Goal: Information Seeking & Learning: Learn about a topic

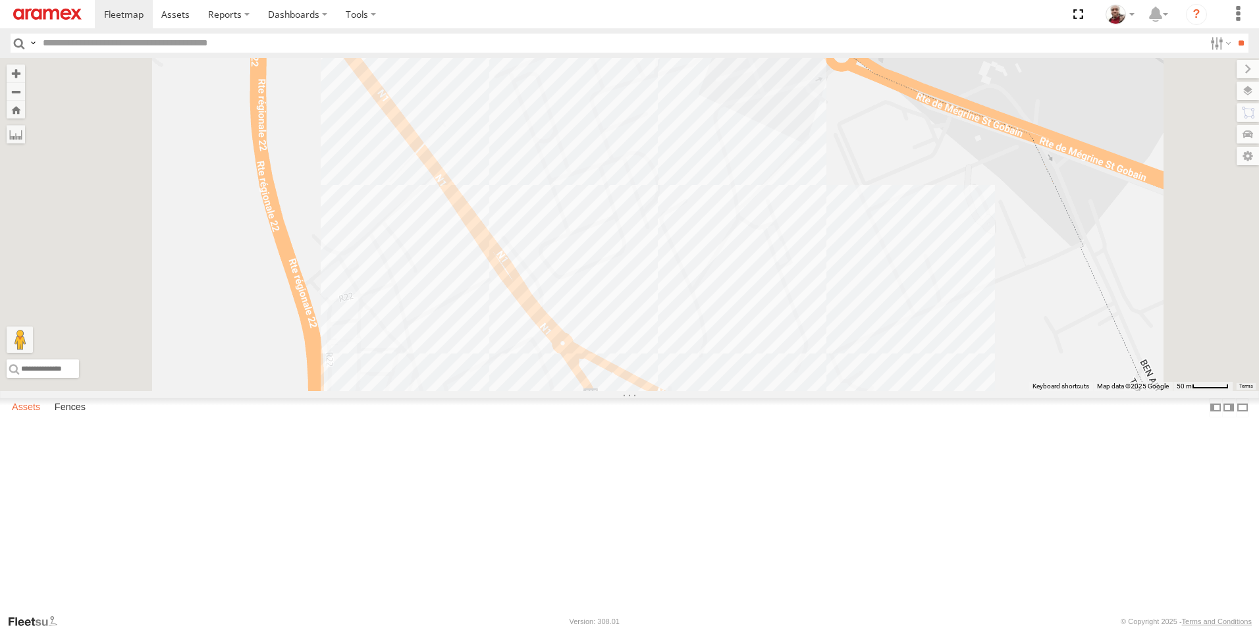
click at [32, 417] on label "Assets" at bounding box center [25, 407] width 41 height 18
click at [155, 45] on input "text" at bounding box center [621, 43] width 1167 height 19
type input "****"
click at [1234, 34] on input "**" at bounding box center [1241, 43] width 15 height 19
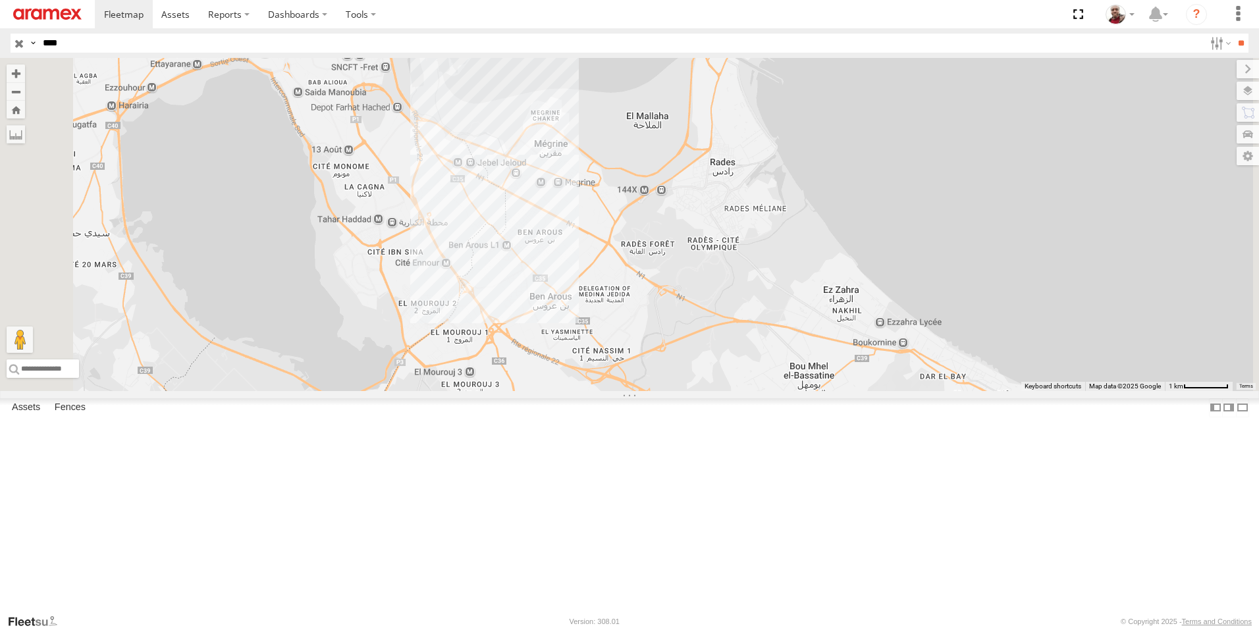
drag, startPoint x: 528, startPoint y: 184, endPoint x: 573, endPoint y: 301, distance: 125.5
click at [573, 301] on div at bounding box center [629, 224] width 1259 height 333
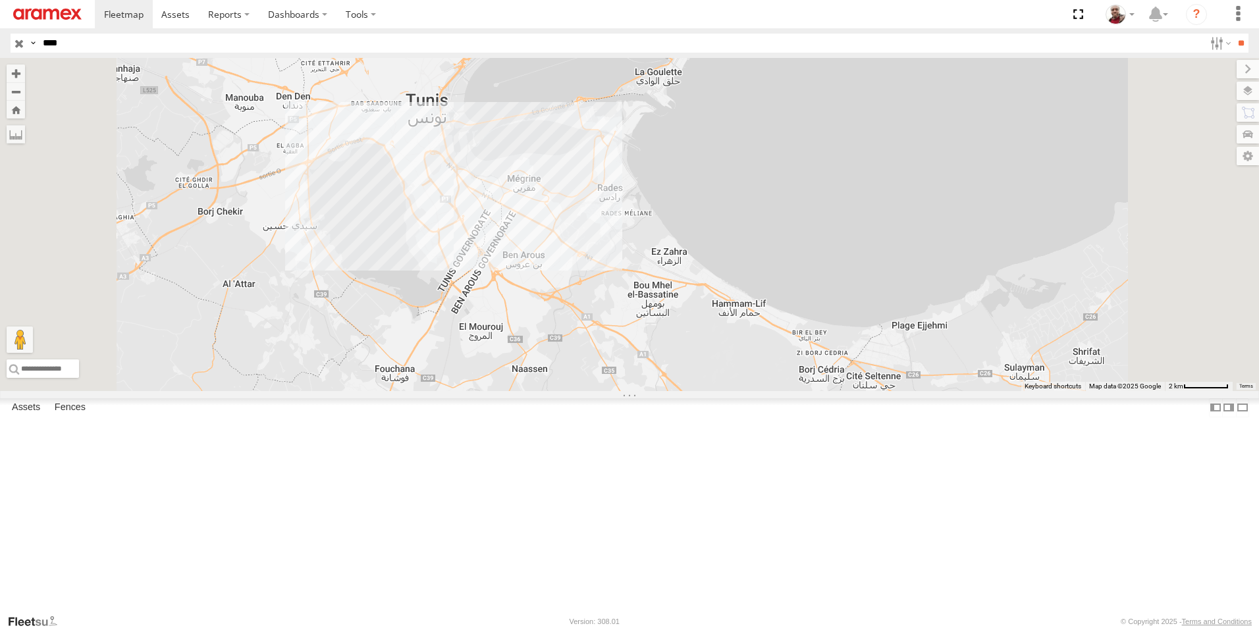
click at [492, 38] on span at bounding box center [477, 20] width 29 height 36
click at [495, 22] on label at bounding box center [483, 17] width 26 height 9
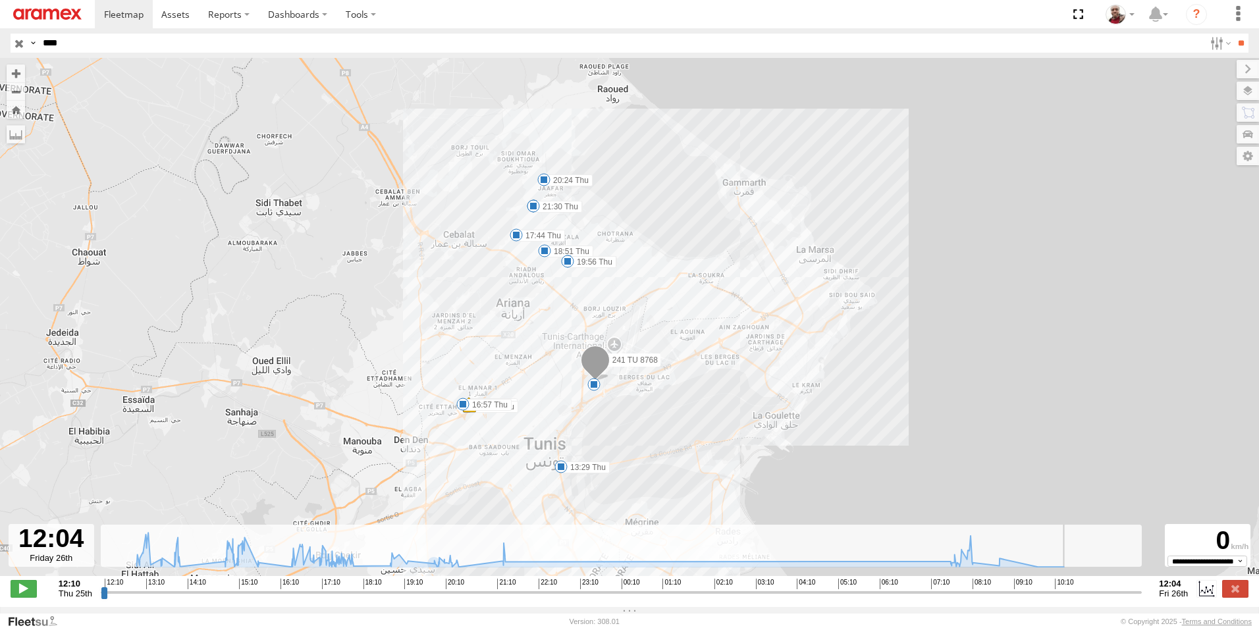
drag, startPoint x: 105, startPoint y: 602, endPoint x: 1143, endPoint y: 555, distance: 1039.1
type input "**********"
click at [1143, 586] on input "range" at bounding box center [622, 592] width 1042 height 13
click at [16, 44] on input "button" at bounding box center [19, 43] width 17 height 19
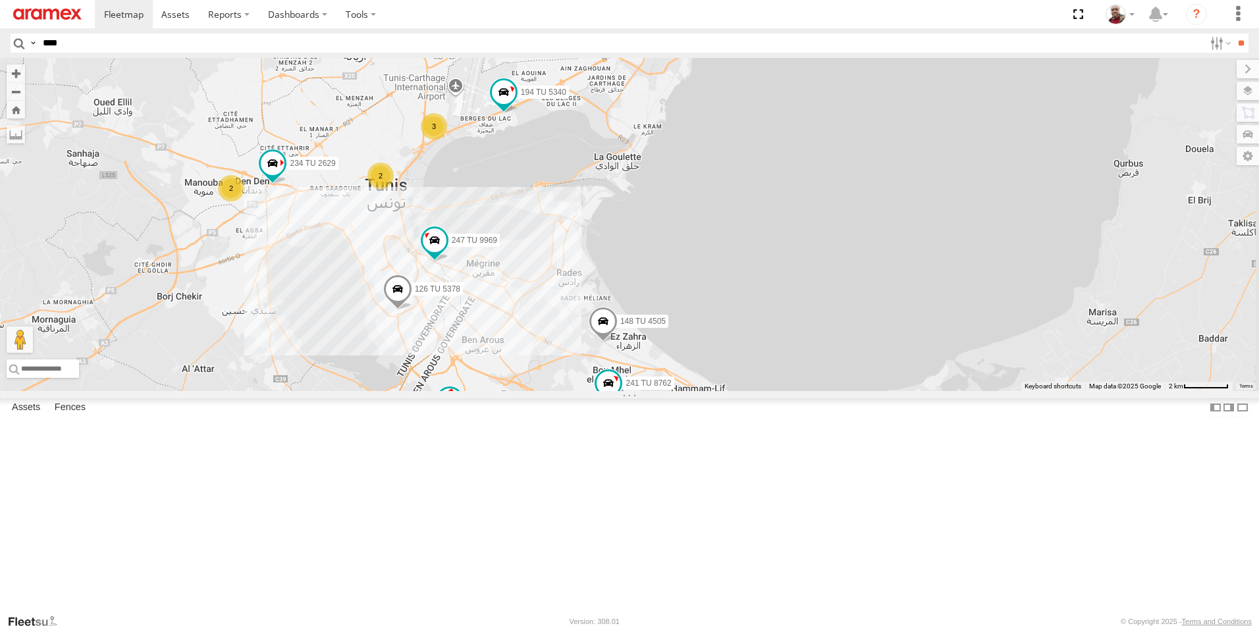
drag, startPoint x: 746, startPoint y: 165, endPoint x: 703, endPoint y: 254, distance: 98.7
click at [703, 254] on div "3 2 247 TU 9969 148 TU 4505 2 226 TU 8345 247 TU 9970 246 TU 8281 241 TU 8761 2…" at bounding box center [629, 224] width 1259 height 333
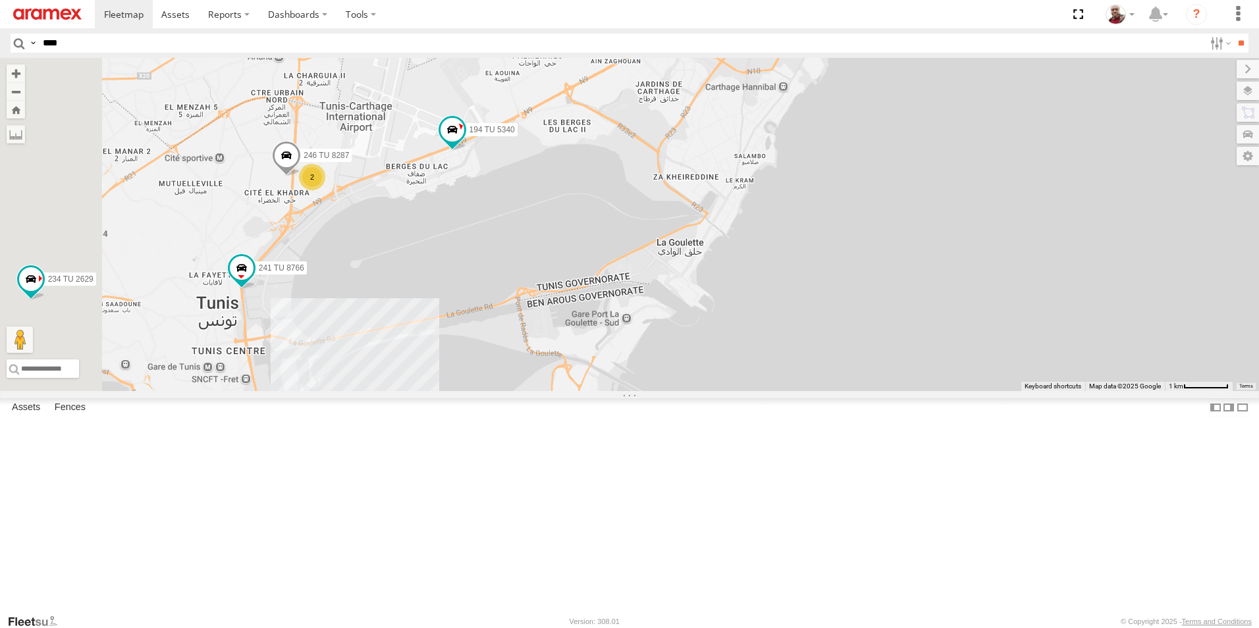
drag, startPoint x: 490, startPoint y: 329, endPoint x: 560, endPoint y: 300, distance: 75.3
click at [560, 300] on div "247 TU 9969 148 TU 4505 226 TU 8345 247 TU 9970 246 TU 8281 241 TU 8761 234 TU …" at bounding box center [629, 224] width 1259 height 333
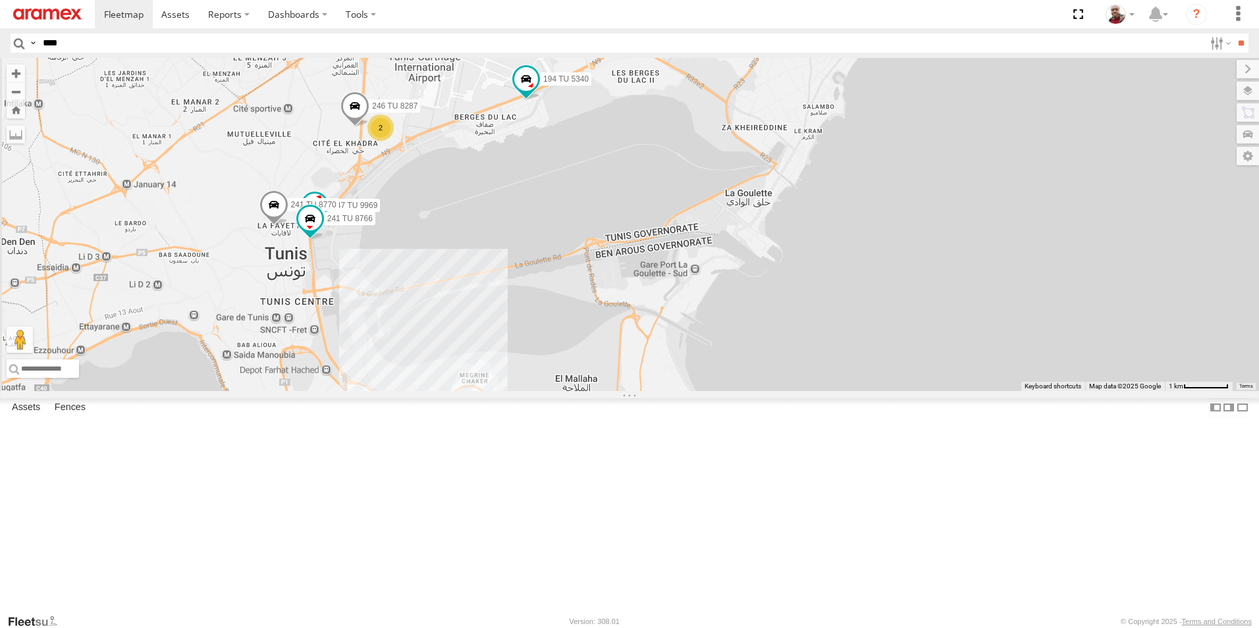
drag, startPoint x: 537, startPoint y: 306, endPoint x: 612, endPoint y: 256, distance: 90.2
click at [612, 256] on div "247 TU 9969 241 TU 8770 241 TU 8766 247 TU 9970 246 TU 8281 246 TU 8287 194 TU …" at bounding box center [629, 224] width 1259 height 333
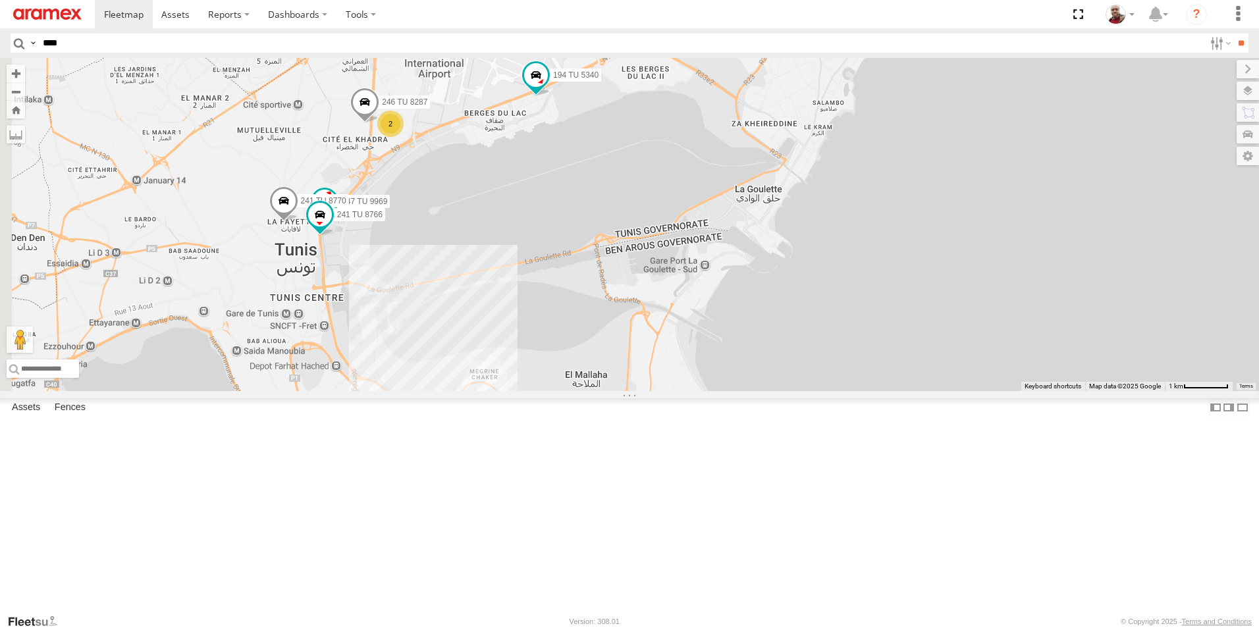
drag, startPoint x: 506, startPoint y: 361, endPoint x: 539, endPoint y: 315, distance: 56.7
click at [539, 315] on div "247 TU 9969 241 TU 8770 241 TU 8766 247 TU 9970 246 TU 8281 246 TU 8287 194 TU …" at bounding box center [629, 224] width 1259 height 333
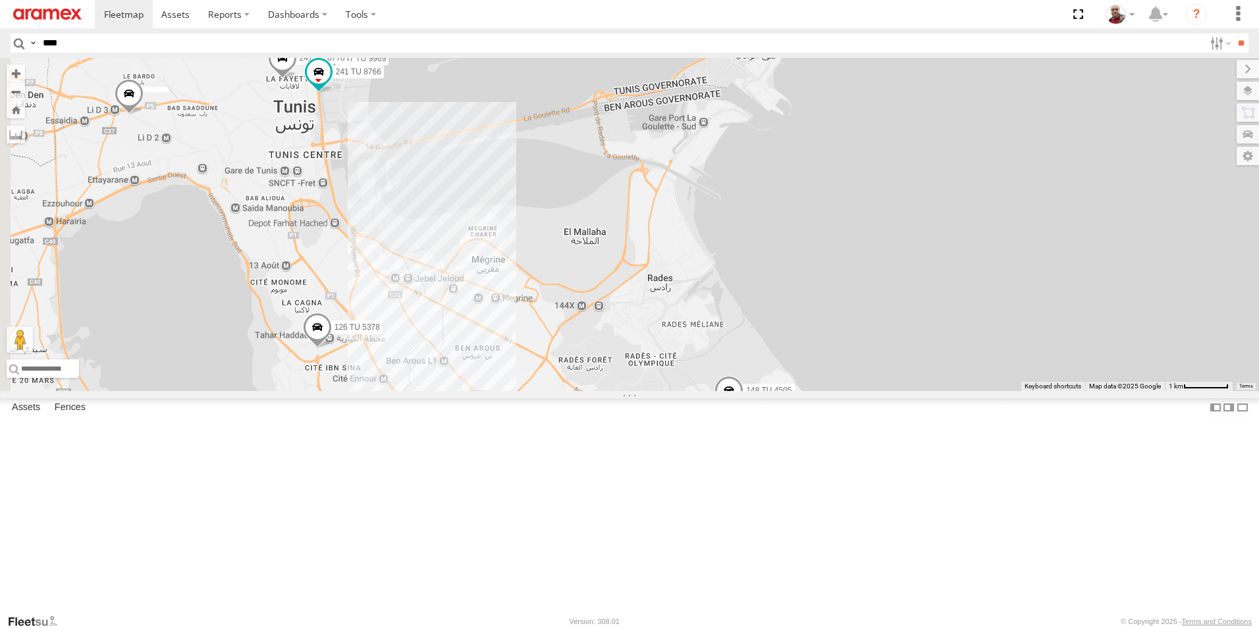
drag, startPoint x: 557, startPoint y: 359, endPoint x: 543, endPoint y: 291, distance: 69.1
click at [543, 293] on div "247 TU 9969 241 TU 8770 241 TU 8766 247 TU 9970 246 TU 8281 246 TU 8287 194 TU …" at bounding box center [629, 224] width 1259 height 333
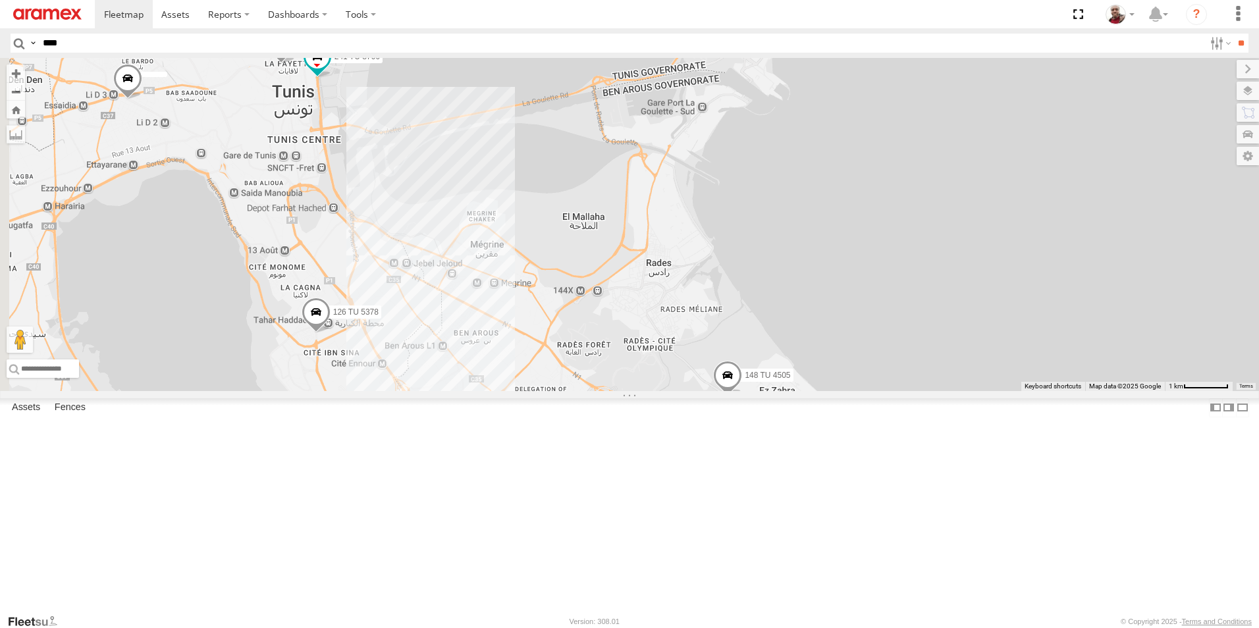
drag, startPoint x: 650, startPoint y: 452, endPoint x: 625, endPoint y: 340, distance: 115.4
click at [625, 340] on div "247 TU 9969 241 TU 8770 241 TU 8766 247 TU 9970 246 TU 8281 246 TU 8287 194 TU …" at bounding box center [629, 224] width 1259 height 333
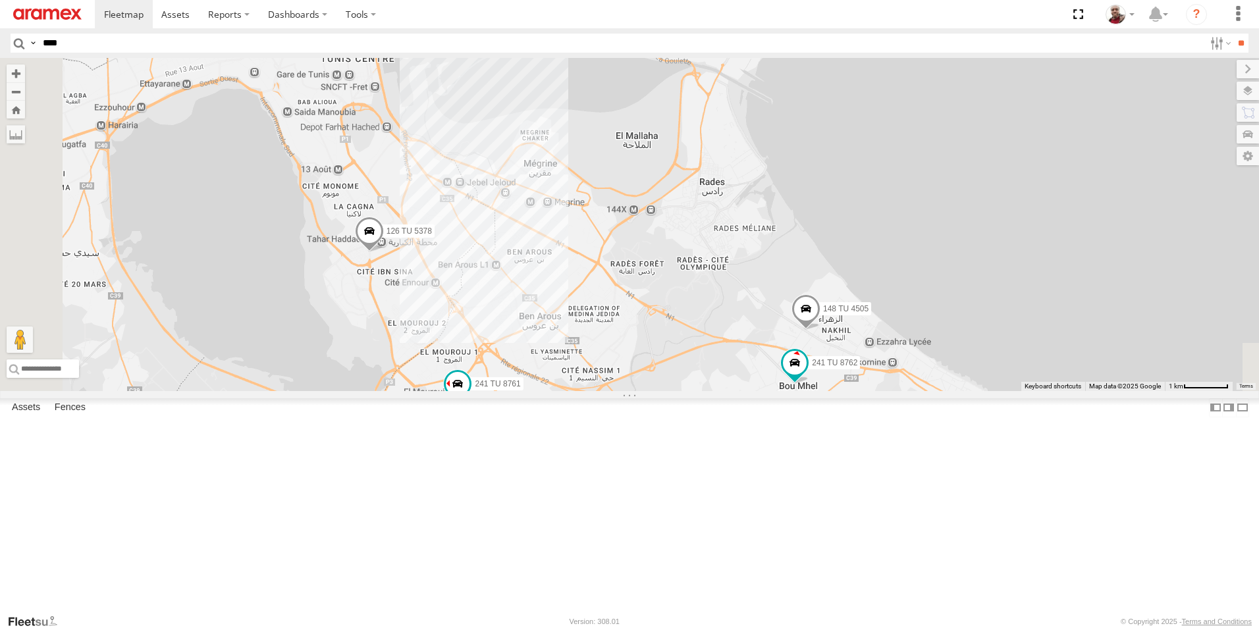
drag, startPoint x: 611, startPoint y: 287, endPoint x: 739, endPoint y: 351, distance: 143.2
click at [709, 387] on div "247 TU 9969 241 TU 8770 241 TU 8766 247 TU 9970 246 TU 8281 246 TU 8287 194 TU …" at bounding box center [629, 224] width 1259 height 333
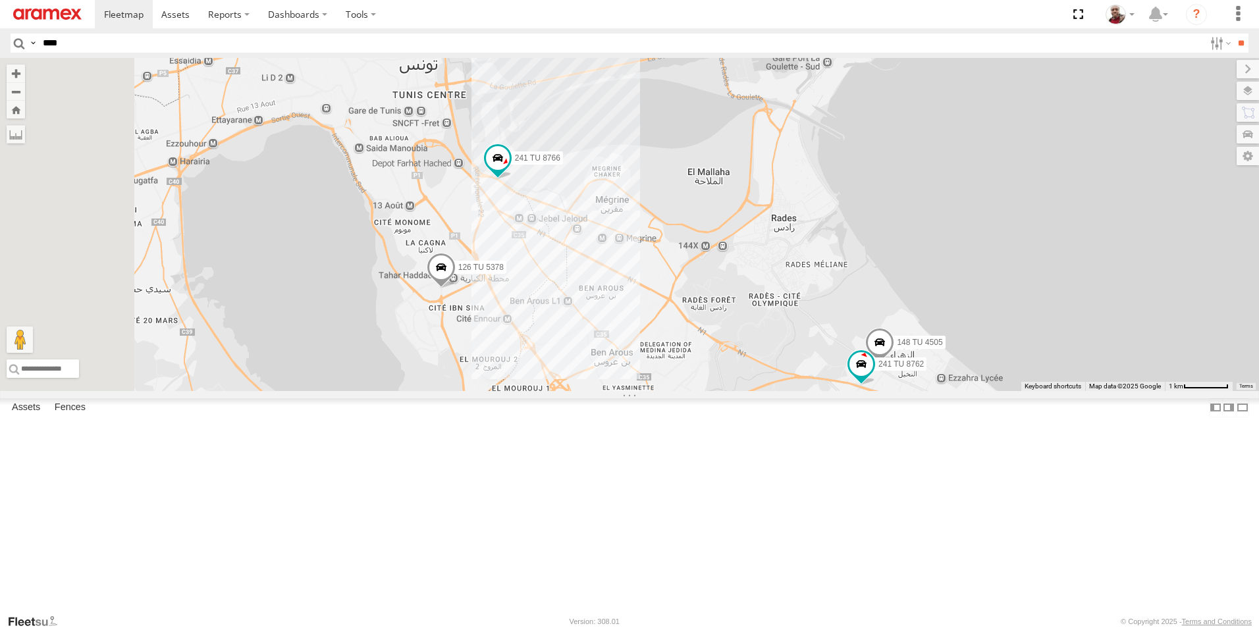
drag, startPoint x: 481, startPoint y: 188, endPoint x: 545, endPoint y: 197, distance: 63.9
click at [545, 197] on div "148 TU 4505 241 TU 8770 241 TU 8766 241 TU 8761 234 TU 2629 241 TU 8762 126 TU …" at bounding box center [629, 224] width 1259 height 333
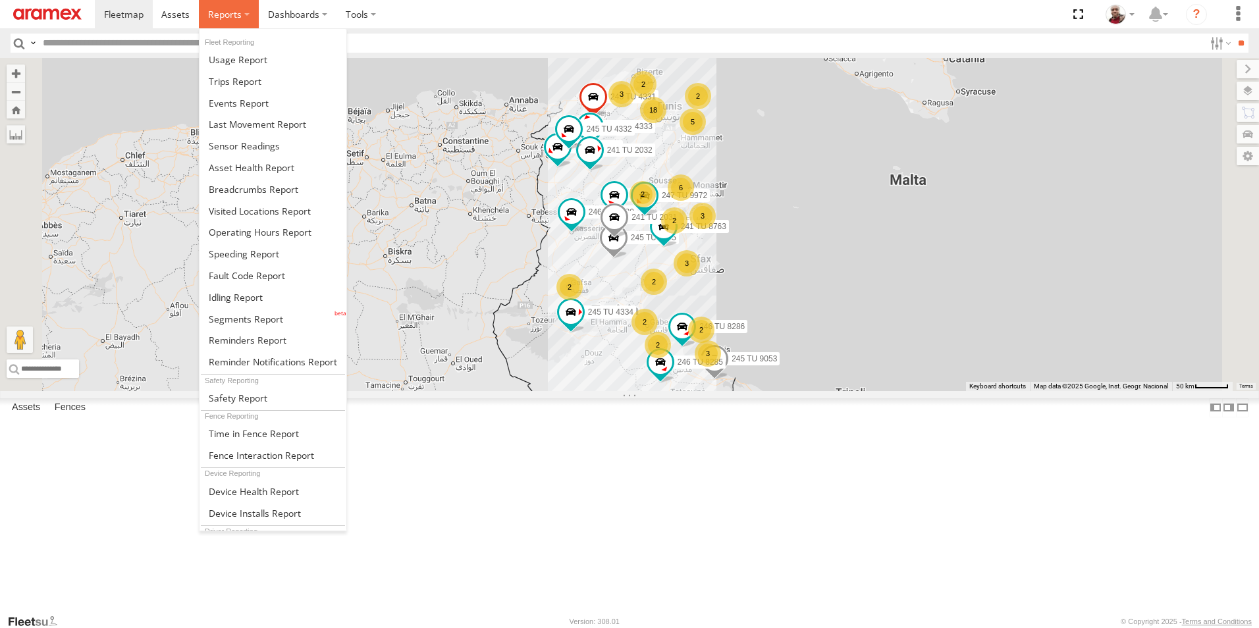
click at [247, 14] on label at bounding box center [229, 14] width 60 height 28
click at [263, 313] on span at bounding box center [246, 319] width 74 height 13
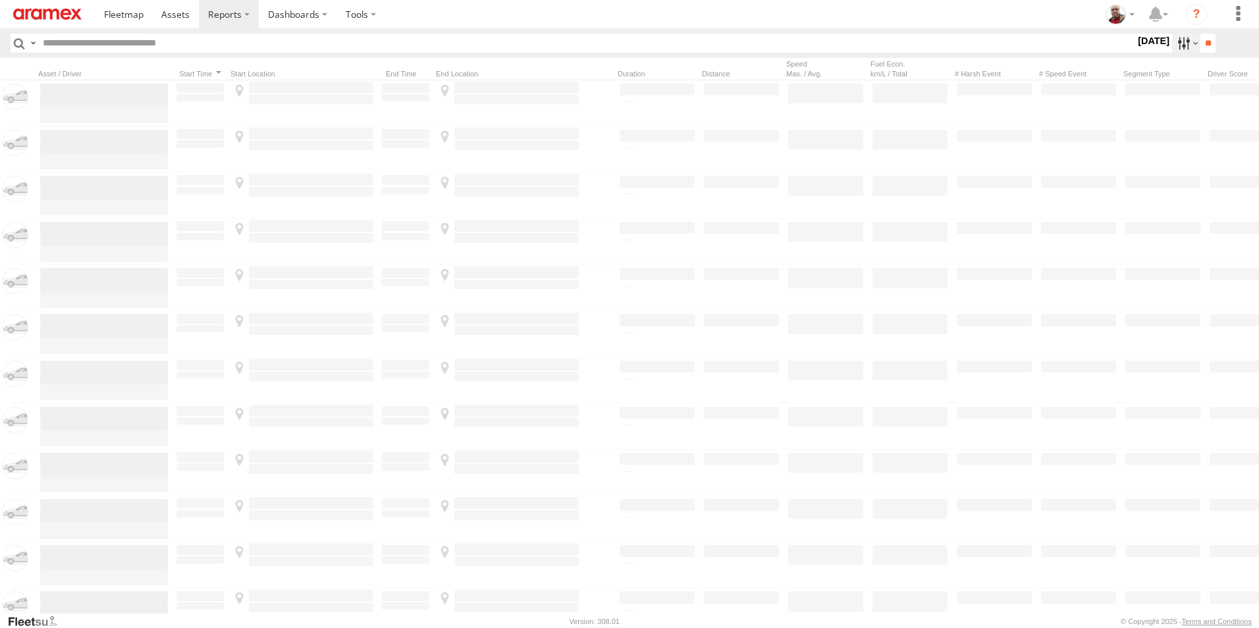
click at [1179, 43] on label at bounding box center [1186, 43] width 28 height 19
click at [0, 0] on label at bounding box center [0, 0] width 0 height 0
click at [1212, 37] on input "**" at bounding box center [1208, 43] width 15 height 19
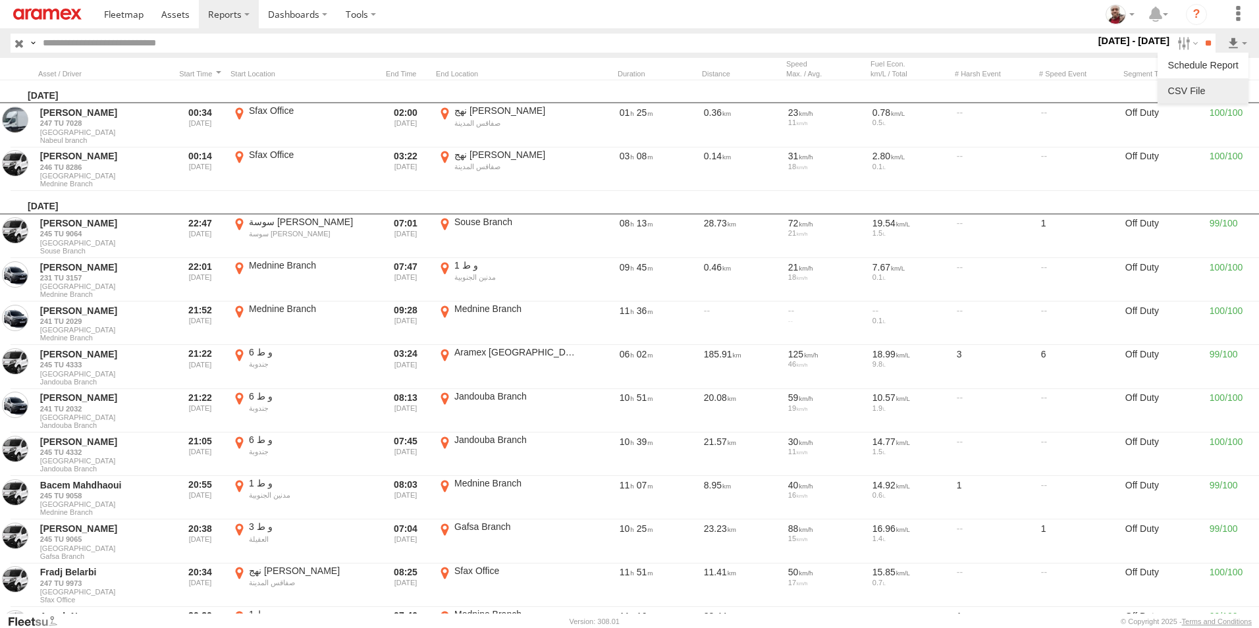
click at [1203, 92] on link at bounding box center [1203, 91] width 80 height 20
click at [263, 47] on input "text" at bounding box center [567, 43] width 1058 height 19
paste input "**********"
type input "**********"
click at [1201, 34] on input "**" at bounding box center [1208, 43] width 15 height 19
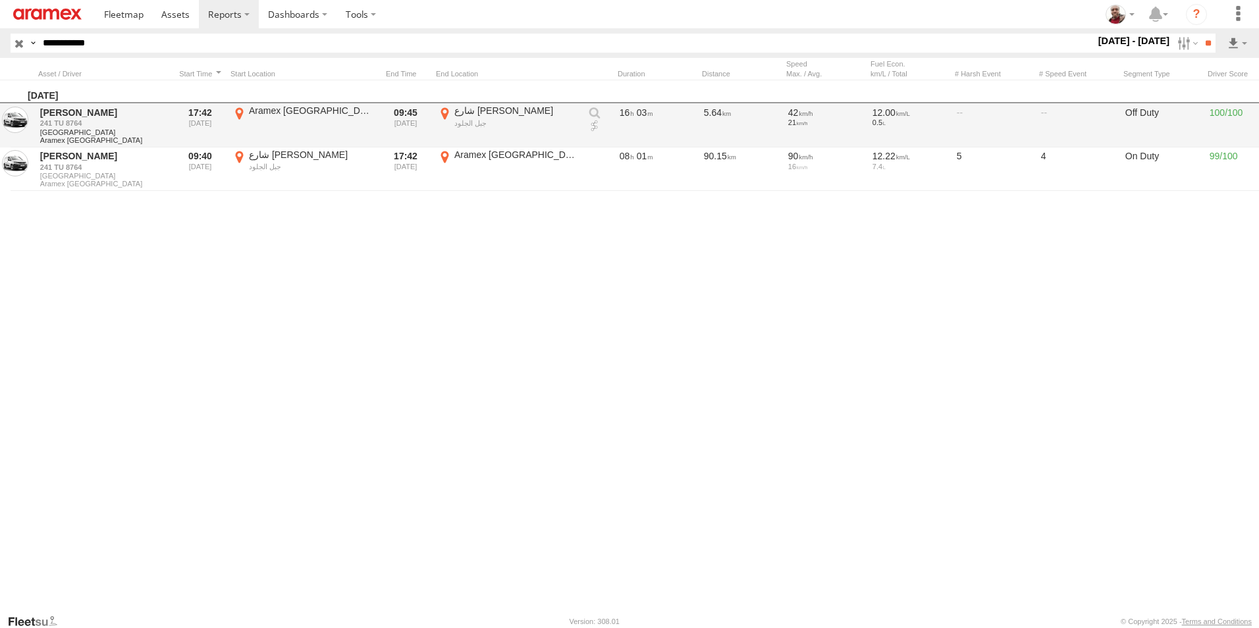
click at [593, 126] on link at bounding box center [594, 126] width 13 height 13
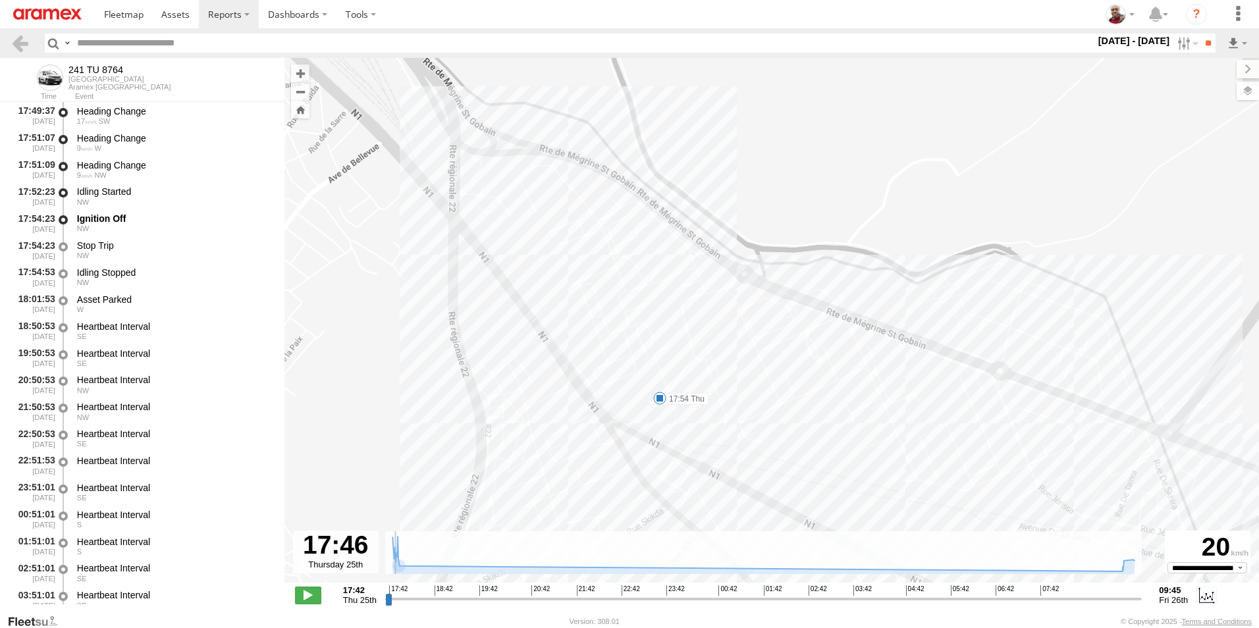
scroll to position [323, 0]
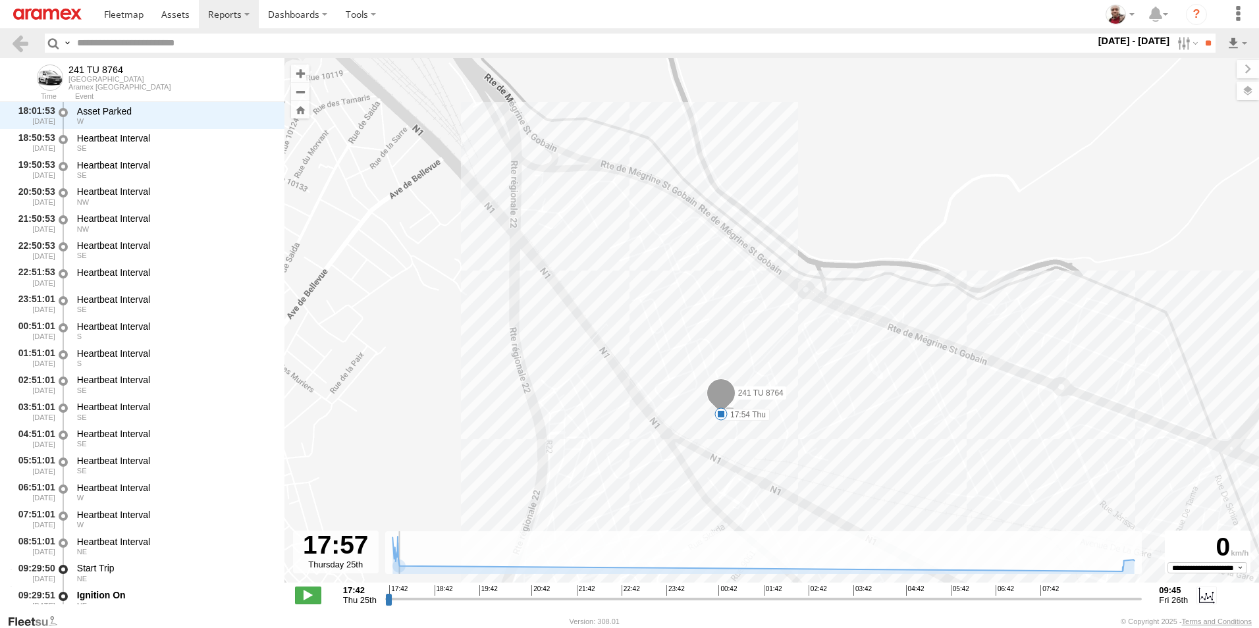
drag, startPoint x: 389, startPoint y: 602, endPoint x: 402, endPoint y: 603, distance: 12.5
type input "**********"
click at [402, 603] on input "range" at bounding box center [763, 599] width 757 height 13
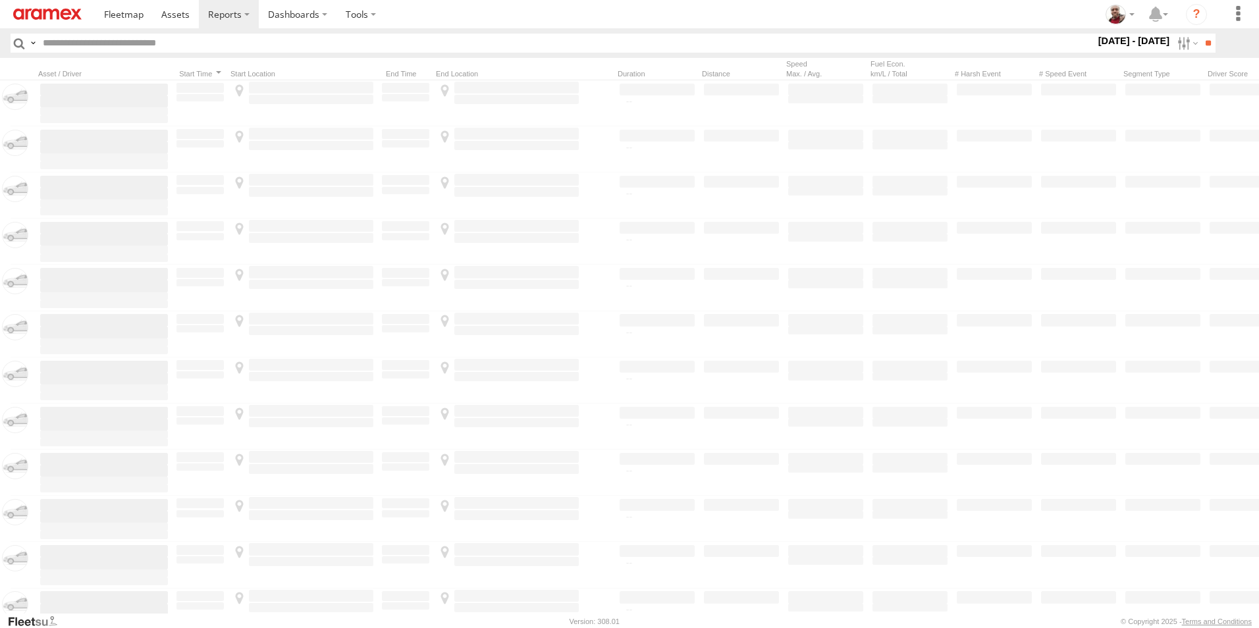
click at [185, 45] on input "text" at bounding box center [567, 43] width 1058 height 19
paste input "**********"
type input "**********"
click at [1201, 34] on input "**" at bounding box center [1208, 43] width 15 height 19
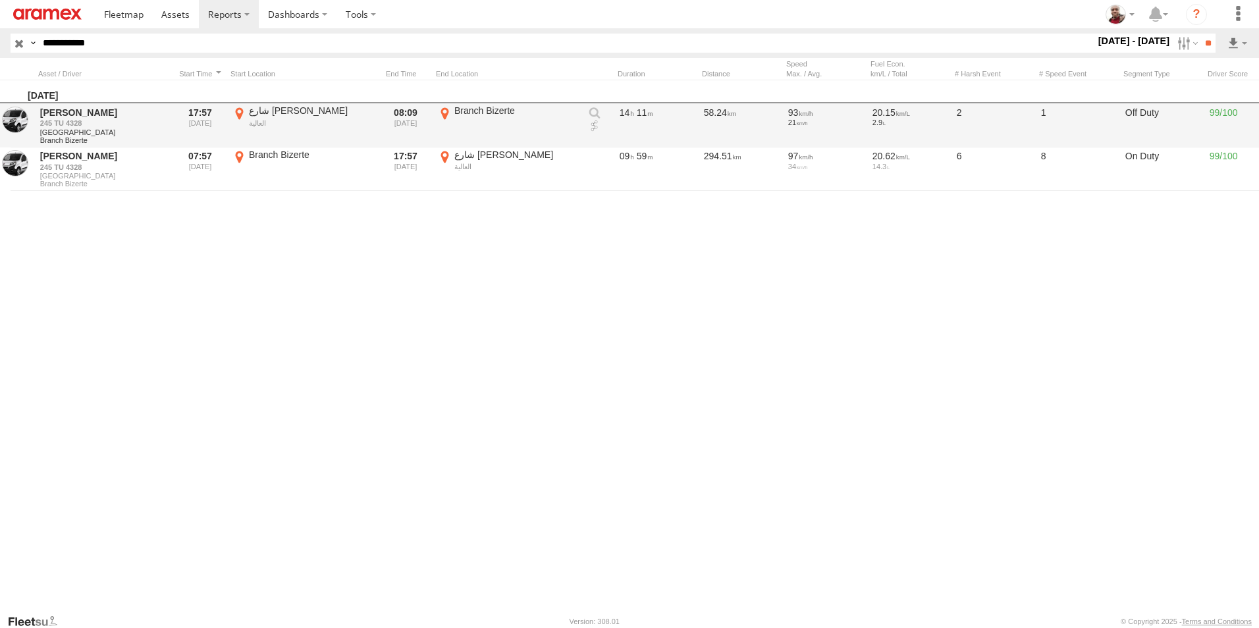
click at [595, 130] on link at bounding box center [594, 126] width 13 height 13
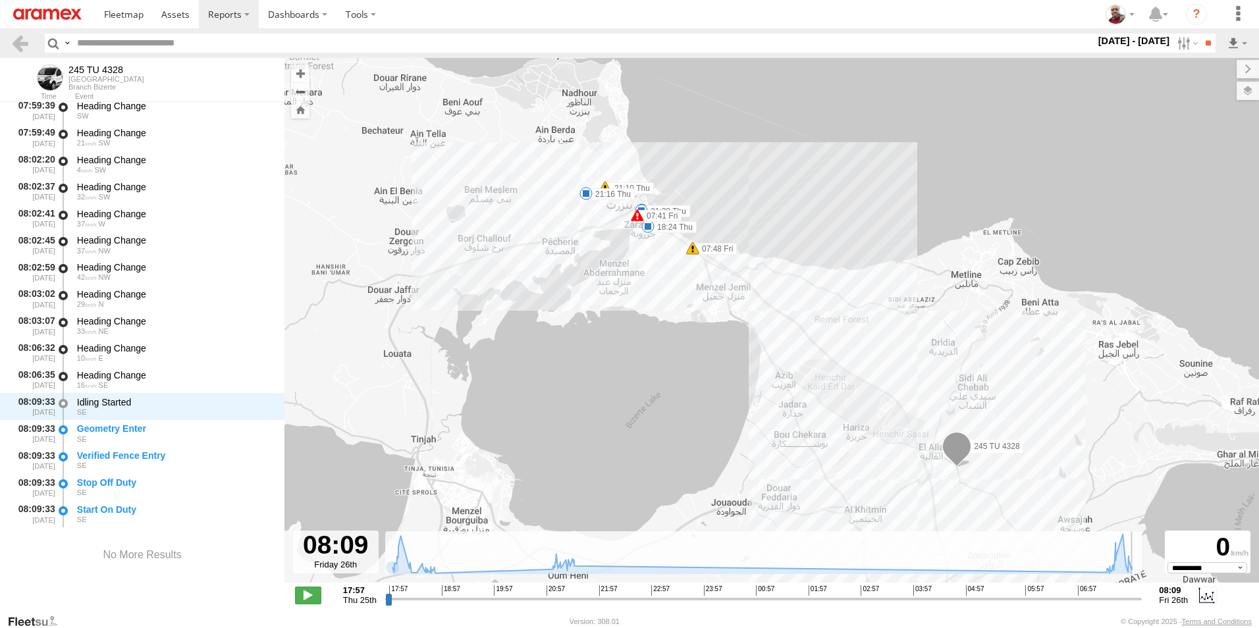
drag, startPoint x: 389, startPoint y: 599, endPoint x: 1182, endPoint y: 571, distance: 792.8
type input "**********"
click at [1143, 593] on input "range" at bounding box center [763, 599] width 757 height 13
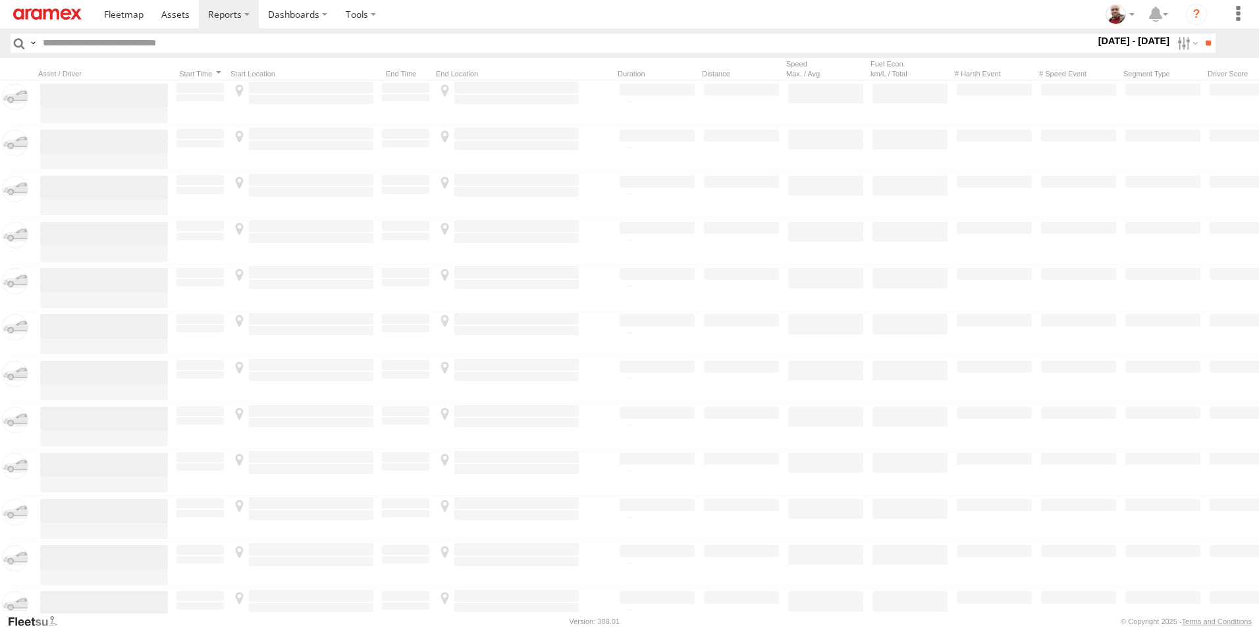
click at [167, 40] on input "text" at bounding box center [567, 43] width 1058 height 19
paste input "**********"
type input "**********"
click at [1201, 34] on input "**" at bounding box center [1208, 43] width 15 height 19
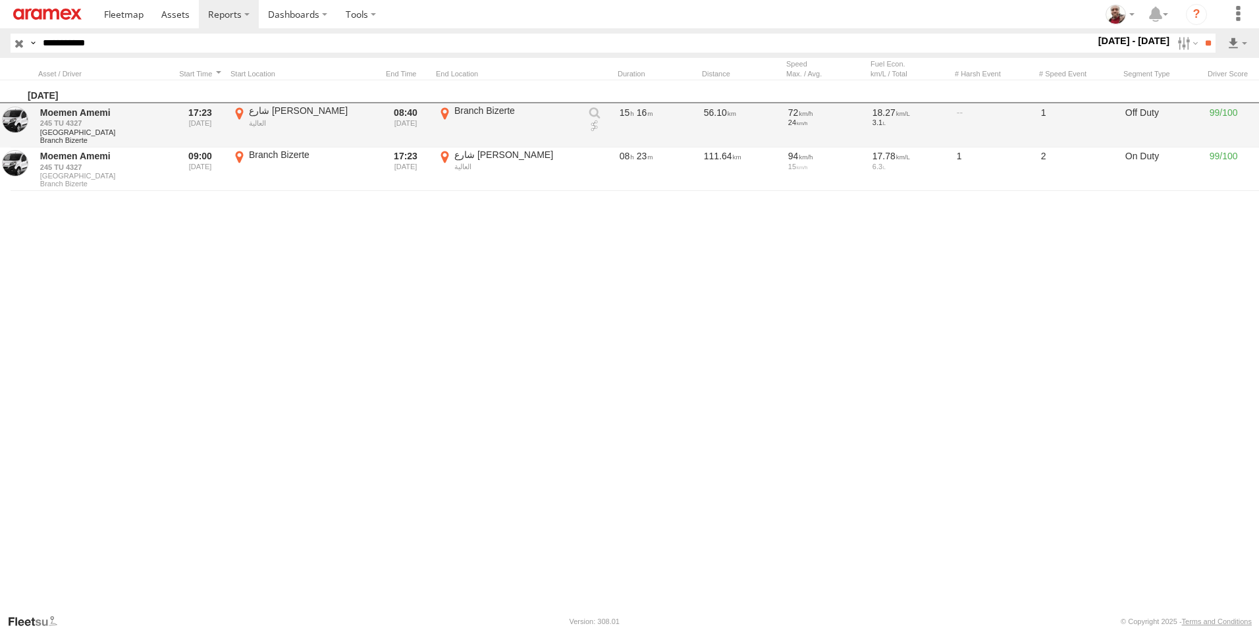
click at [593, 123] on link at bounding box center [594, 126] width 13 height 13
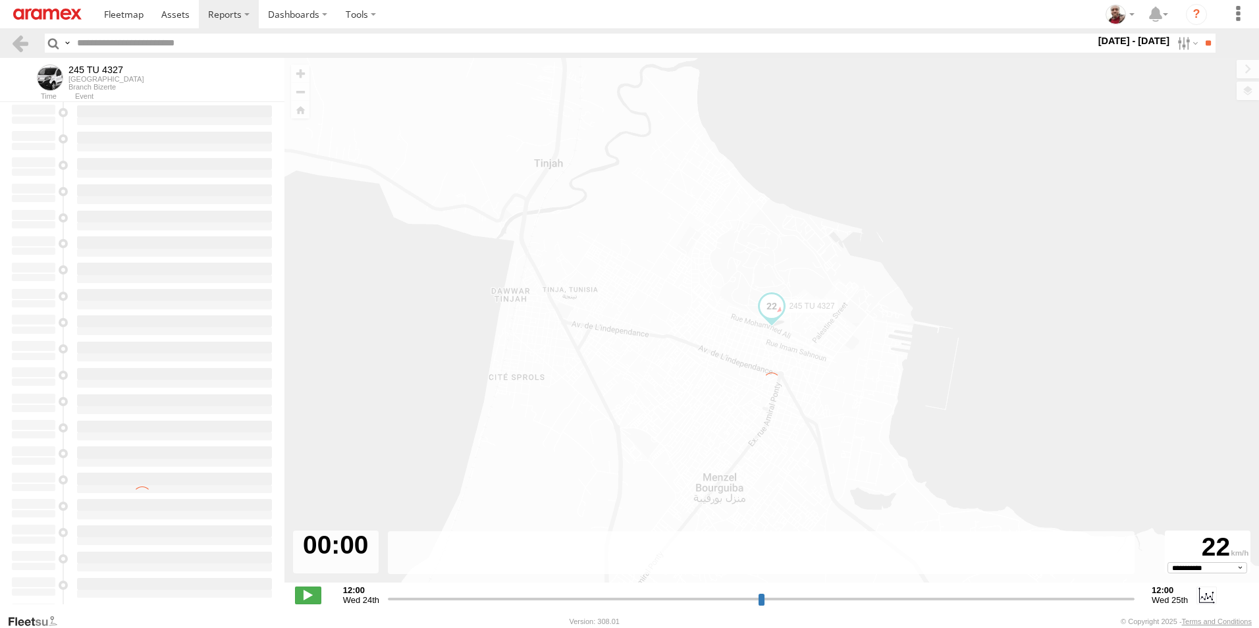
type input "**********"
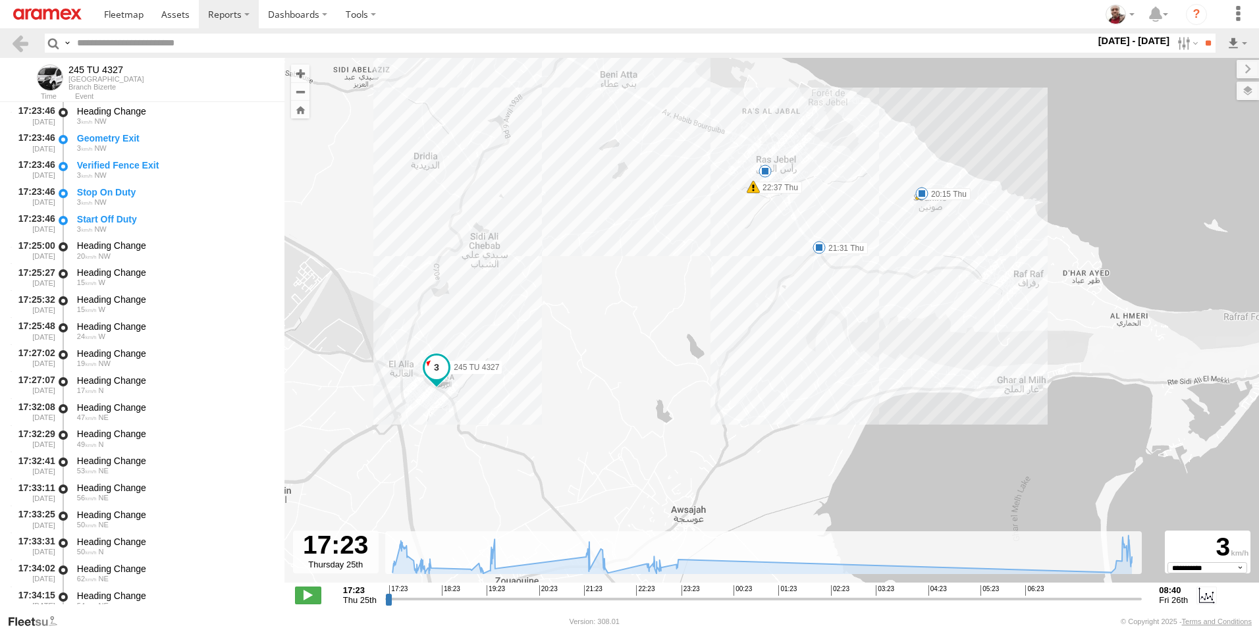
drag, startPoint x: 840, startPoint y: 300, endPoint x: 728, endPoint y: 200, distance: 150.2
click at [728, 200] on div "245 TU 4327 20:15 Thu 21:22 Thu 21:31 Thu 22:37 Thu 8" at bounding box center [772, 327] width 975 height 539
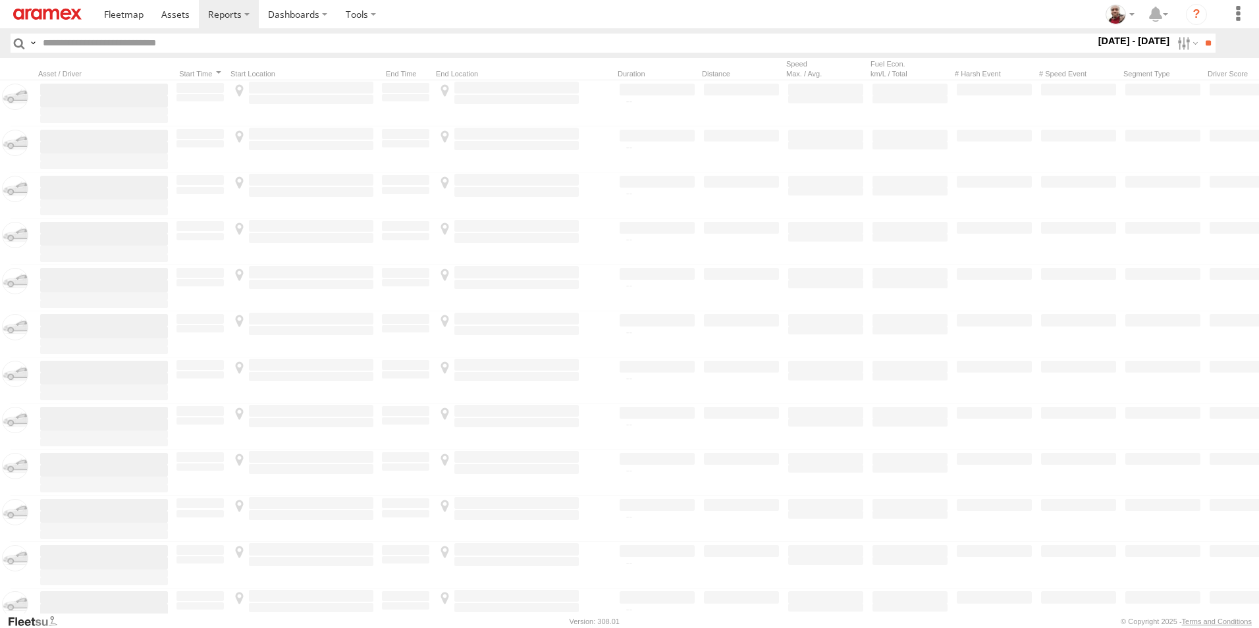
click at [235, 43] on input "text" at bounding box center [567, 43] width 1058 height 19
paste input "**********"
type input "**********"
click at [1201, 34] on input "**" at bounding box center [1208, 43] width 15 height 19
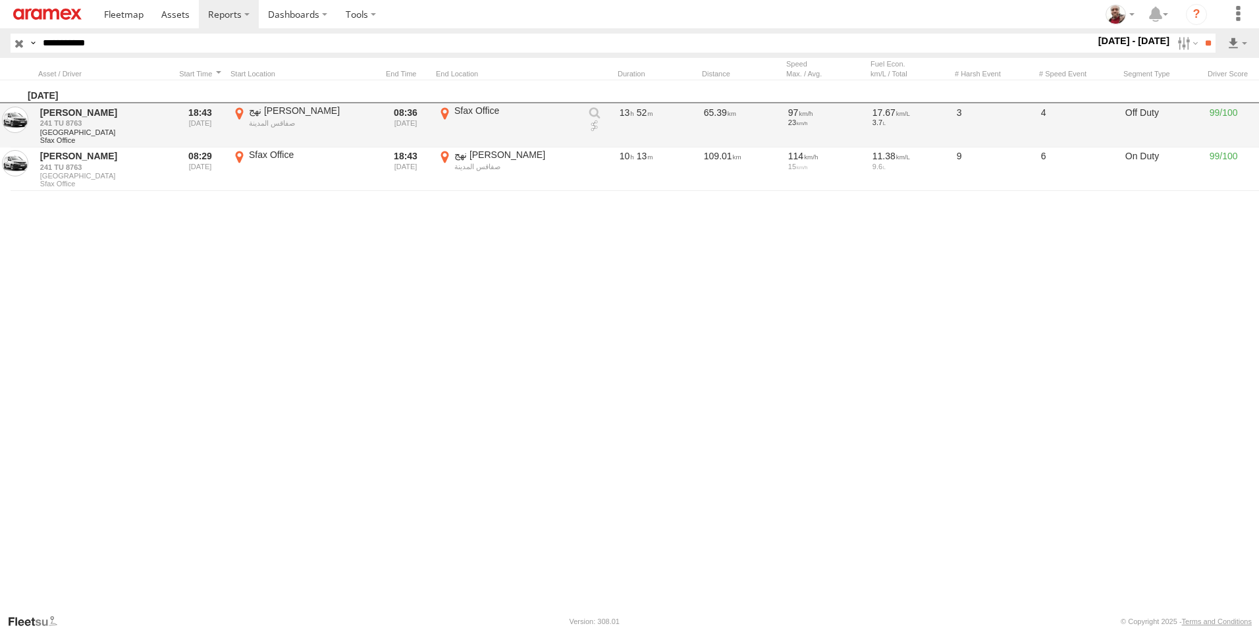
click at [593, 124] on link at bounding box center [594, 126] width 13 height 13
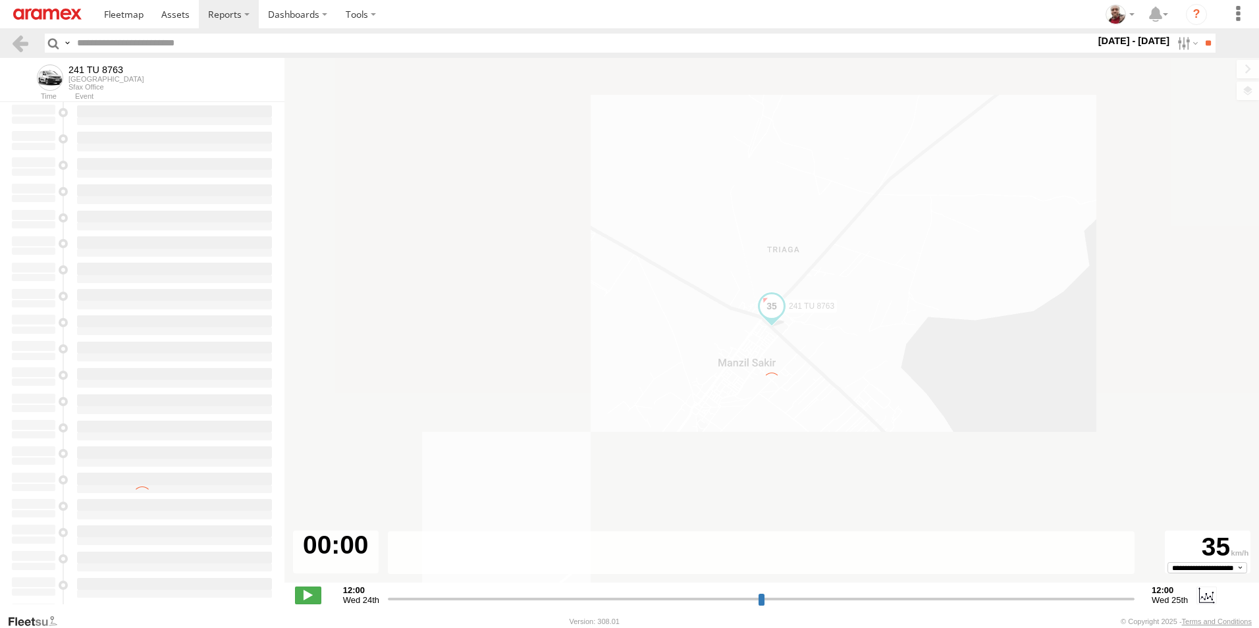
type input "**********"
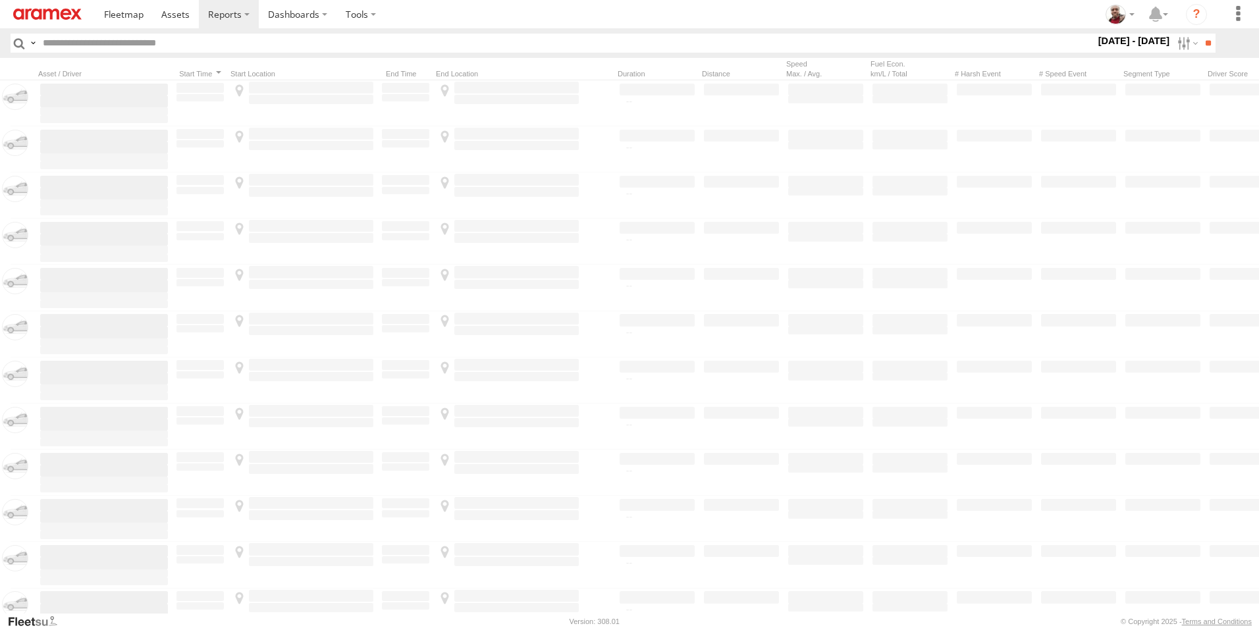
click at [192, 45] on input "text" at bounding box center [567, 43] width 1058 height 19
paste input "**********"
type input "**********"
click at [1201, 34] on input "**" at bounding box center [1208, 43] width 15 height 19
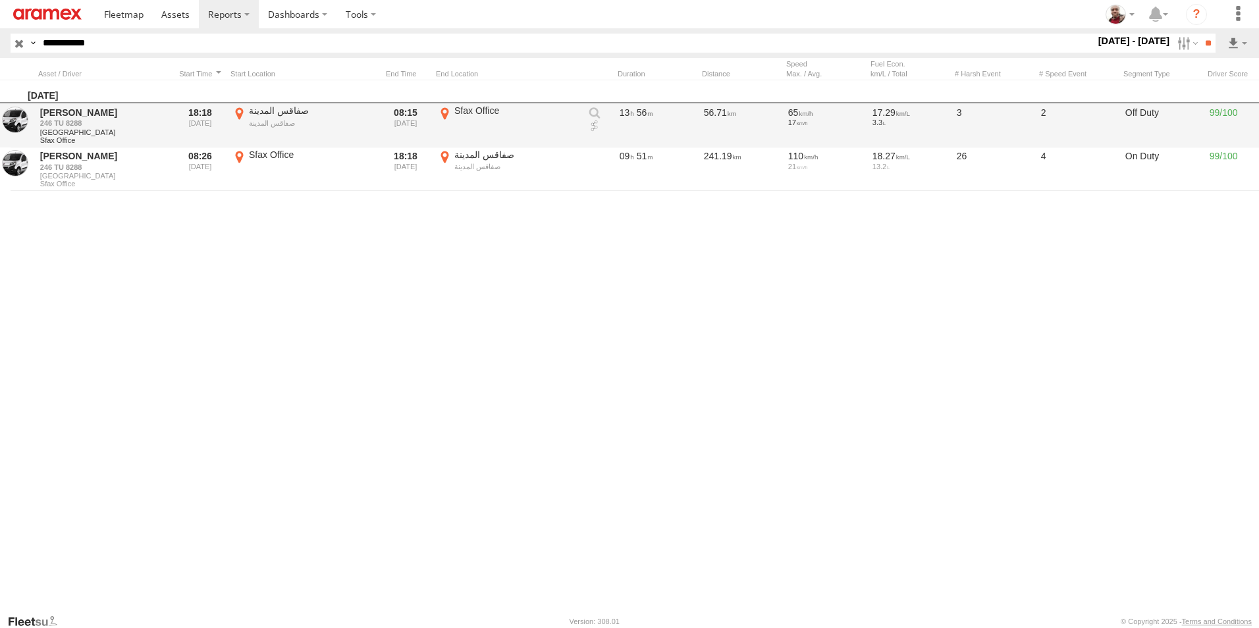
click at [595, 126] on link at bounding box center [594, 126] width 13 height 13
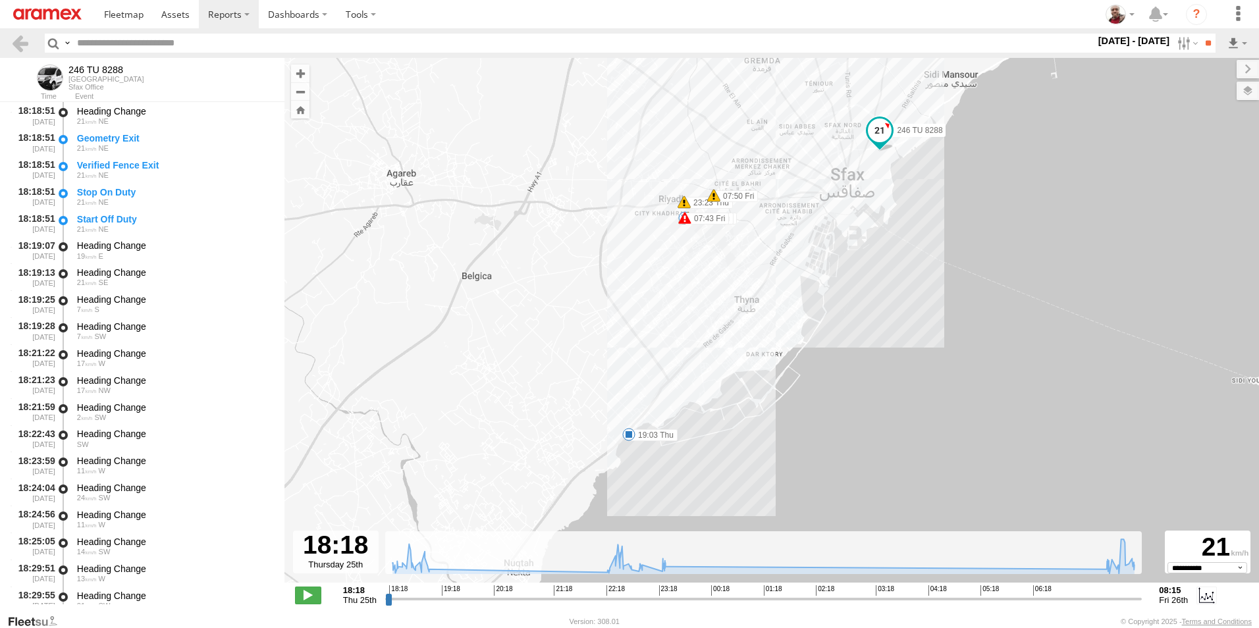
drag, startPoint x: 599, startPoint y: 377, endPoint x: 580, endPoint y: 319, distance: 61.7
click at [580, 319] on div "246 TU 8288 19:03 Thu 23:23 Thu 23:26 Thu 23:46 Thu 07:43 Fri 07:43 Fri 07:50 F…" at bounding box center [772, 327] width 975 height 539
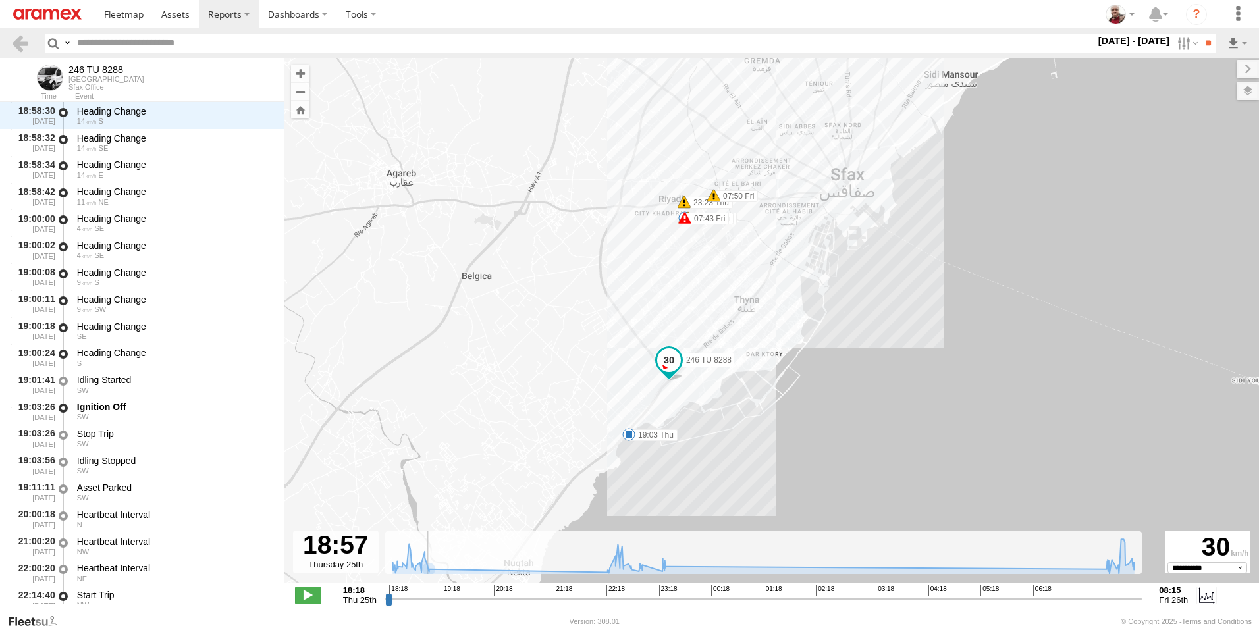
drag, startPoint x: 388, startPoint y: 602, endPoint x: 423, endPoint y: 582, distance: 40.4
click at [423, 593] on input "range" at bounding box center [763, 599] width 757 height 13
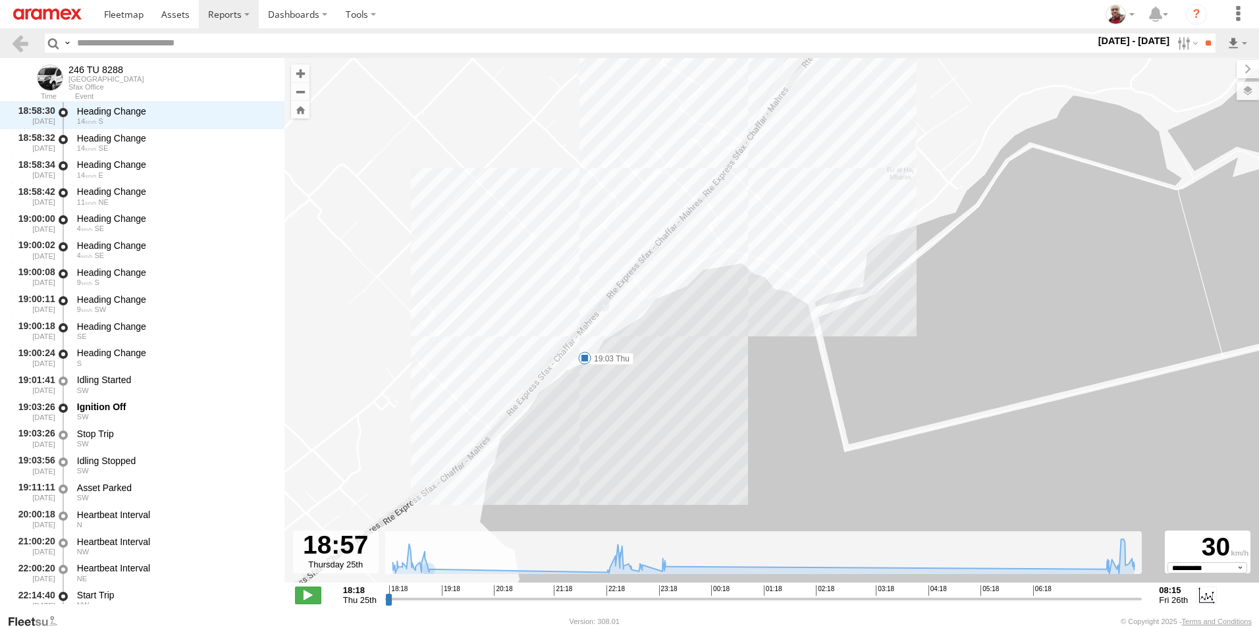
click at [1248, 94] on label at bounding box center [1248, 91] width 22 height 18
click at [0, 0] on label at bounding box center [0, 0] width 0 height 0
click at [0, 0] on span "Satellite + Roadmap" at bounding box center [0, 0] width 0 height 0
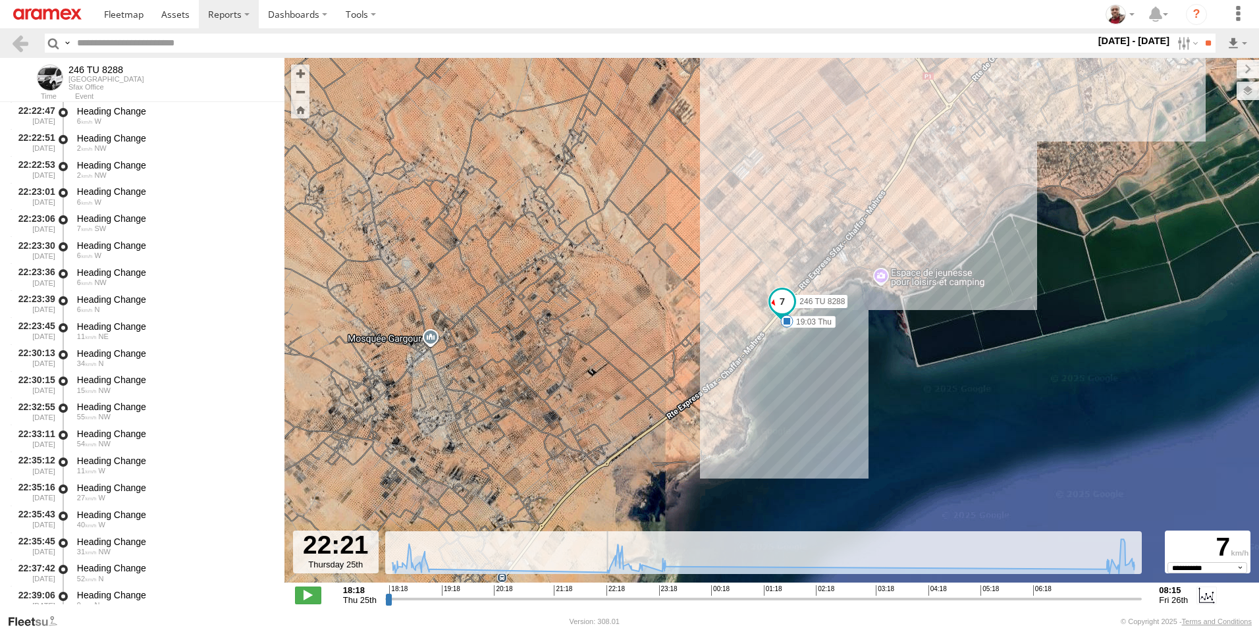
scroll to position [1911, 0]
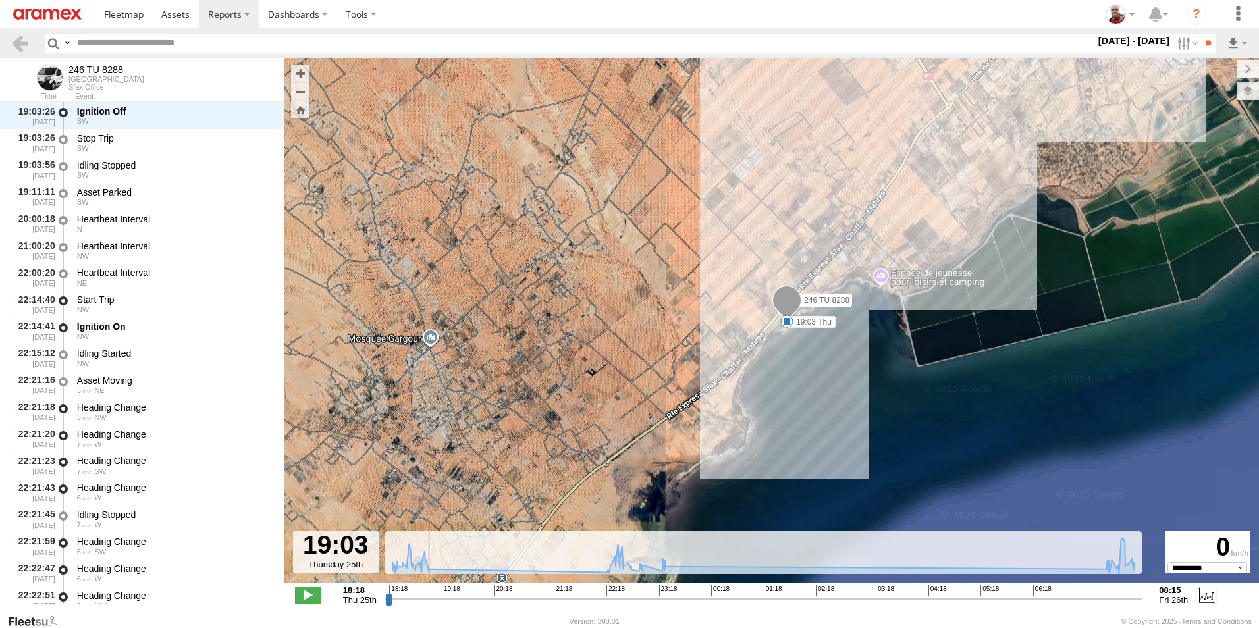
drag, startPoint x: 424, startPoint y: 599, endPoint x: 428, endPoint y: 584, distance: 15.2
type input "**********"
click at [428, 593] on input "range" at bounding box center [763, 599] width 757 height 13
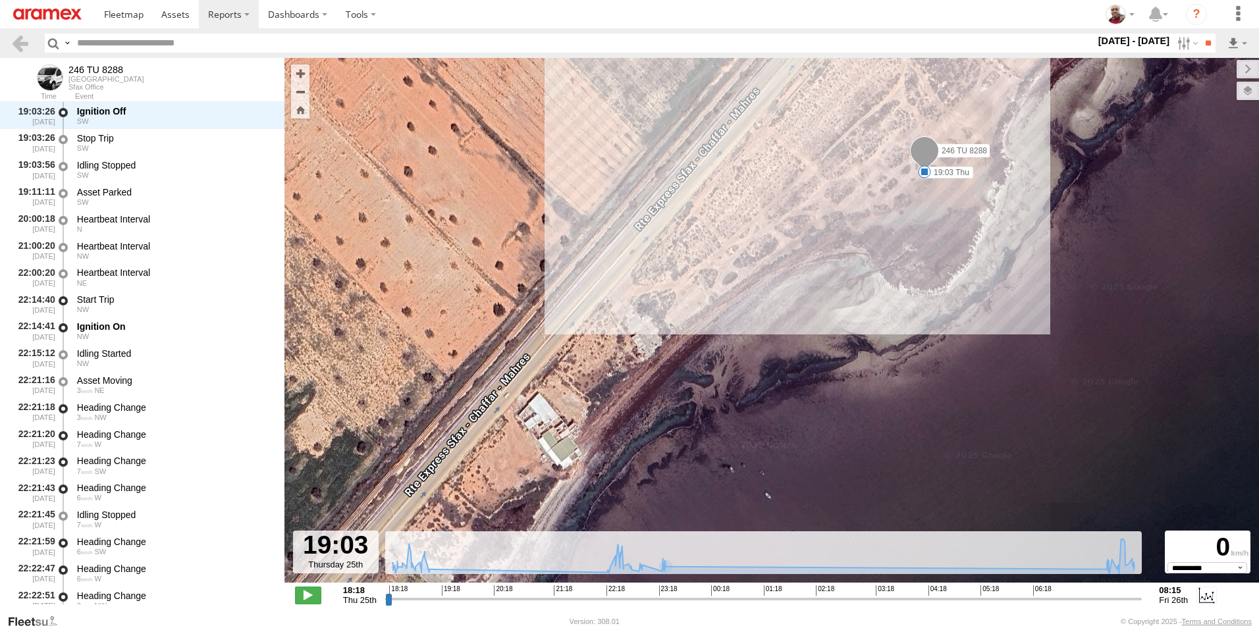
click at [922, 175] on span at bounding box center [924, 171] width 13 height 13
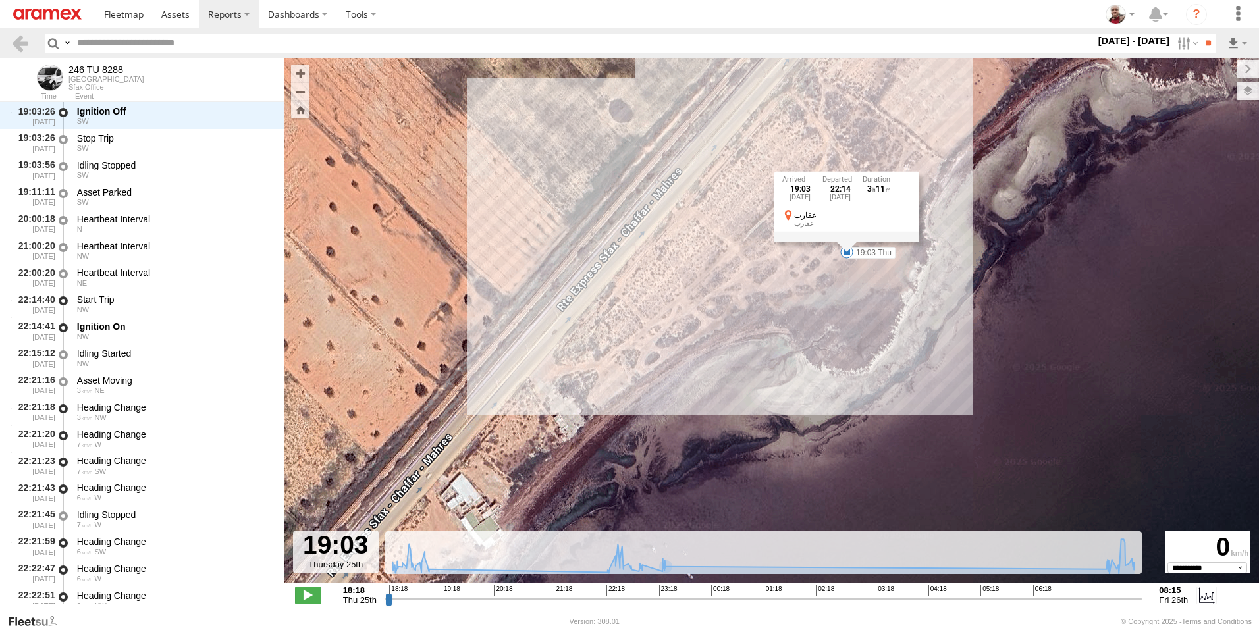
drag, startPoint x: 902, startPoint y: 217, endPoint x: 823, endPoint y: 299, distance: 114.1
click at [823, 299] on div "246 TU 8288 19:03 Thu 23:23 Thu 23:26 Thu 23:46 Thu 07:43 Fri 07:43 Fri 07:50 F…" at bounding box center [772, 327] width 975 height 539
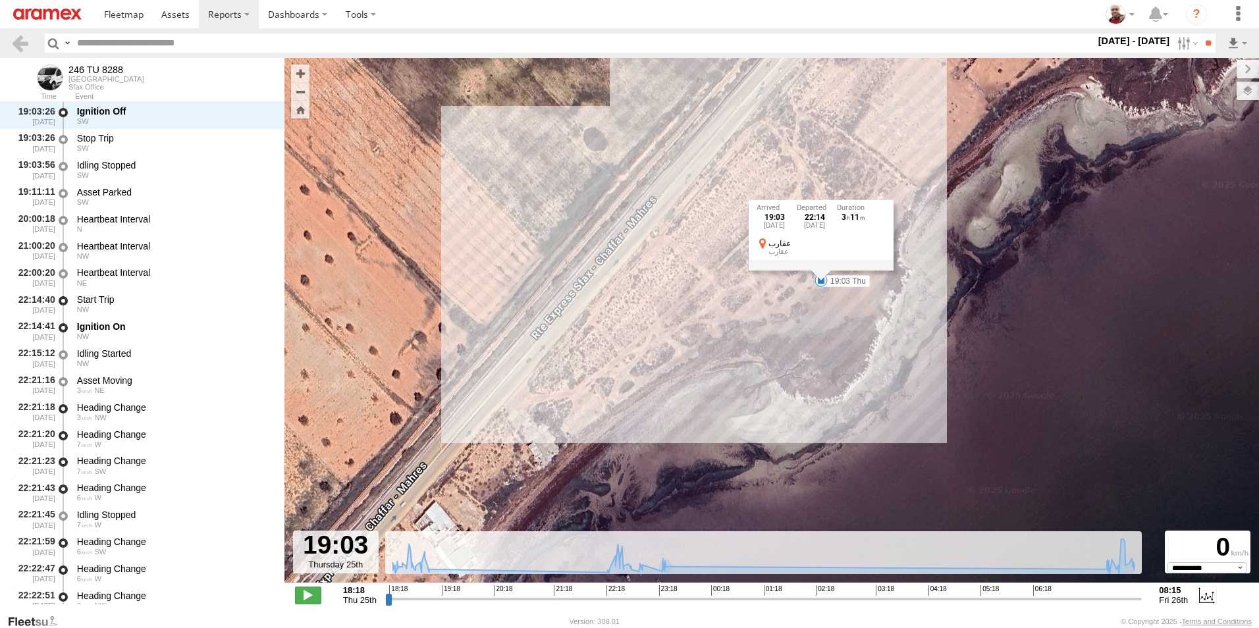
drag, startPoint x: 824, startPoint y: 290, endPoint x: 798, endPoint y: 319, distance: 38.7
click at [798, 319] on div "246 TU 8288 19:03 Thu 23:23 Thu 23:26 Thu 23:46 Thu 07:43 Fri 07:43 Fri 07:50 F…" at bounding box center [772, 327] width 975 height 539
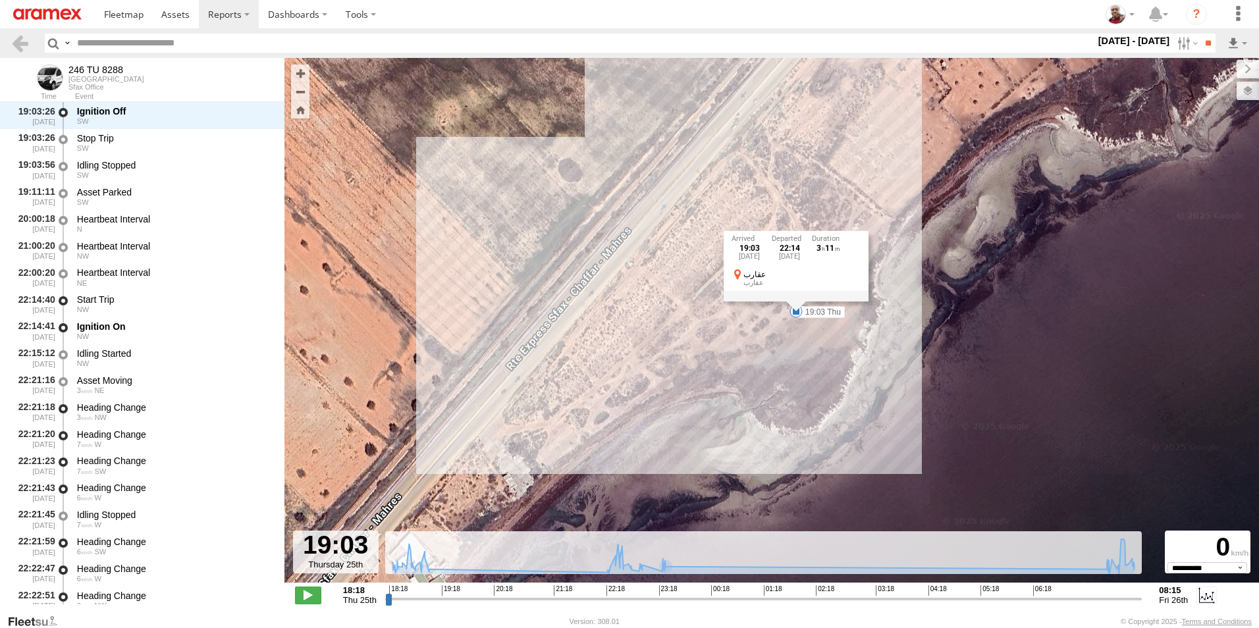
drag, startPoint x: 713, startPoint y: 404, endPoint x: 689, endPoint y: 431, distance: 36.9
click at [689, 431] on div "246 TU 8288 19:03 Thu 23:23 Thu 23:26 Thu 23:46 Thu 07:43 Fri 07:43 Fri 07:50 F…" at bounding box center [772, 327] width 975 height 539
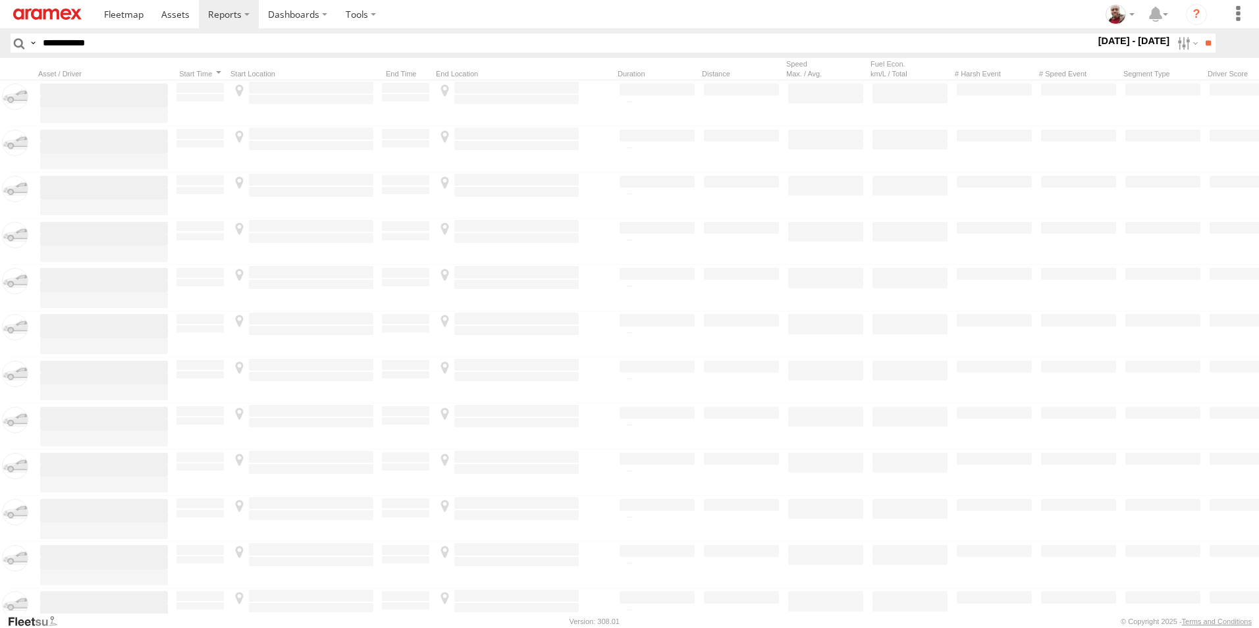
type input "**********"
click at [1201, 34] on input "**" at bounding box center [1208, 43] width 15 height 19
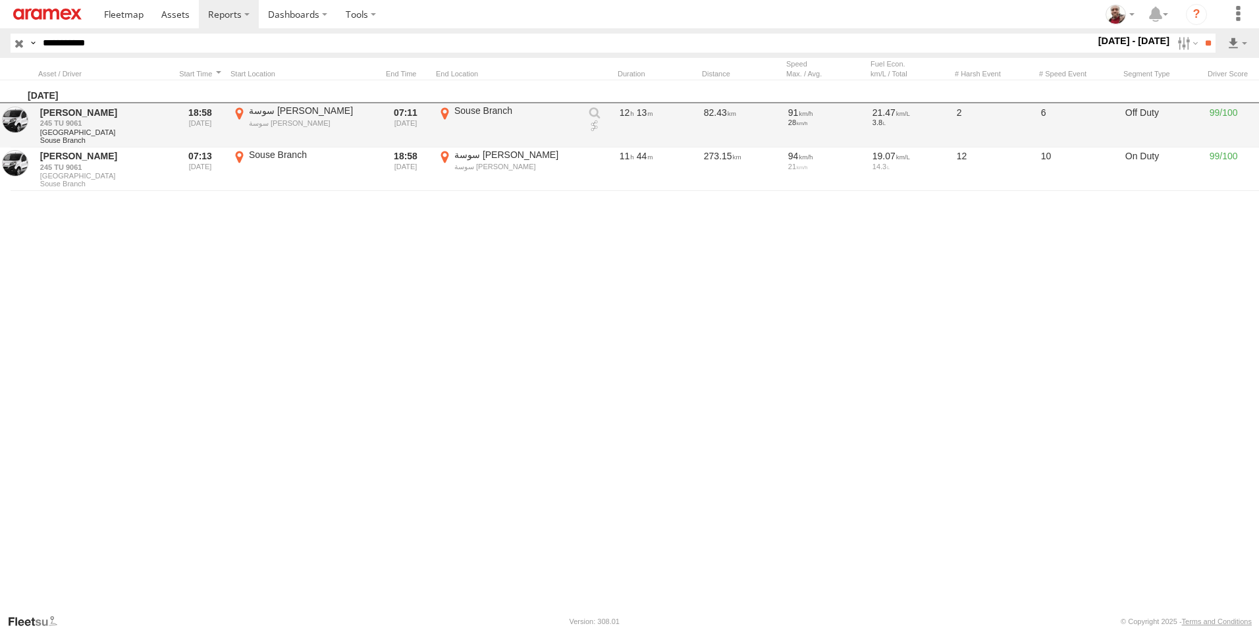
click at [595, 128] on link at bounding box center [594, 126] width 13 height 13
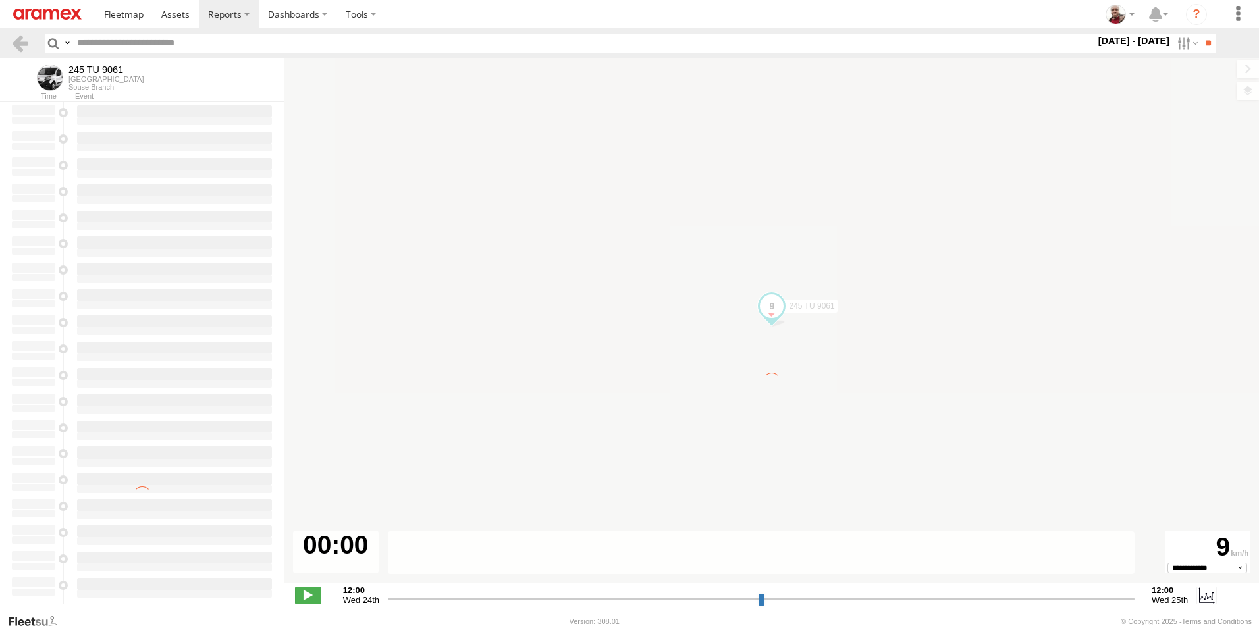
select select "**********"
type input "**********"
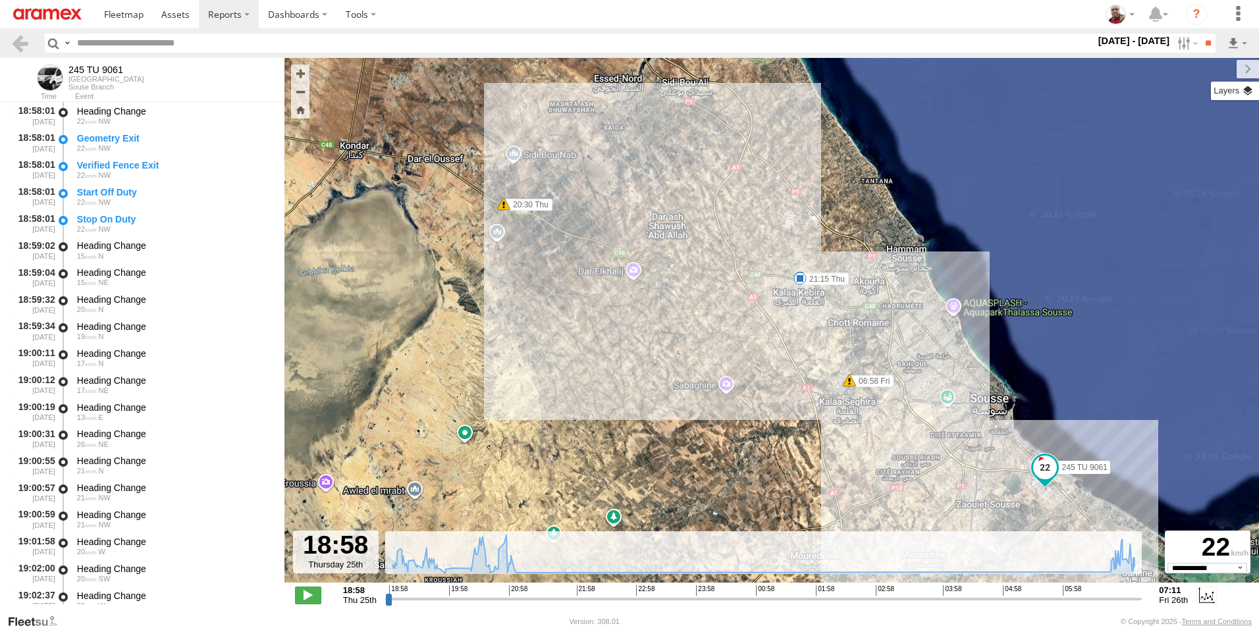
click at [1244, 94] on label at bounding box center [1235, 91] width 48 height 18
click at [0, 0] on label at bounding box center [0, 0] width 0 height 0
click at [0, 0] on span "Default" at bounding box center [0, 0] width 0 height 0
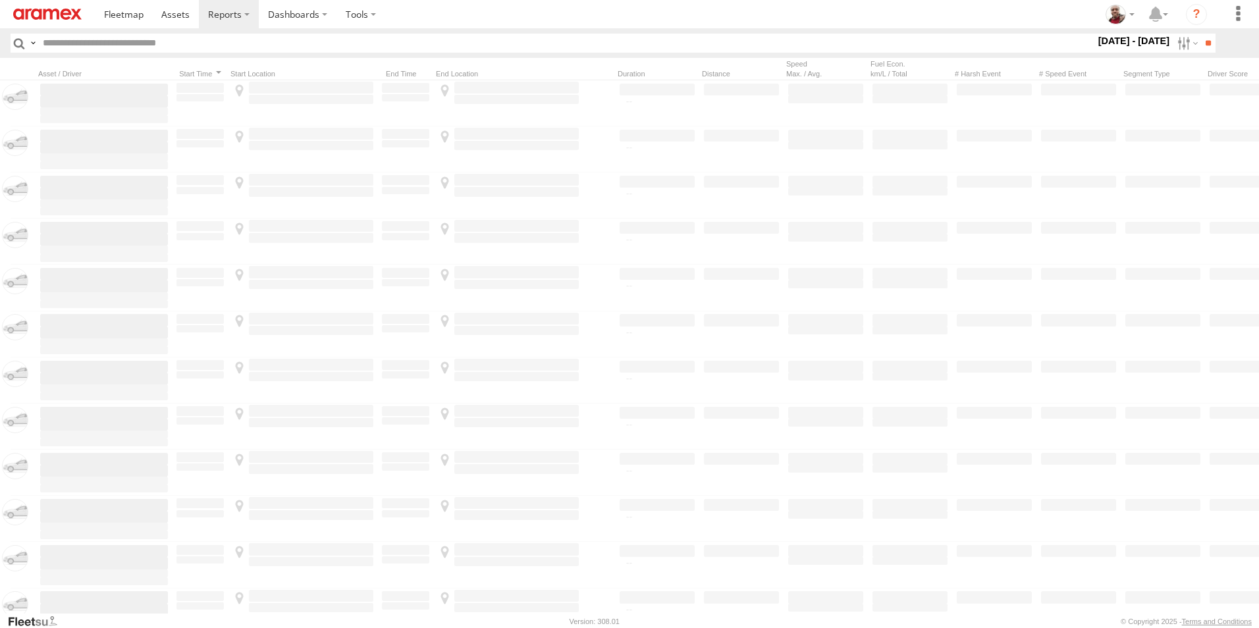
click at [231, 41] on input "text" at bounding box center [567, 43] width 1058 height 19
type input "****"
click at [1201, 34] on input "**" at bounding box center [1208, 43] width 15 height 19
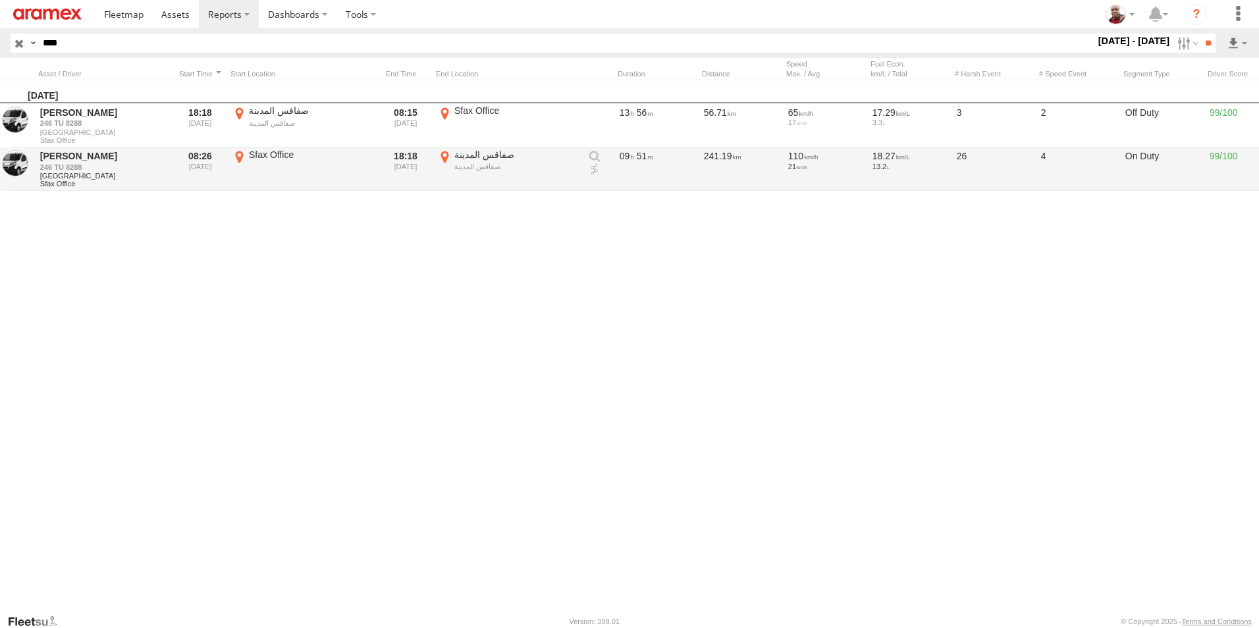
click at [594, 170] on link at bounding box center [594, 169] width 13 height 13
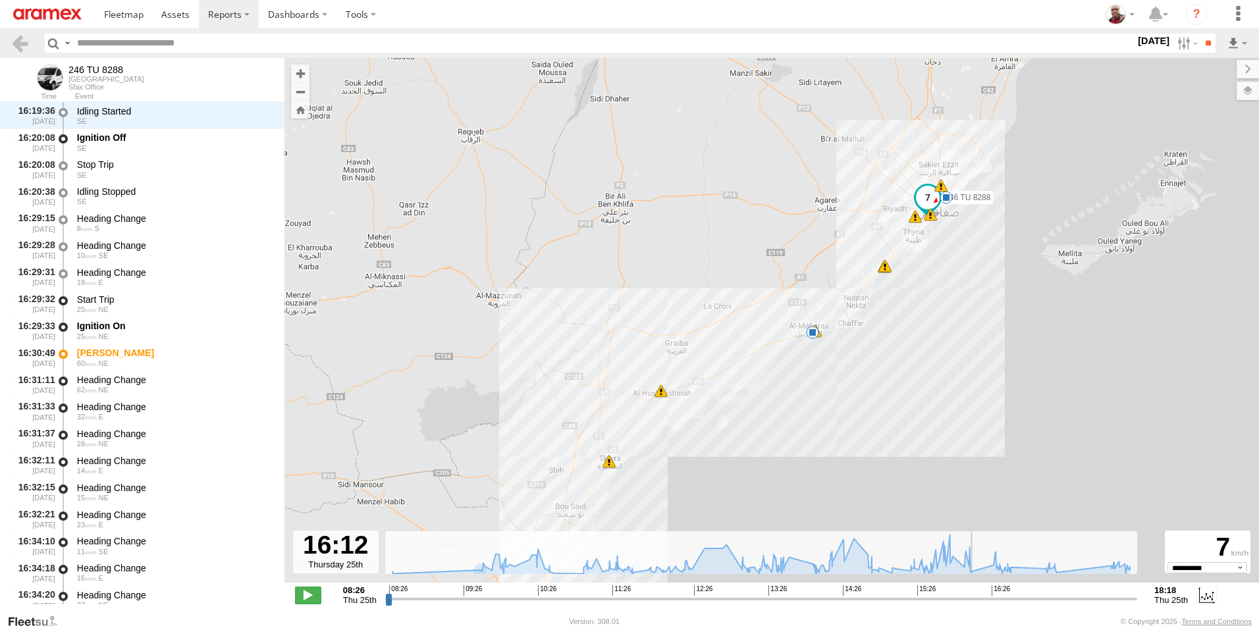
scroll to position [11815, 0]
drag, startPoint x: 389, startPoint y: 603, endPoint x: 979, endPoint y: 532, distance: 594.5
click at [979, 593] on input "range" at bounding box center [761, 599] width 752 height 13
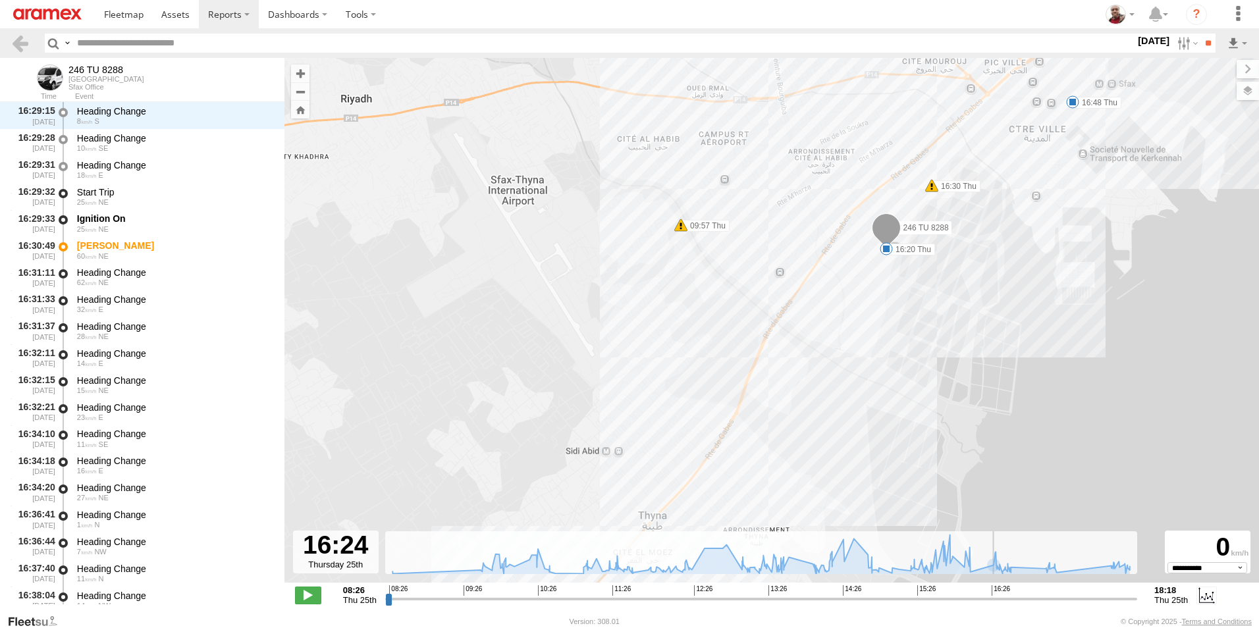
drag, startPoint x: 979, startPoint y: 599, endPoint x: 990, endPoint y: 584, distance: 19.0
type input "**********"
click at [990, 593] on input "range" at bounding box center [761, 599] width 752 height 13
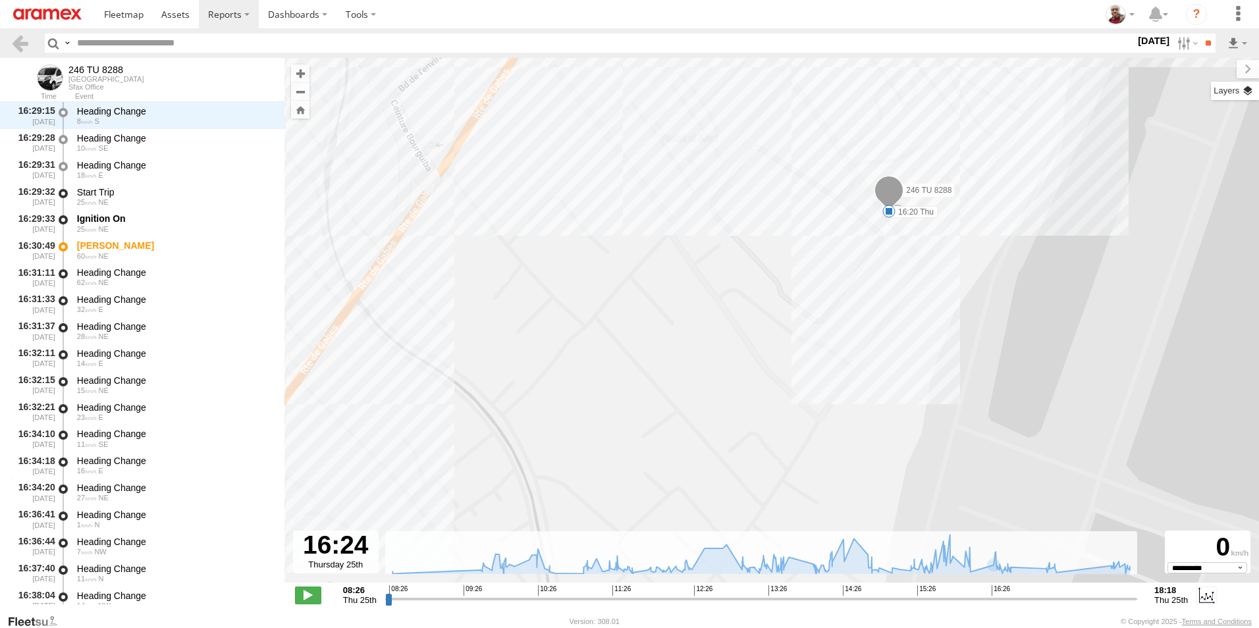
click at [1246, 94] on label at bounding box center [1235, 91] width 48 height 18
click at [0, 0] on label at bounding box center [0, 0] width 0 height 0
click at [0, 0] on span "Satellite + Roadmap" at bounding box center [0, 0] width 0 height 0
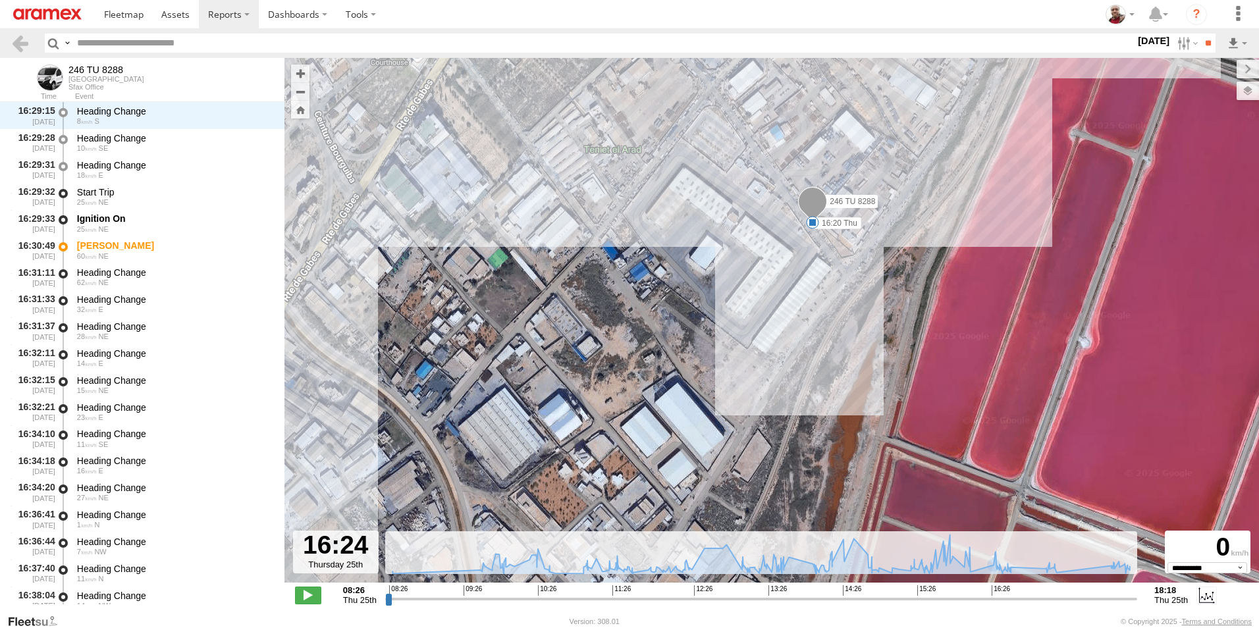
drag, startPoint x: 904, startPoint y: 277, endPoint x: 820, endPoint y: 291, distance: 84.9
click at [820, 291] on div "246 TU 8288 09:57 Thu 11:43 Thu 14:29 Thu 15:56 Thu 15:56 Thu 16:30 Thu 18:10 T…" at bounding box center [772, 327] width 975 height 539
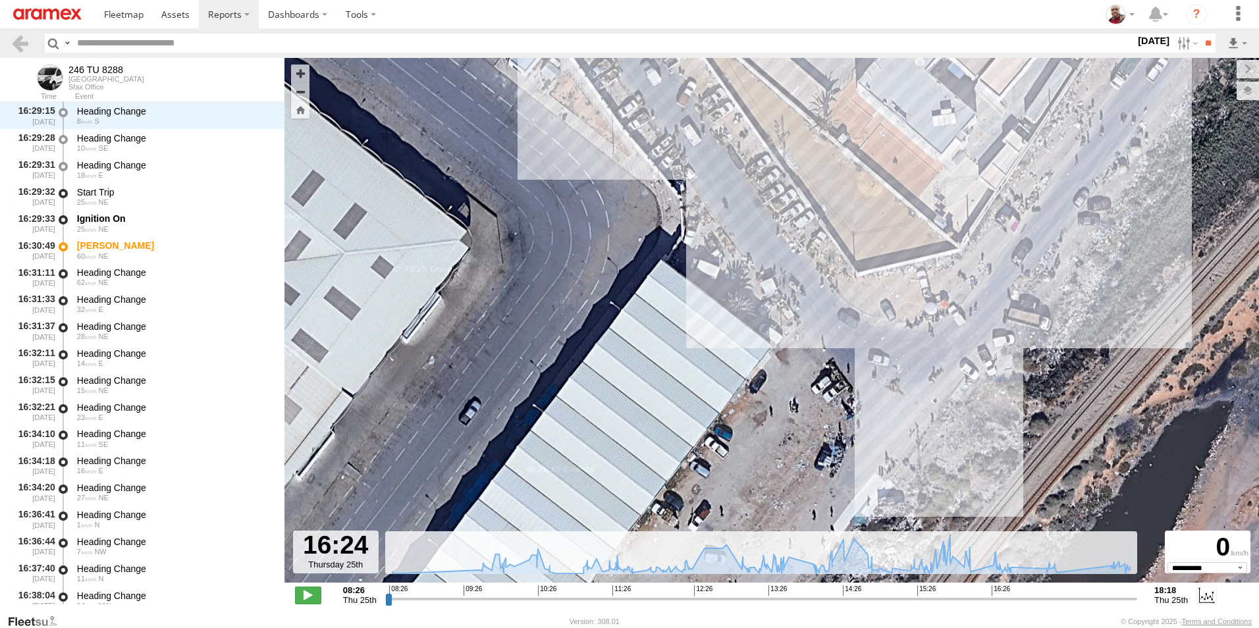
drag, startPoint x: 714, startPoint y: 141, endPoint x: 750, endPoint y: 236, distance: 101.9
click at [750, 236] on div "246 TU 8288 09:57 Thu 11:43 Thu 14:29 Thu 15:56 Thu 15:56 Thu 16:30 Thu 18:10 T…" at bounding box center [772, 327] width 975 height 539
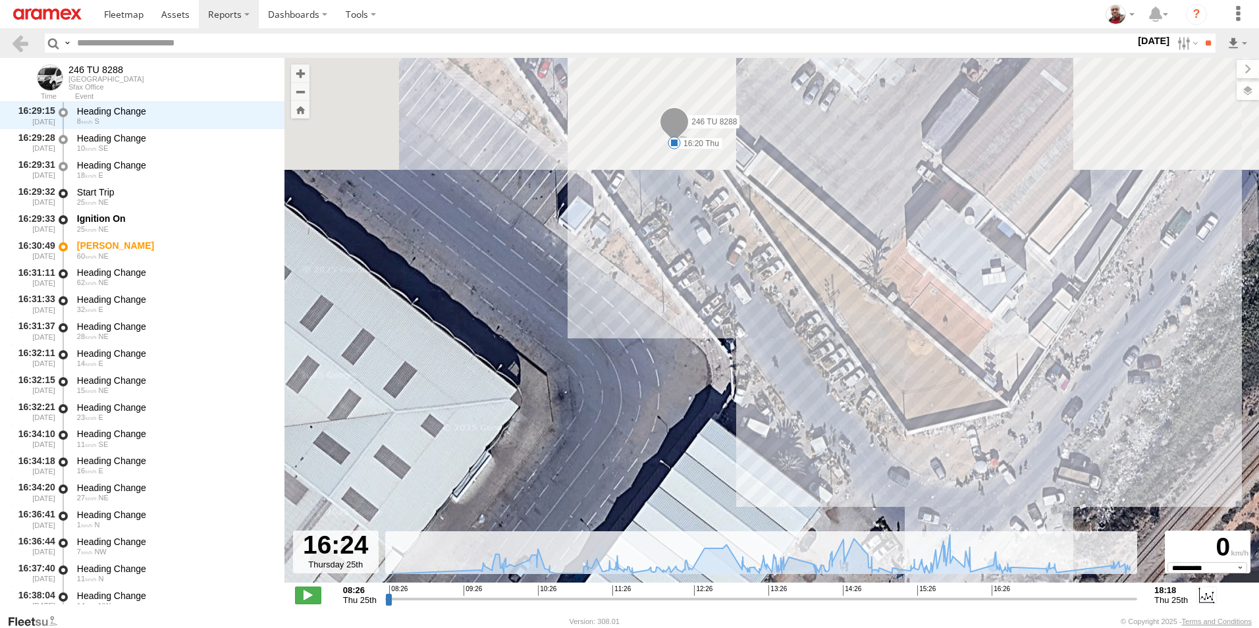
drag, startPoint x: 734, startPoint y: 186, endPoint x: 776, endPoint y: 319, distance: 138.9
click at [776, 319] on div "246 TU 8288 09:57 Thu 11:43 Thu 14:29 Thu 15:56 Thu 15:56 Thu 16:30 Thu 18:10 T…" at bounding box center [772, 327] width 975 height 539
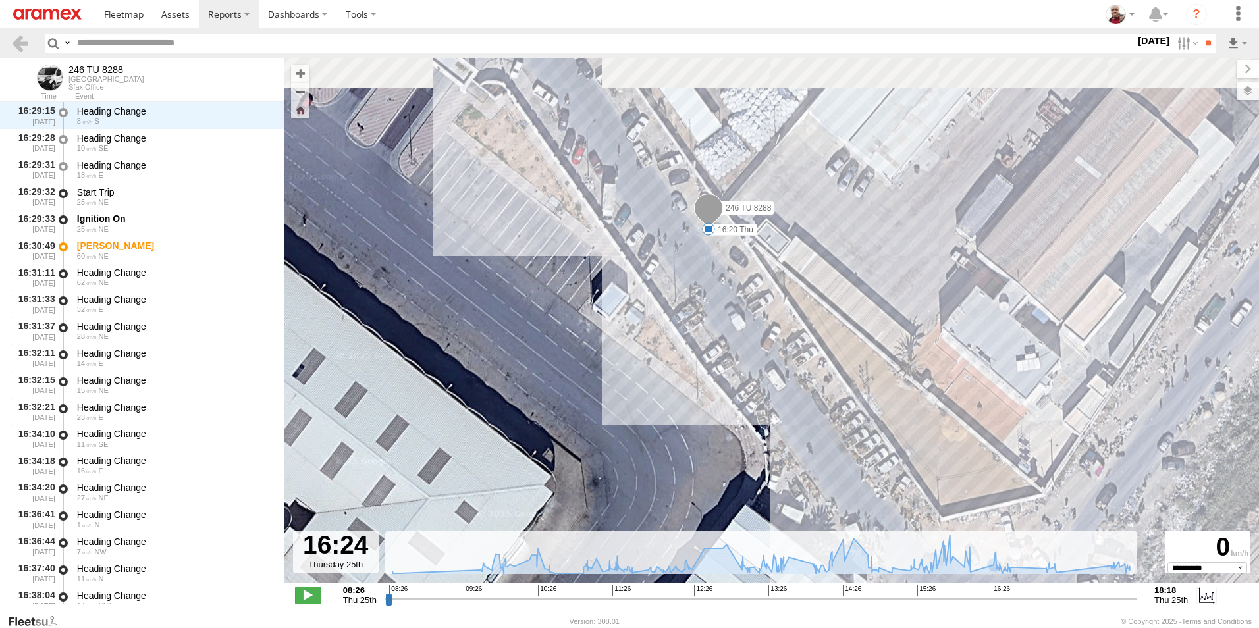
drag, startPoint x: 704, startPoint y: 202, endPoint x: 739, endPoint y: 289, distance: 94.3
click at [739, 289] on div "246 TU 8288 09:57 Thu 11:43 Thu 14:29 Thu 15:56 Thu 15:56 Thu 16:30 Thu 18:10 T…" at bounding box center [772, 327] width 975 height 539
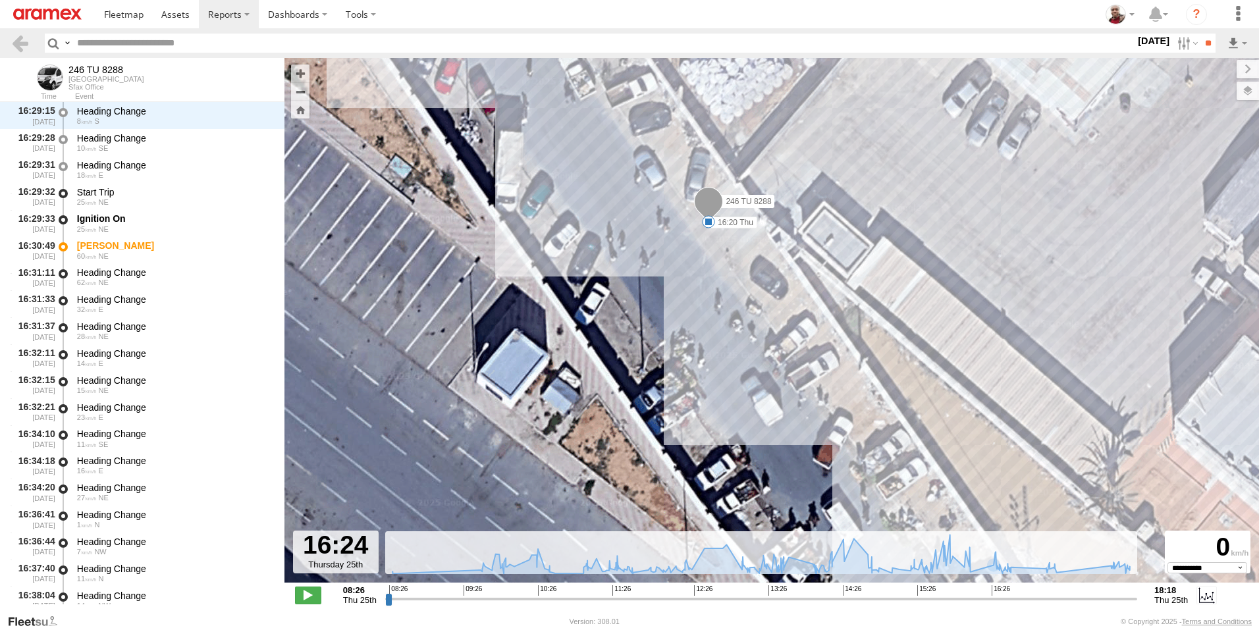
click at [709, 222] on span at bounding box center [708, 221] width 13 height 13
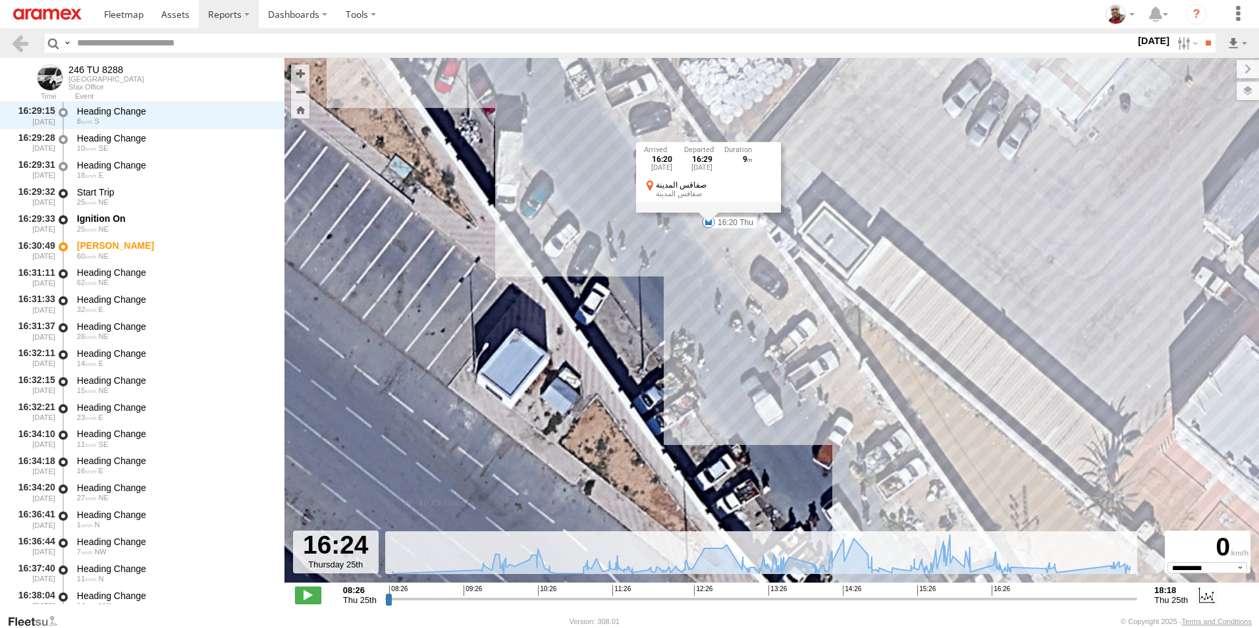
click at [709, 246] on div "246 TU 8288 09:57 Thu 11:43 Thu 14:29 Thu 15:56 Thu 15:56 Thu 16:30 Thu 18:10 T…" at bounding box center [772, 327] width 975 height 539
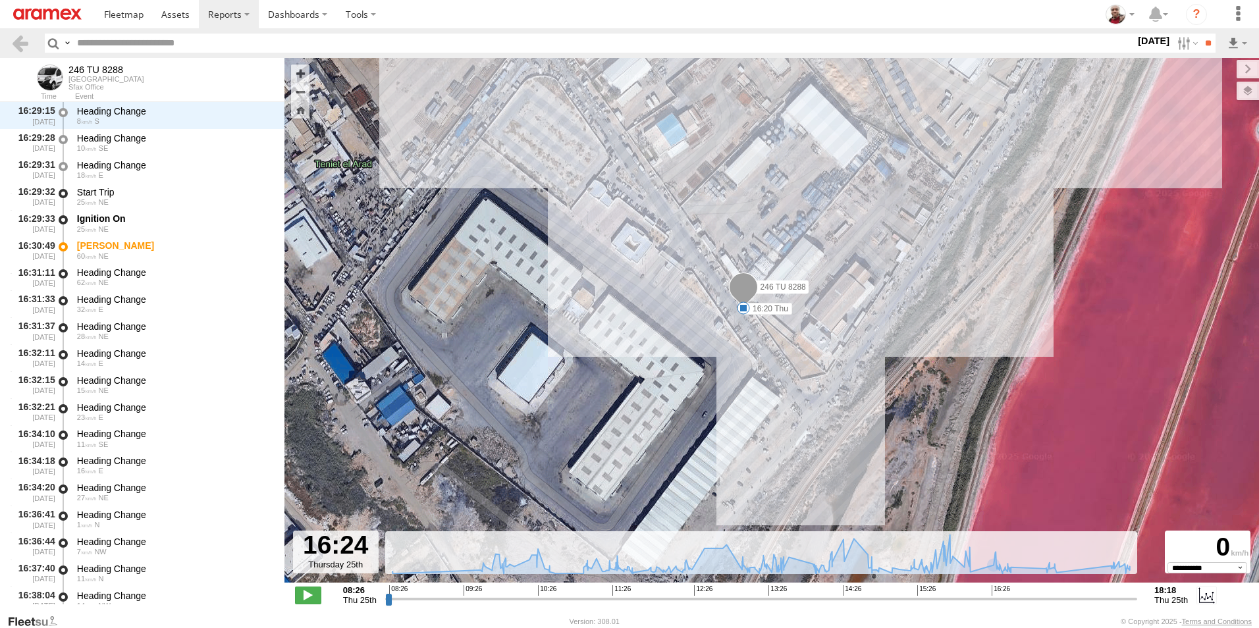
drag, startPoint x: 735, startPoint y: 132, endPoint x: 770, endPoint y: 194, distance: 71.1
click at [770, 194] on div "246 TU 8288 09:57 Thu 11:43 Thu 14:29 Thu 15:56 Thu 15:56 Thu 16:30 Thu 18:10 T…" at bounding box center [772, 327] width 975 height 539
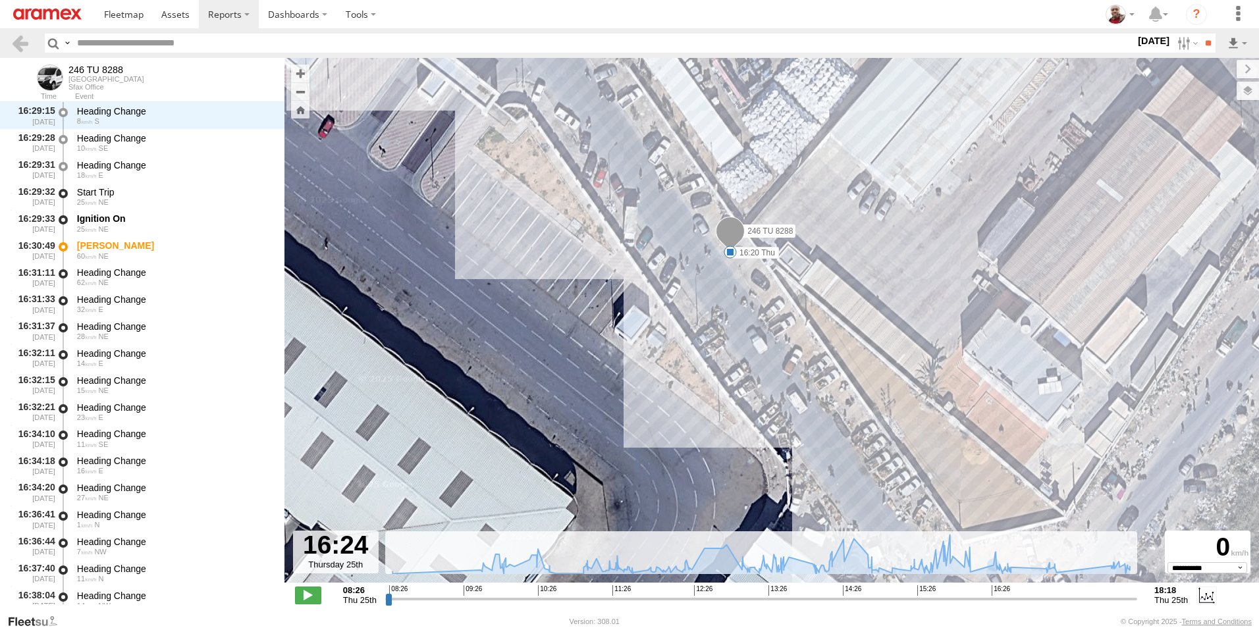
drag, startPoint x: 765, startPoint y: 292, endPoint x: 738, endPoint y: 292, distance: 27.7
click at [738, 292] on div "246 TU 8288 09:57 Thu 11:43 Thu 14:29 Thu 15:56 Thu 15:56 Thu 16:30 Thu 18:10 T…" at bounding box center [772, 327] width 975 height 539
click at [0, 0] on span "Default" at bounding box center [0, 0] width 0 height 0
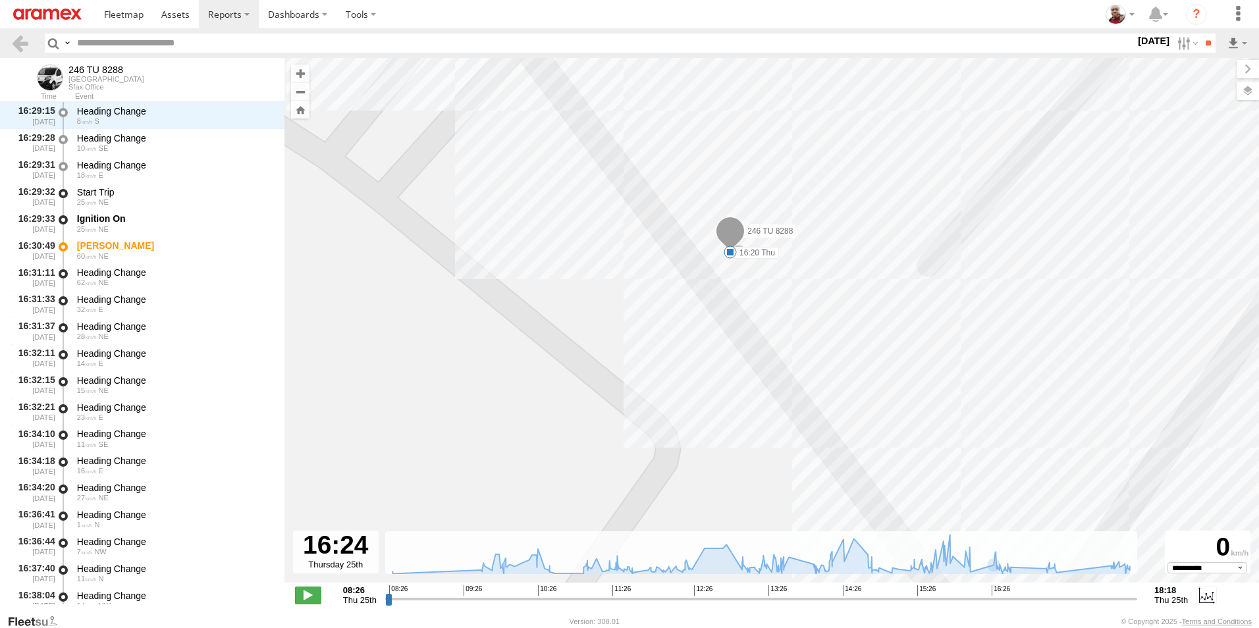
click at [0, 0] on span "Satellite + Roadmap" at bounding box center [0, 0] width 0 height 0
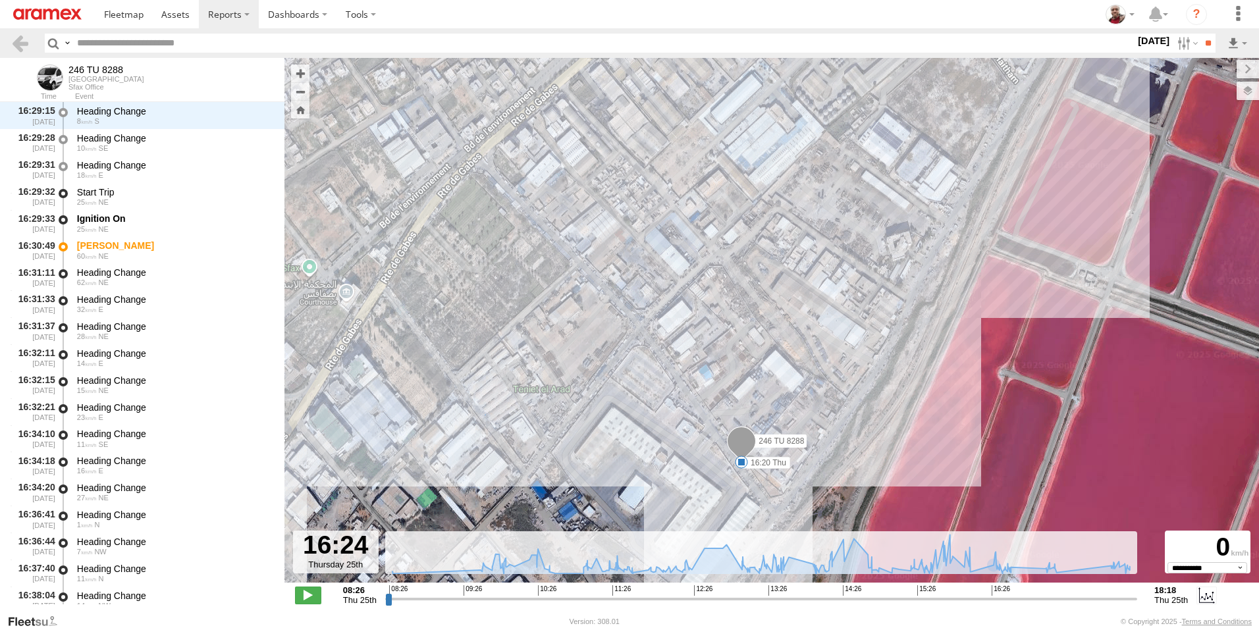
drag, startPoint x: 939, startPoint y: 283, endPoint x: 877, endPoint y: 407, distance: 138.7
click at [877, 407] on div "246 TU 8288 09:57 Thu 11:43 Thu 14:29 Thu 15:56 Thu 15:56 Thu 16:30 Thu 18:10 T…" at bounding box center [772, 327] width 975 height 539
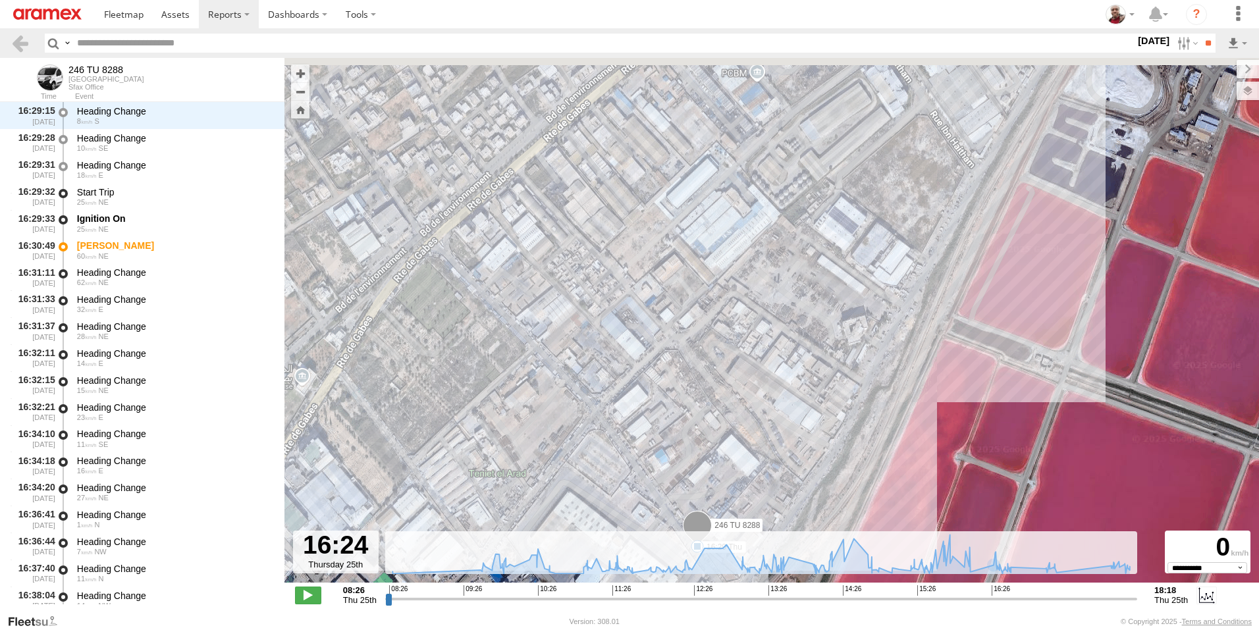
drag, startPoint x: 942, startPoint y: 290, endPoint x: 877, endPoint y: 421, distance: 146.1
click at [877, 422] on div "246 TU 8288 09:57 Thu 11:43 Thu 14:29 Thu 15:56 Thu 15:56 Thu 16:30 Thu 18:10 T…" at bounding box center [772, 327] width 975 height 539
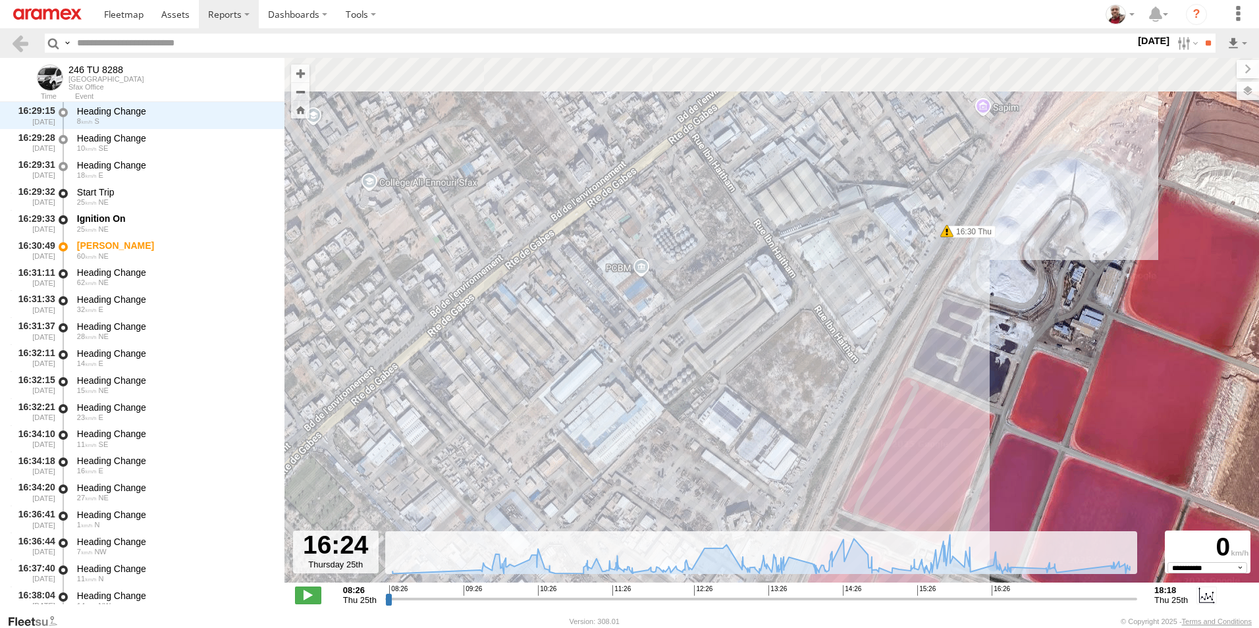
drag, startPoint x: 958, startPoint y: 273, endPoint x: 866, endPoint y: 416, distance: 169.7
click at [866, 416] on div "246 TU 8288 09:57 Thu 11:43 Thu 14:29 Thu 15:56 Thu 15:56 Thu 16:30 Thu 18:10 T…" at bounding box center [772, 327] width 975 height 539
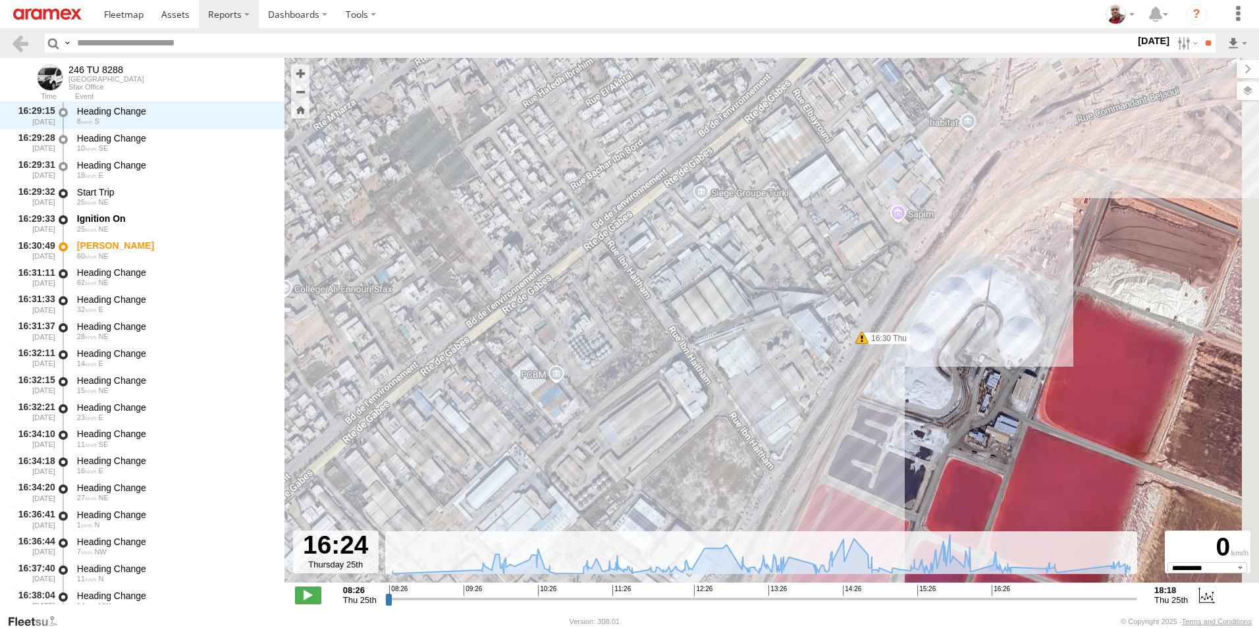
drag, startPoint x: 938, startPoint y: 333, endPoint x: 867, endPoint y: 419, distance: 111.8
click at [867, 419] on div "246 TU 8288 09:57 Thu 11:43 Thu 14:29 Thu 15:56 Thu 15:56 Thu 16:30 Thu 18:10 T…" at bounding box center [772, 327] width 975 height 539
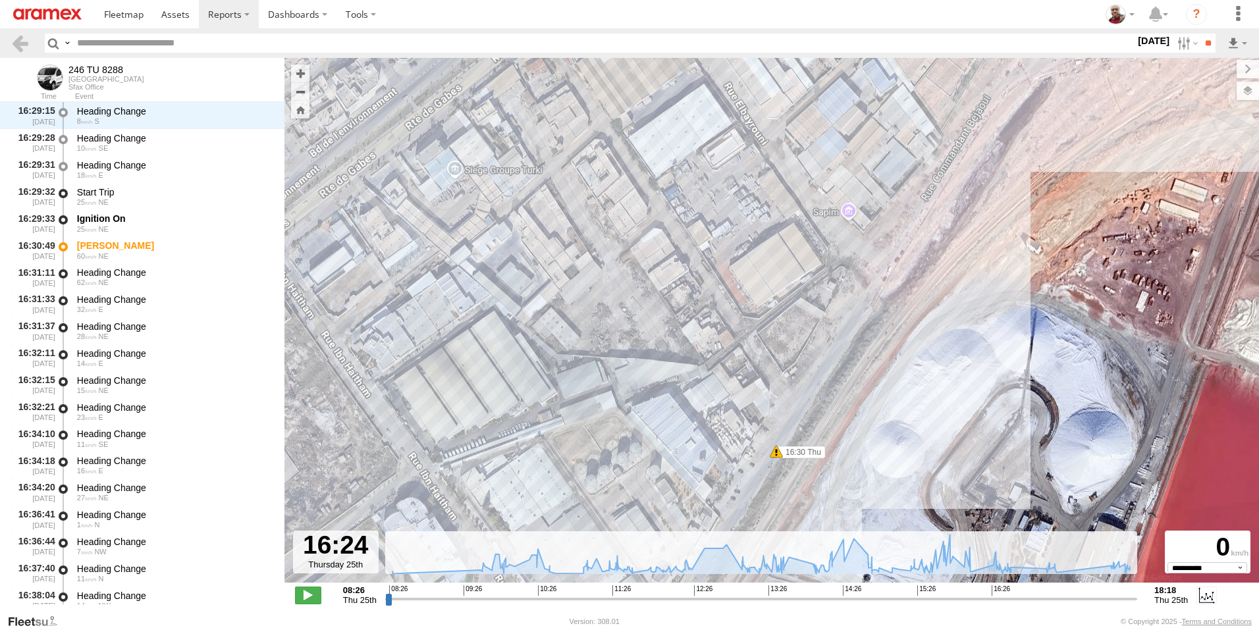
drag, startPoint x: 923, startPoint y: 271, endPoint x: 863, endPoint y: 402, distance: 143.5
click at [864, 400] on div "246 TU 8288 09:57 Thu 11:43 Thu 14:29 Thu 15:56 Thu 15:56 Thu 16:30 Thu 18:10 T…" at bounding box center [772, 327] width 975 height 539
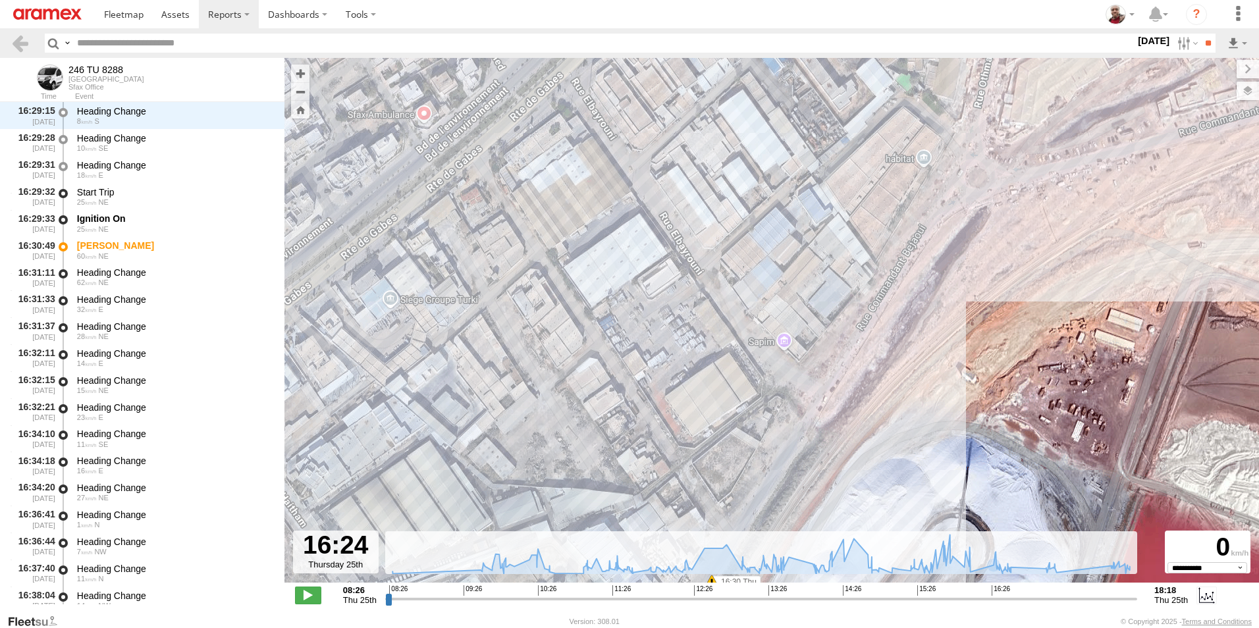
drag, startPoint x: 951, startPoint y: 283, endPoint x: 867, endPoint y: 412, distance: 153.3
click at [868, 408] on div "246 TU 8288 09:57 Thu 11:43 Thu 14:29 Thu 15:56 Thu 15:56 Thu 16:30 Thu 18:10 T…" at bounding box center [772, 327] width 975 height 539
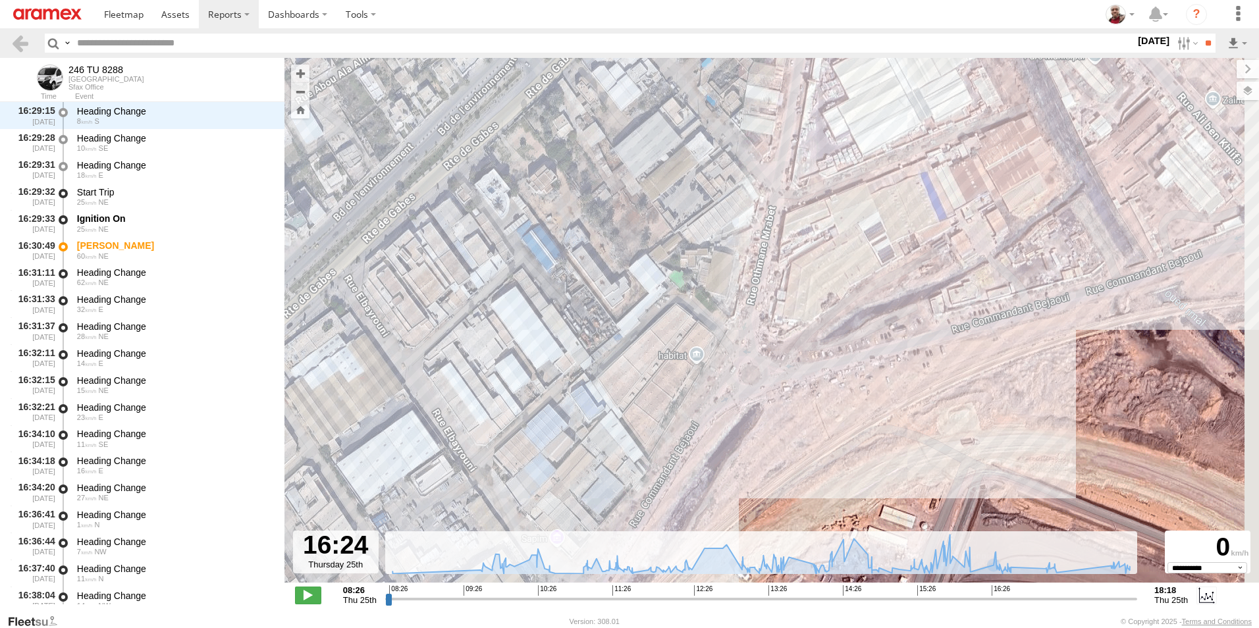
drag, startPoint x: 1004, startPoint y: 371, endPoint x: 879, endPoint y: 382, distance: 126.3
click at [879, 382] on div "246 TU 8288 09:57 Thu 11:43 Thu 14:29 Thu 15:56 Thu 15:56 Thu 16:30 Thu 18:10 T…" at bounding box center [772, 327] width 975 height 539
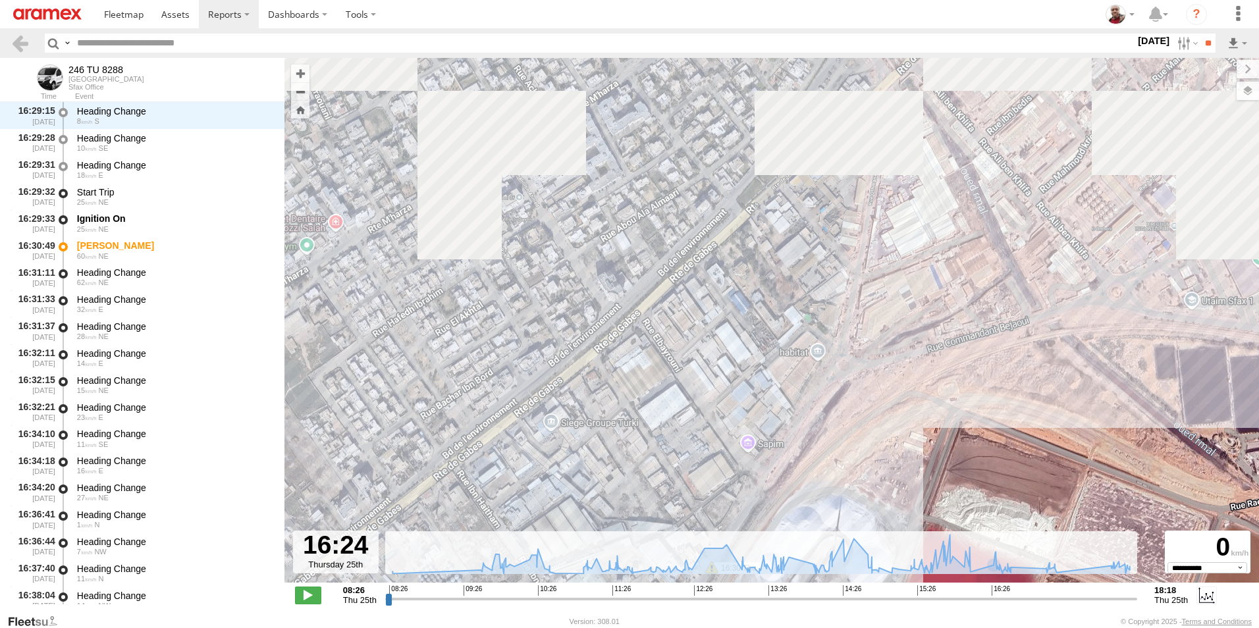
drag, startPoint x: 1037, startPoint y: 358, endPoint x: 940, endPoint y: 375, distance: 99.0
click at [941, 375] on div "246 TU 8288 09:57 Thu 11:43 Thu 14:29 Thu 15:56 Thu 15:56 Thu 16:30 Thu 18:10 T…" at bounding box center [772, 327] width 975 height 539
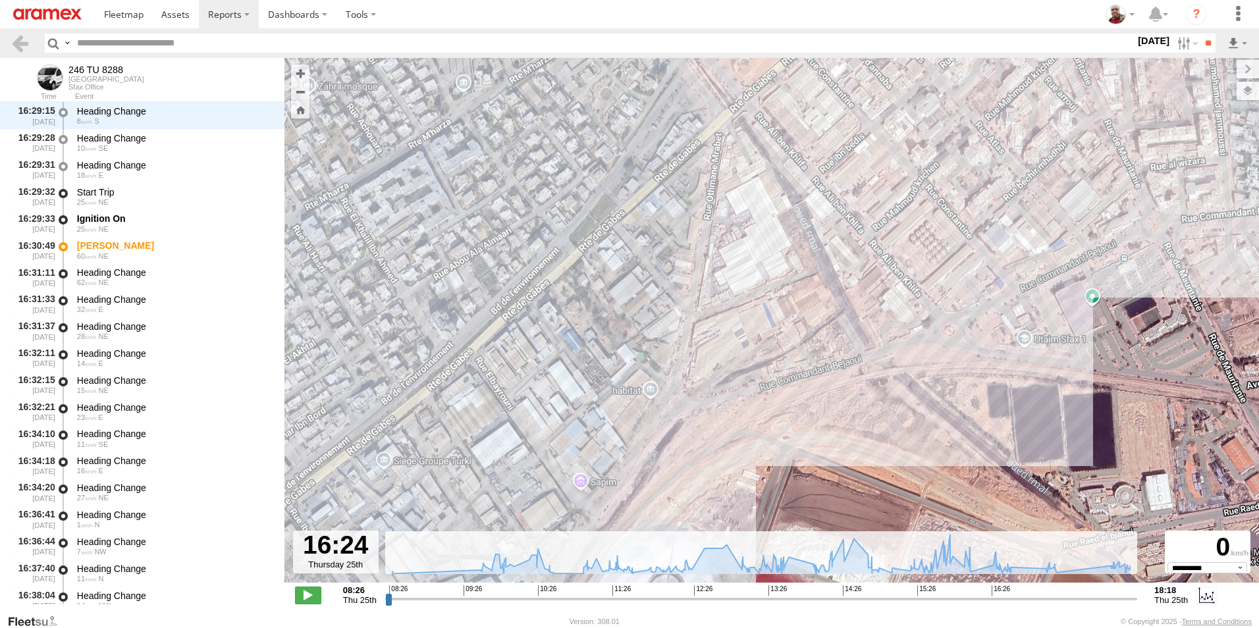
drag, startPoint x: 1003, startPoint y: 354, endPoint x: 946, endPoint y: 376, distance: 60.9
click at [948, 375] on div "246 TU 8288 09:57 Thu 11:43 Thu 14:29 Thu 15:56 Thu 15:56 Thu 16:30 Thu 18:10 T…" at bounding box center [772, 327] width 975 height 539
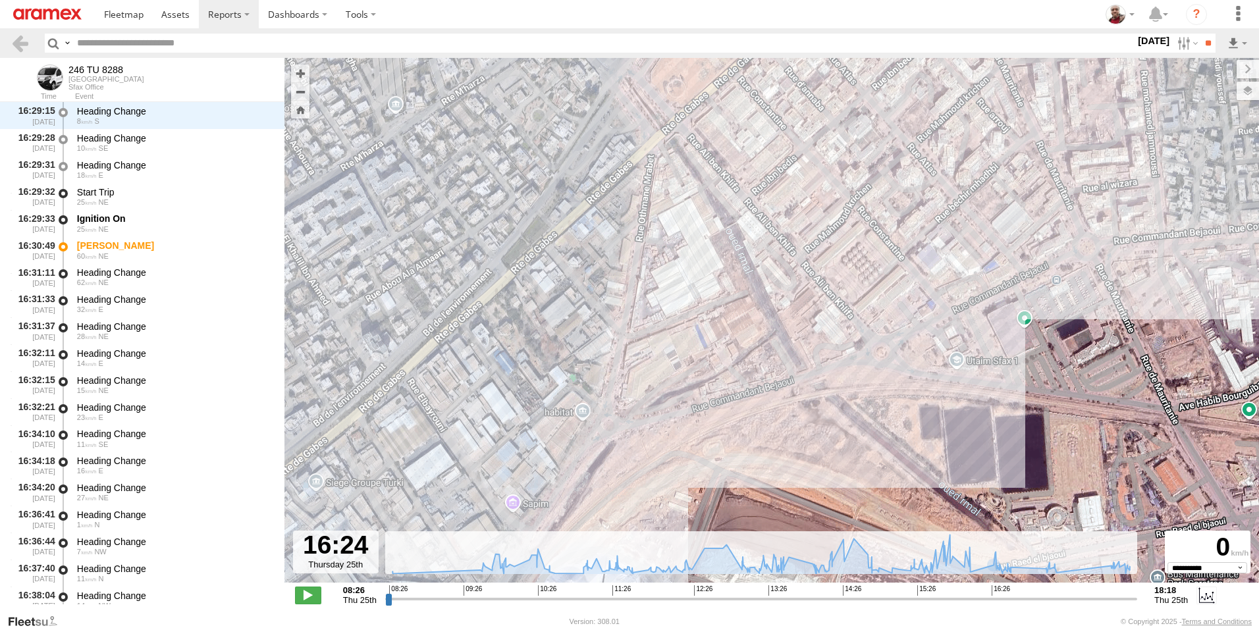
drag, startPoint x: 1027, startPoint y: 371, endPoint x: 959, endPoint y: 391, distance: 70.7
click at [959, 391] on div "246 TU 8288 09:57 Thu 11:43 Thu 14:29 Thu 15:56 Thu 15:56 Thu 16:30 Thu 18:10 T…" at bounding box center [772, 327] width 975 height 539
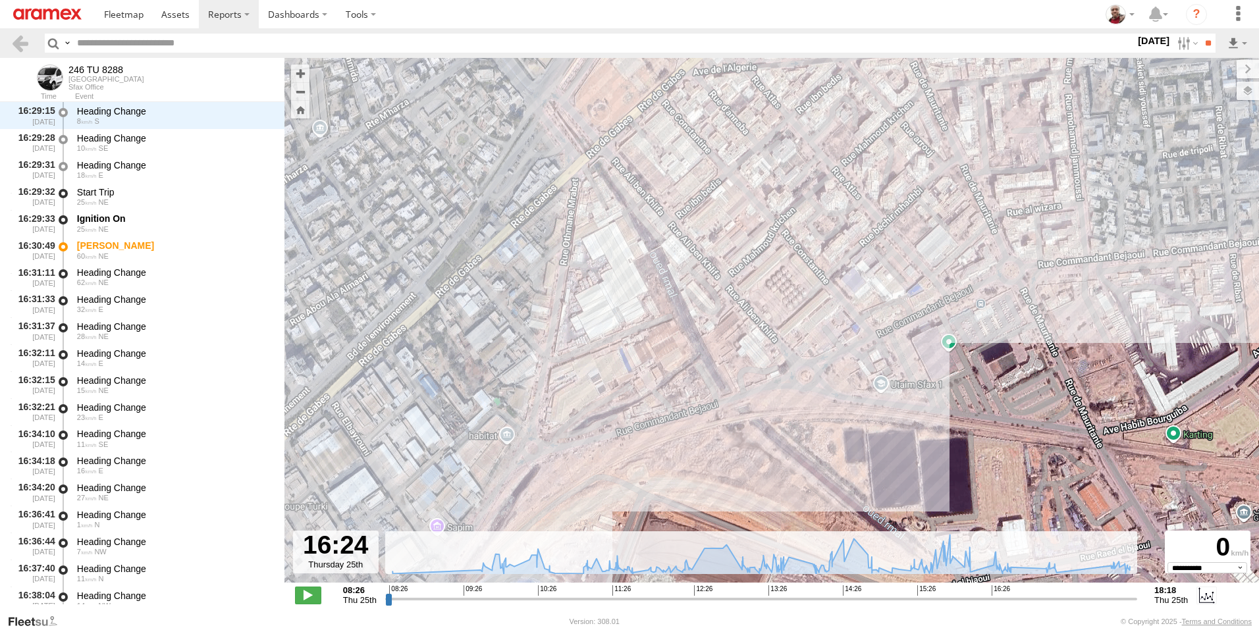
drag, startPoint x: 1027, startPoint y: 374, endPoint x: 950, endPoint y: 398, distance: 80.6
click at [950, 398] on div "246 TU 8288 09:57 Thu 11:43 Thu 14:29 Thu 15:56 Thu 15:56 Thu 16:30 Thu 18:10 T…" at bounding box center [772, 327] width 975 height 539
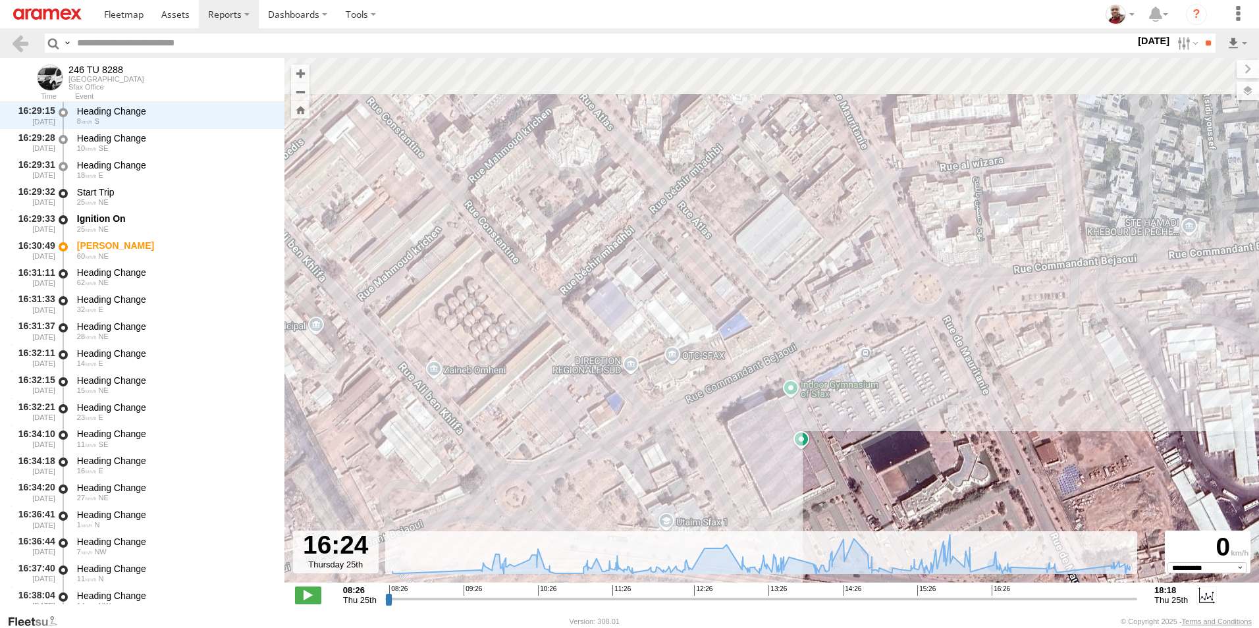
drag, startPoint x: 1021, startPoint y: 321, endPoint x: 900, endPoint y: 383, distance: 135.8
click at [900, 383] on div "246 TU 8288 09:57 Thu 11:43 Thu 14:29 Thu 15:56 Thu 15:56 Thu 16:30 Thu 18:10 T…" at bounding box center [772, 327] width 975 height 539
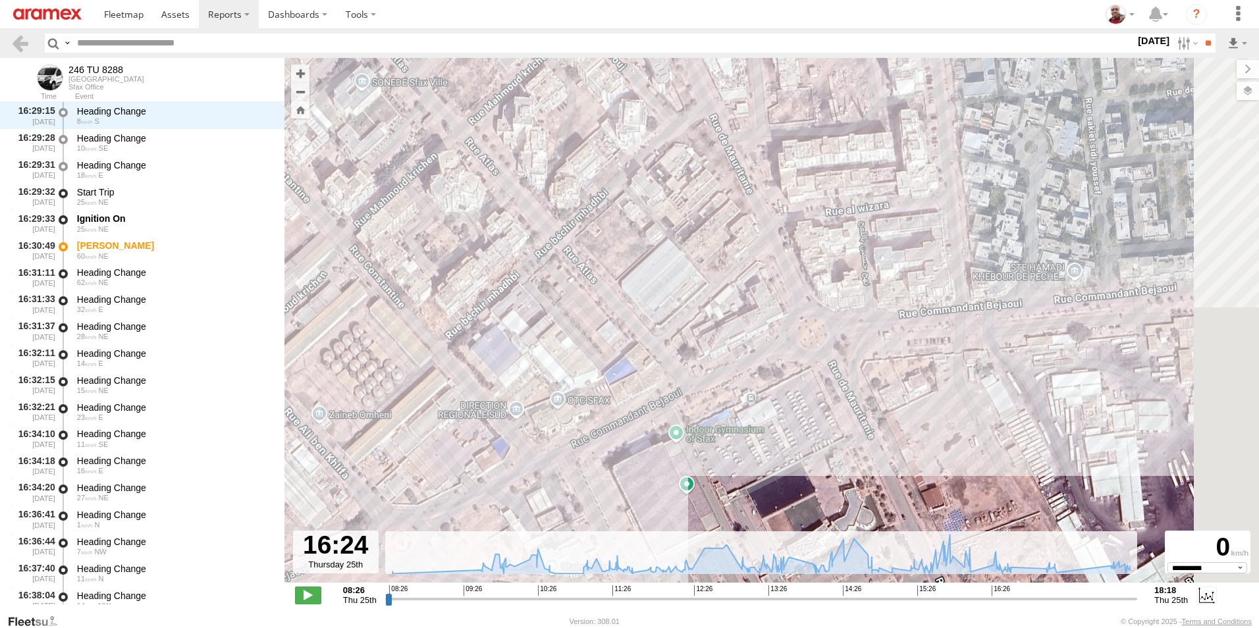
drag, startPoint x: 1026, startPoint y: 344, endPoint x: 928, endPoint y: 380, distance: 104.6
click at [928, 380] on div "246 TU 8288 09:57 Thu 11:43 Thu 14:29 Thu 15:56 Thu 15:56 Thu 16:30 Thu 18:10 T…" at bounding box center [772, 327] width 975 height 539
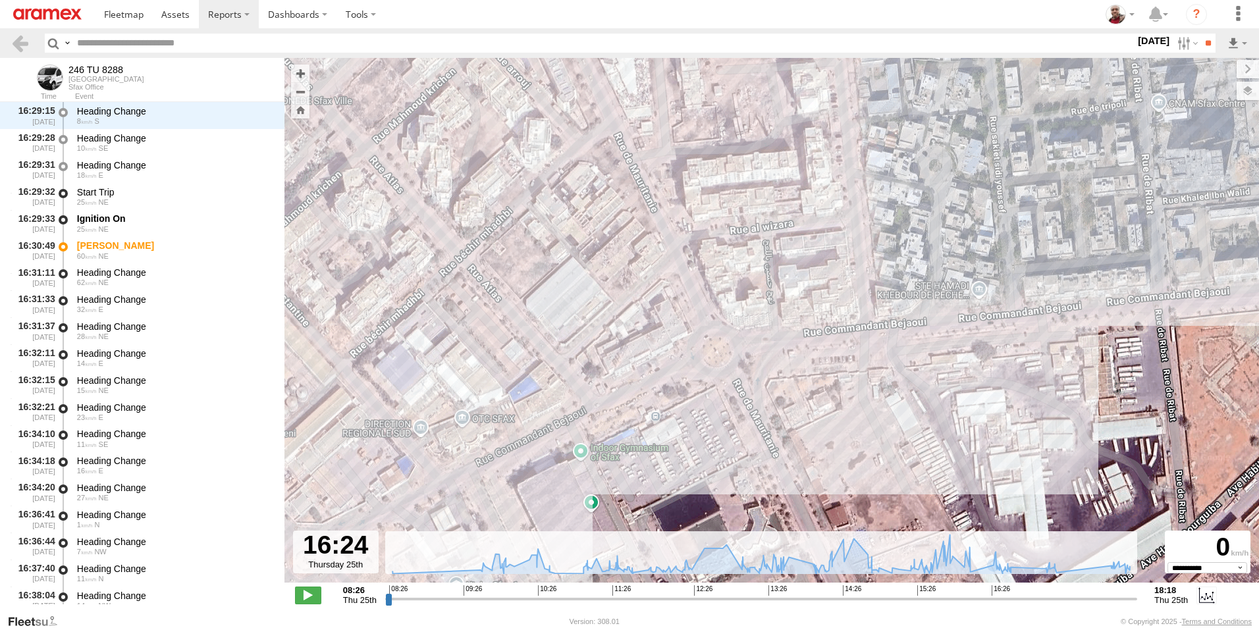
drag, startPoint x: 958, startPoint y: 367, endPoint x: 919, endPoint y: 374, distance: 39.5
click at [919, 374] on div "246 TU 8288 09:57 Thu 11:43 Thu 14:29 Thu 15:56 Thu 15:56 Thu 16:30 Thu 18:10 T…" at bounding box center [772, 327] width 975 height 539
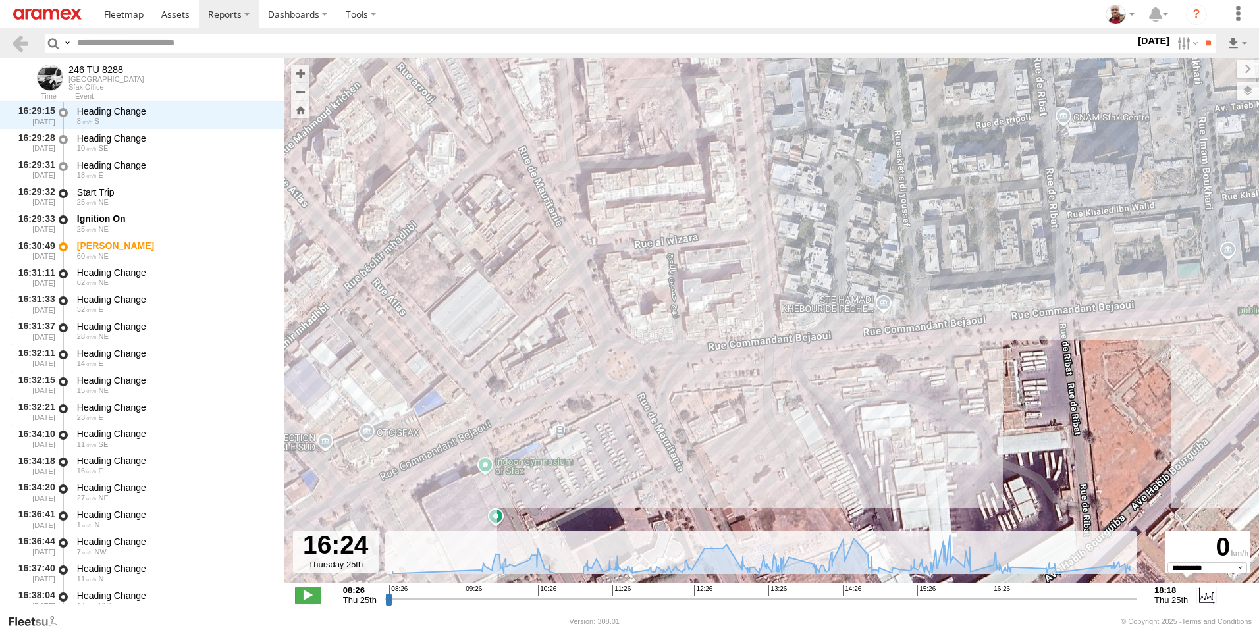
drag, startPoint x: 1015, startPoint y: 354, endPoint x: 950, endPoint y: 362, distance: 65.0
click at [950, 362] on div "246 TU 8288 09:57 Thu 11:43 Thu 14:29 Thu 15:56 Thu 15:56 Thu 16:30 Thu 18:10 T…" at bounding box center [772, 327] width 975 height 539
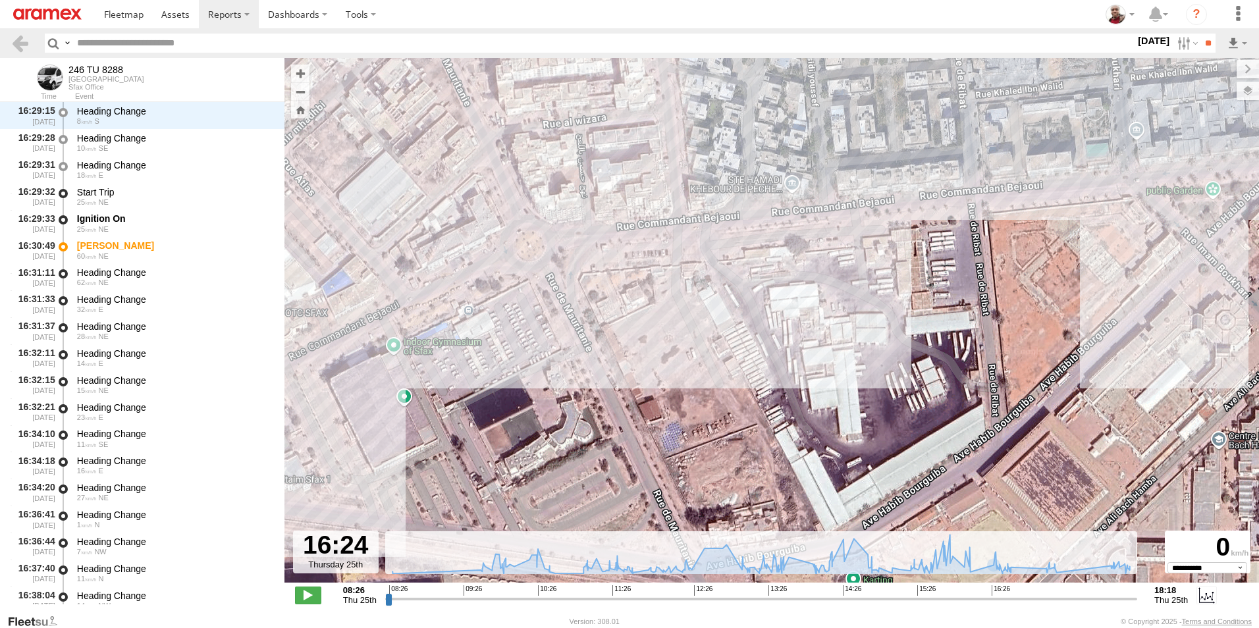
drag, startPoint x: 952, startPoint y: 419, endPoint x: 861, endPoint y: 295, distance: 154.0
click at [861, 295] on div "246 TU 8288 09:57 Thu 11:43 Thu 14:29 Thu 15:56 Thu 15:56 Thu 16:30 Thu 18:10 T…" at bounding box center [772, 327] width 975 height 539
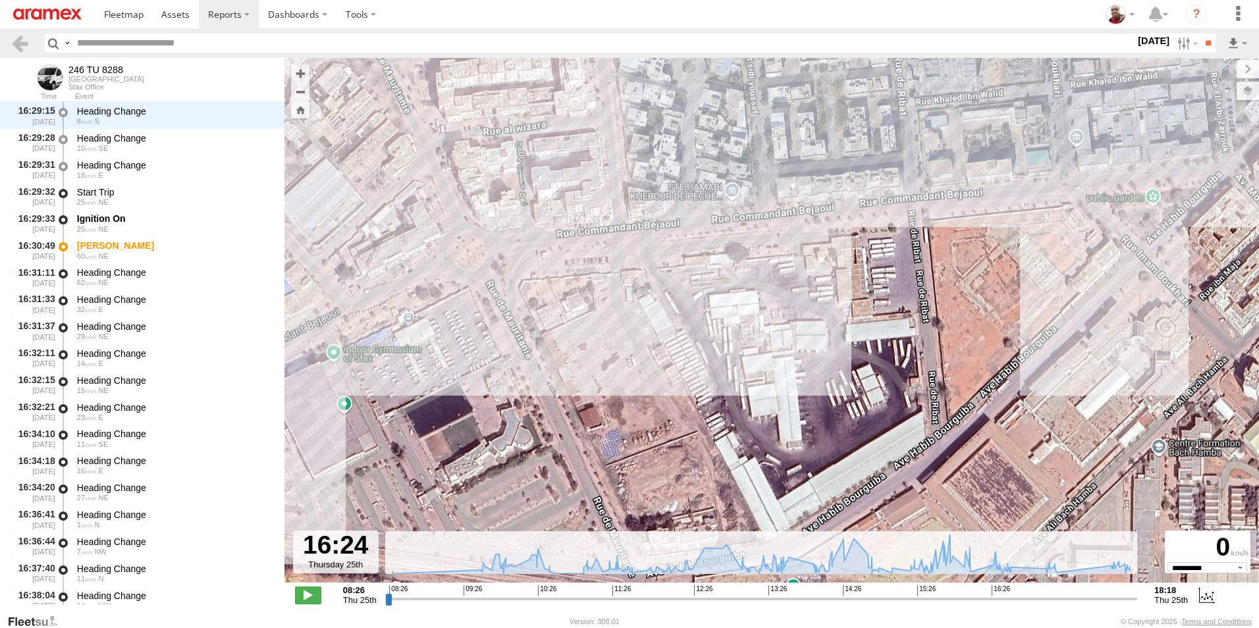
drag, startPoint x: 934, startPoint y: 301, endPoint x: 873, endPoint y: 308, distance: 61.0
click at [873, 308] on div "246 TU 8288 09:57 Thu 11:43 Thu 14:29 Thu 15:56 Thu 15:56 Thu 16:30 Thu 18:10 T…" at bounding box center [772, 327] width 975 height 539
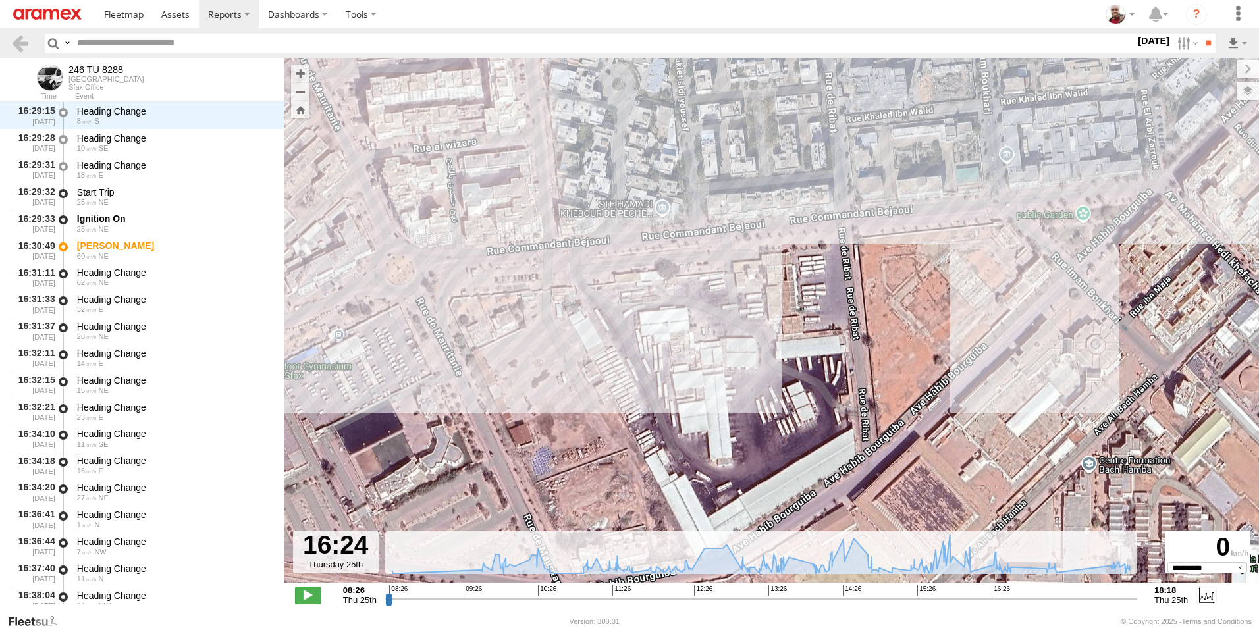
drag, startPoint x: 970, startPoint y: 287, endPoint x: 900, endPoint y: 304, distance: 72.5
click at [900, 304] on div "246 TU 8288 09:57 Thu 11:43 Thu 14:29 Thu 15:56 Thu 15:56 Thu 16:30 Thu 18:10 T…" at bounding box center [772, 327] width 975 height 539
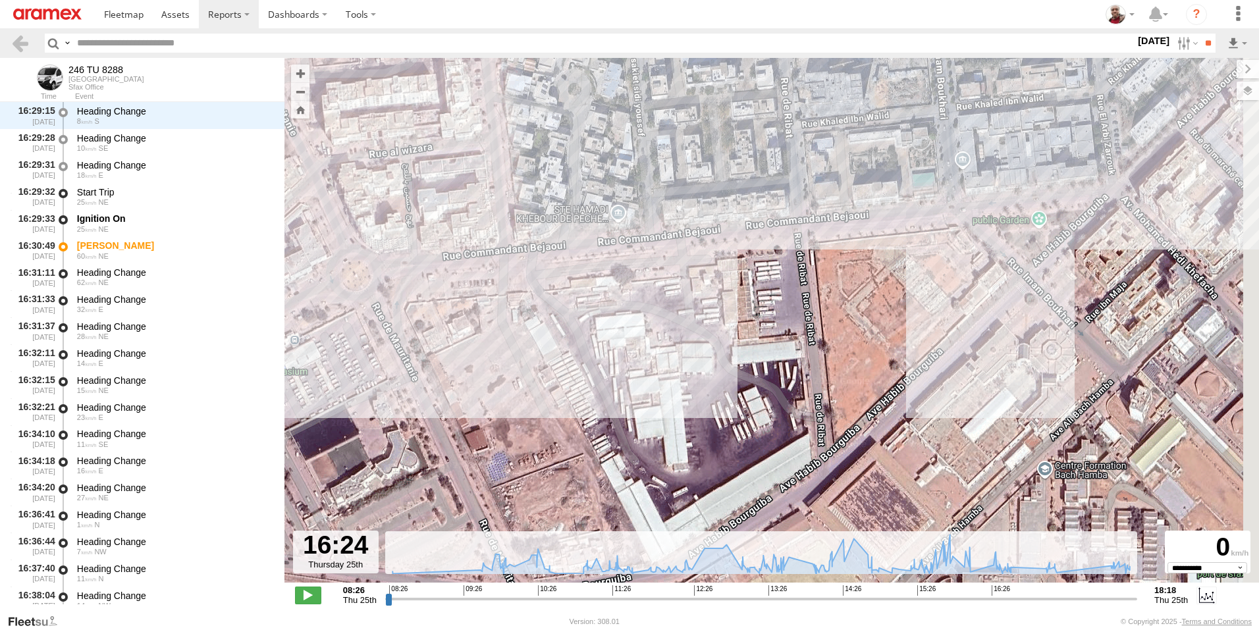
drag, startPoint x: 987, startPoint y: 271, endPoint x: 932, endPoint y: 278, distance: 55.7
click at [932, 278] on div "246 TU 8288 09:57 Thu 11:43 Thu 14:29 Thu 15:56 Thu 15:56 Thu 16:30 Thu 18:10 T…" at bounding box center [772, 327] width 975 height 539
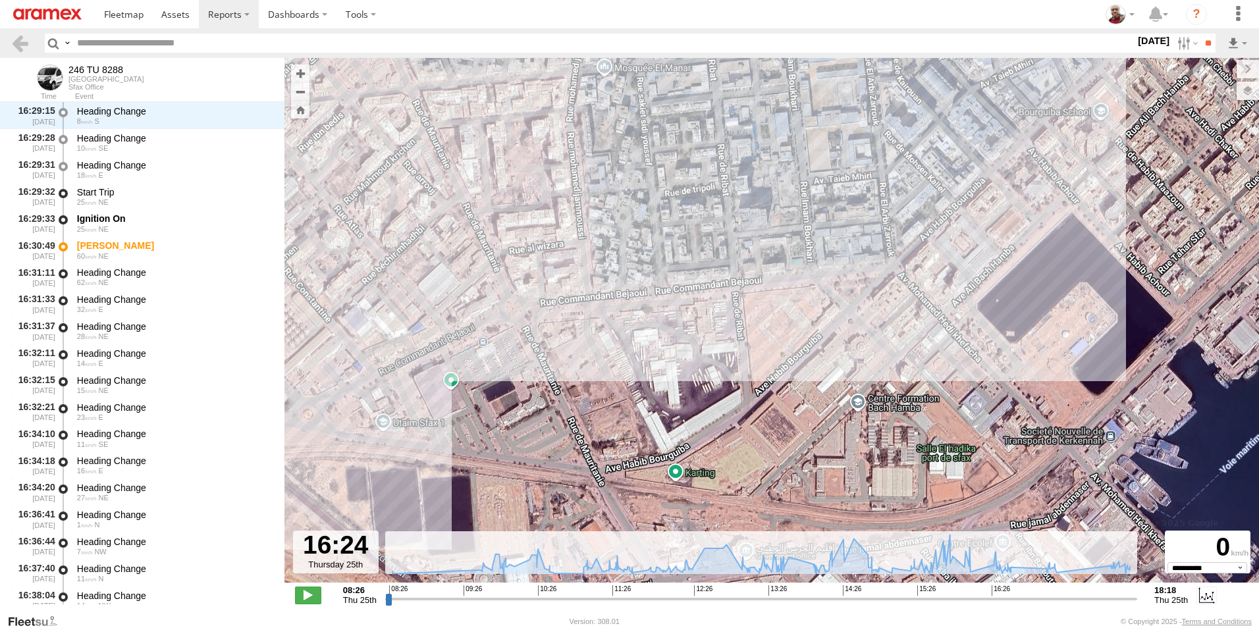
drag, startPoint x: 860, startPoint y: 343, endPoint x: 825, endPoint y: 335, distance: 36.6
click at [825, 335] on div "246 TU 8288 09:57 Thu 11:43 Thu 14:29 Thu 15:56 Thu 15:56 Thu 16:30 Thu 18:10 T…" at bounding box center [772, 327] width 975 height 539
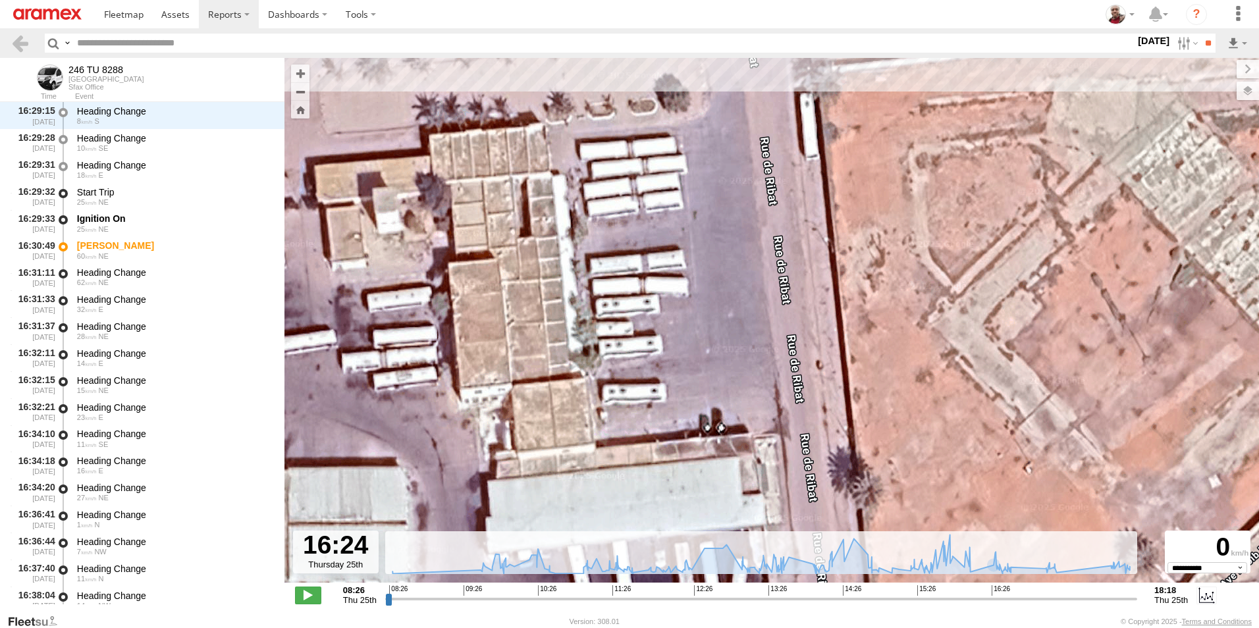
drag, startPoint x: 543, startPoint y: 333, endPoint x: 663, endPoint y: 319, distance: 121.3
click at [663, 319] on div "246 TU 8288 09:57 Thu 11:43 Thu 14:29 Thu 15:56 Thu 15:56 Thu 16:30 Thu 18:10 T…" at bounding box center [772, 327] width 975 height 539
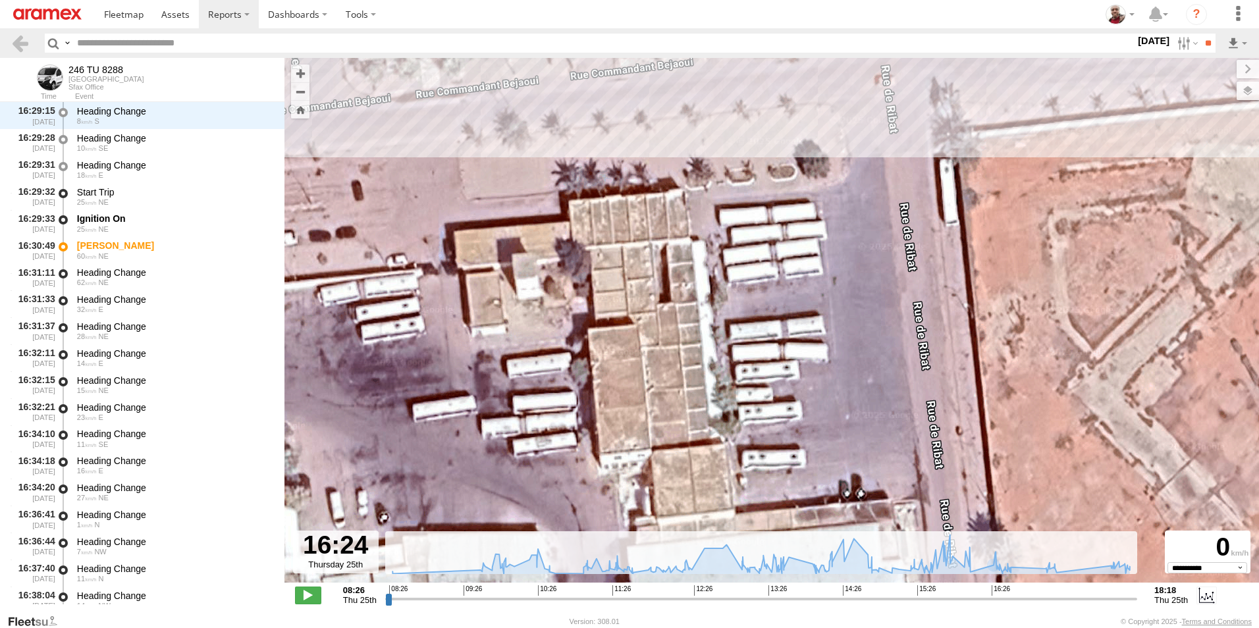
drag, startPoint x: 514, startPoint y: 309, endPoint x: 626, endPoint y: 381, distance: 133.0
click at [626, 381] on div "246 TU 8288 09:57 Thu 11:43 Thu 14:29 Thu 15:56 Thu 15:56 Thu 16:30 Thu 18:10 T…" at bounding box center [772, 327] width 975 height 539
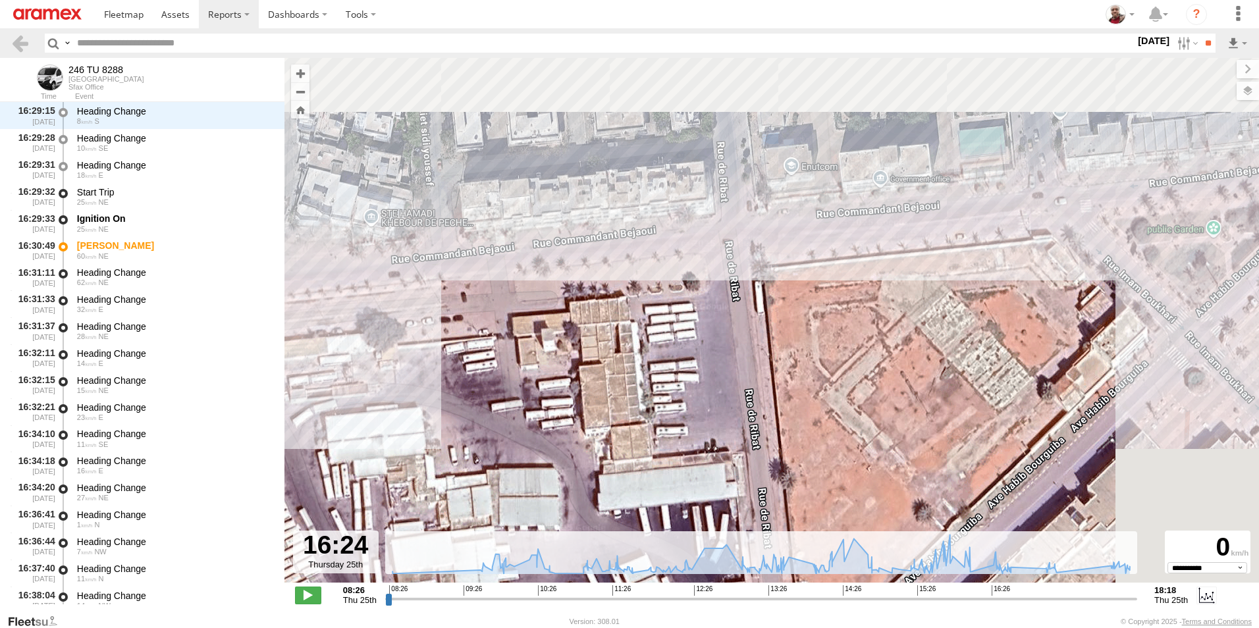
drag, startPoint x: 968, startPoint y: 337, endPoint x: 850, endPoint y: 363, distance: 120.8
click at [850, 363] on div "246 TU 8288 09:57 Thu 11:43 Thu 14:29 Thu 15:56 Thu 15:56 Thu 16:30 Thu 18:10 T…" at bounding box center [772, 327] width 975 height 539
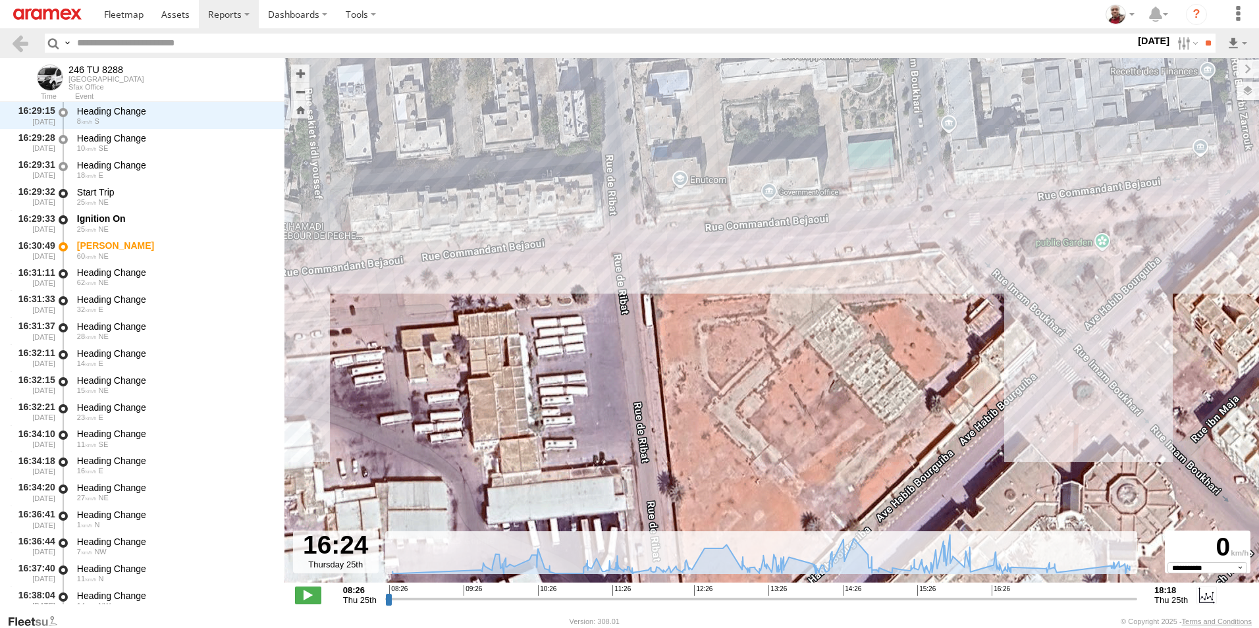
drag, startPoint x: 887, startPoint y: 356, endPoint x: 844, endPoint y: 358, distance: 42.2
click at [854, 358] on div "246 TU 8288 09:57 Thu 11:43 Thu 14:29 Thu 15:56 Thu 15:56 Thu 16:30 Thu 18:10 T…" at bounding box center [772, 327] width 975 height 539
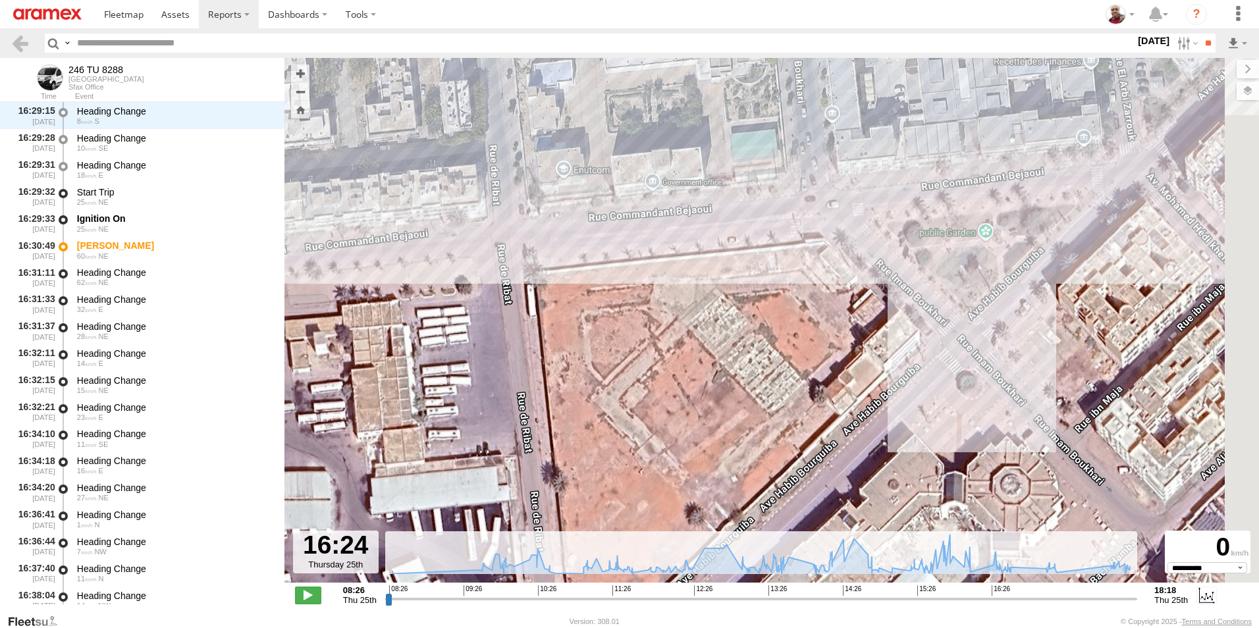
drag, startPoint x: 941, startPoint y: 372, endPoint x: 890, endPoint y: 353, distance: 54.2
click at [890, 353] on div "246 TU 8288 09:57 Thu 11:43 Thu 14:29 Thu 15:56 Thu 15:56 Thu 16:30 Thu 18:10 T…" at bounding box center [772, 327] width 975 height 539
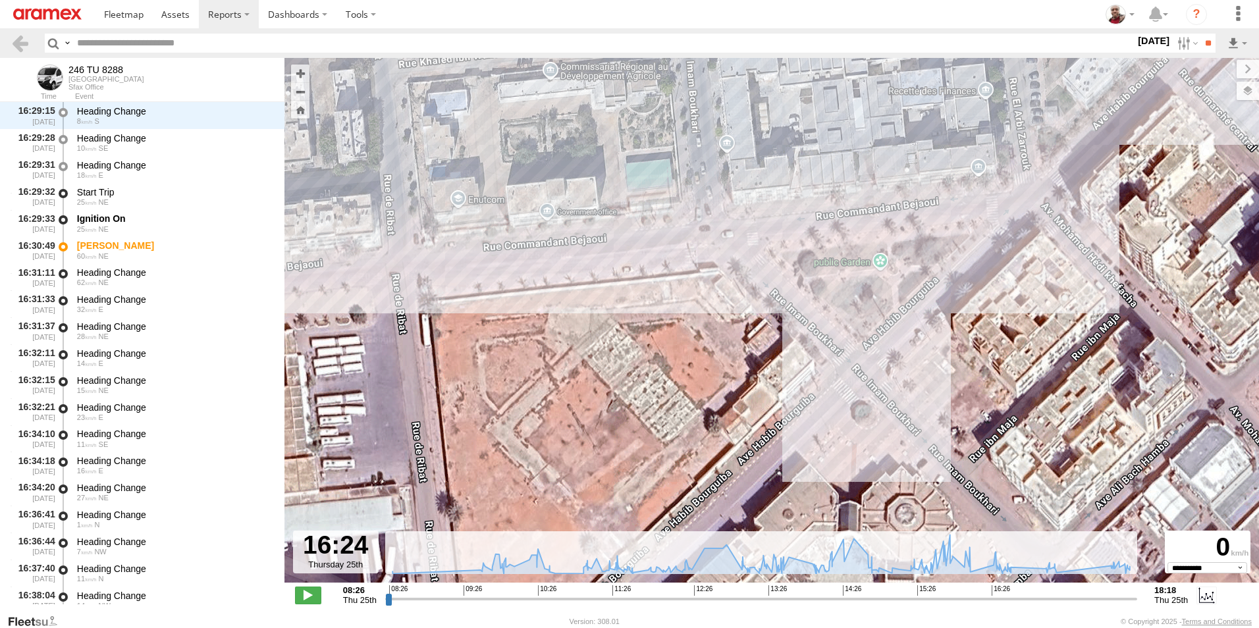
drag, startPoint x: 943, startPoint y: 348, endPoint x: 859, endPoint y: 368, distance: 85.8
click at [842, 388] on div "246 TU 8288 09:57 Thu 11:43 Thu 14:29 Thu 15:56 Thu 15:56 Thu 16:30 Thu 18:10 T…" at bounding box center [772, 327] width 975 height 539
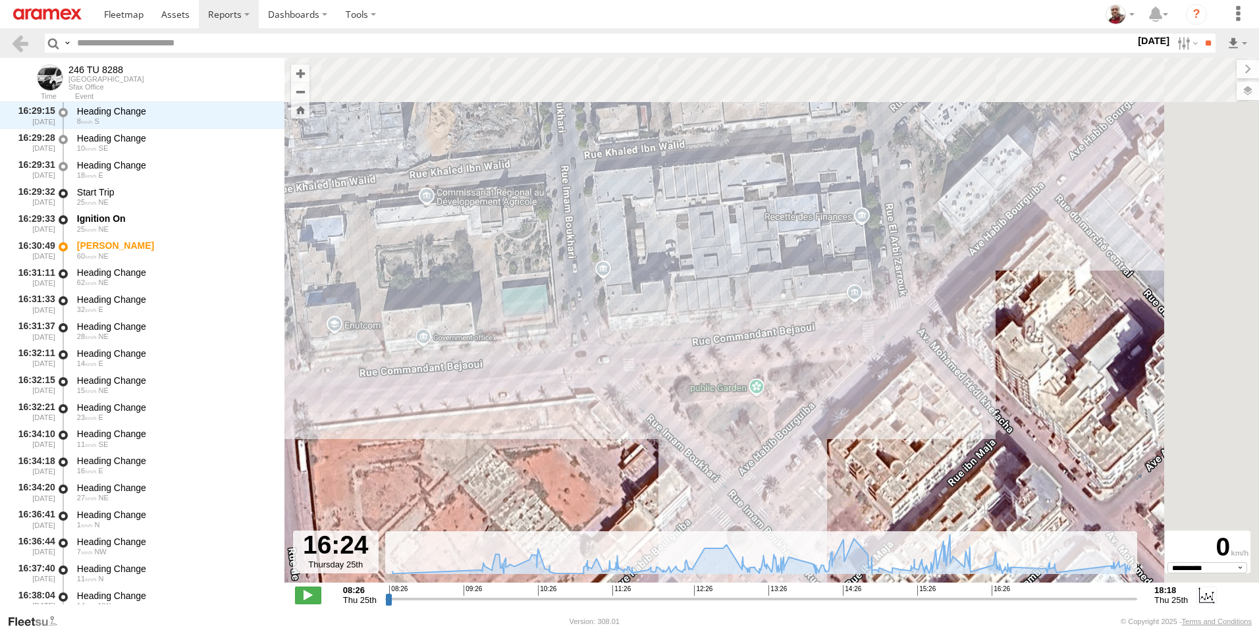
drag, startPoint x: 982, startPoint y: 285, endPoint x: 867, endPoint y: 421, distance: 178.1
click at [867, 421] on div "246 TU 8288 09:57 Thu 11:43 Thu 14:29 Thu 15:56 Thu 15:56 Thu 16:30 Thu 18:10 T…" at bounding box center [772, 327] width 975 height 539
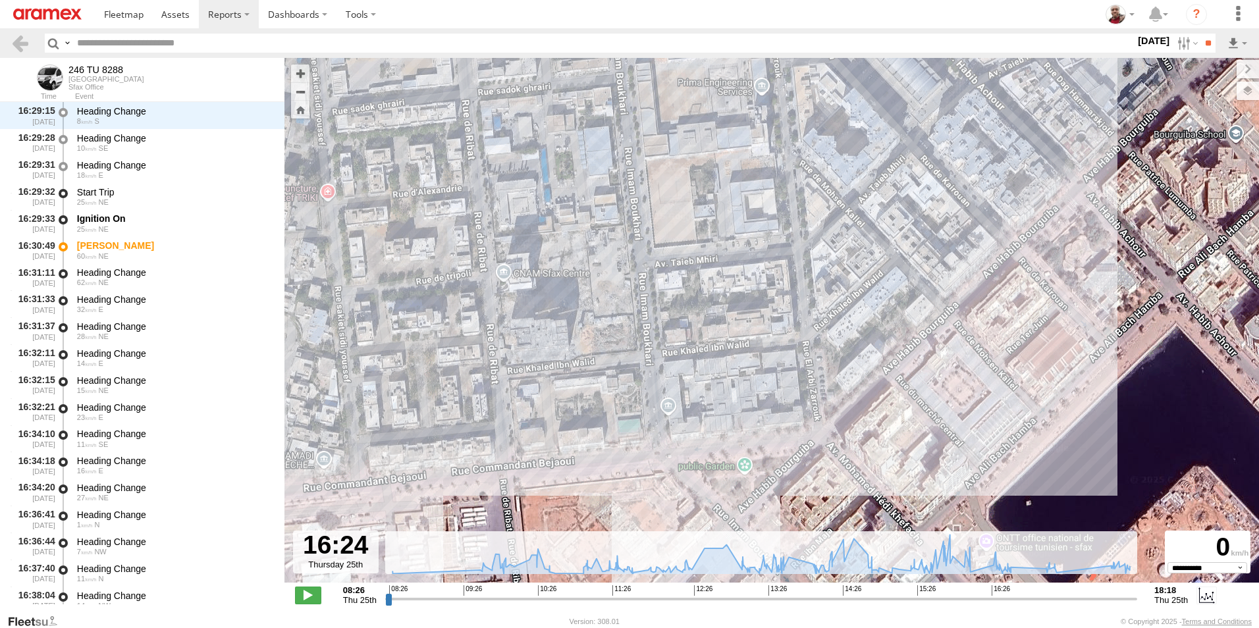
drag, startPoint x: 1031, startPoint y: 302, endPoint x: 919, endPoint y: 402, distance: 150.2
click at [891, 423] on div "246 TU 8288 09:57 Thu 11:43 Thu 14:29 Thu 15:56 Thu 15:56 Thu 16:30 Thu 18:10 T…" at bounding box center [772, 327] width 975 height 539
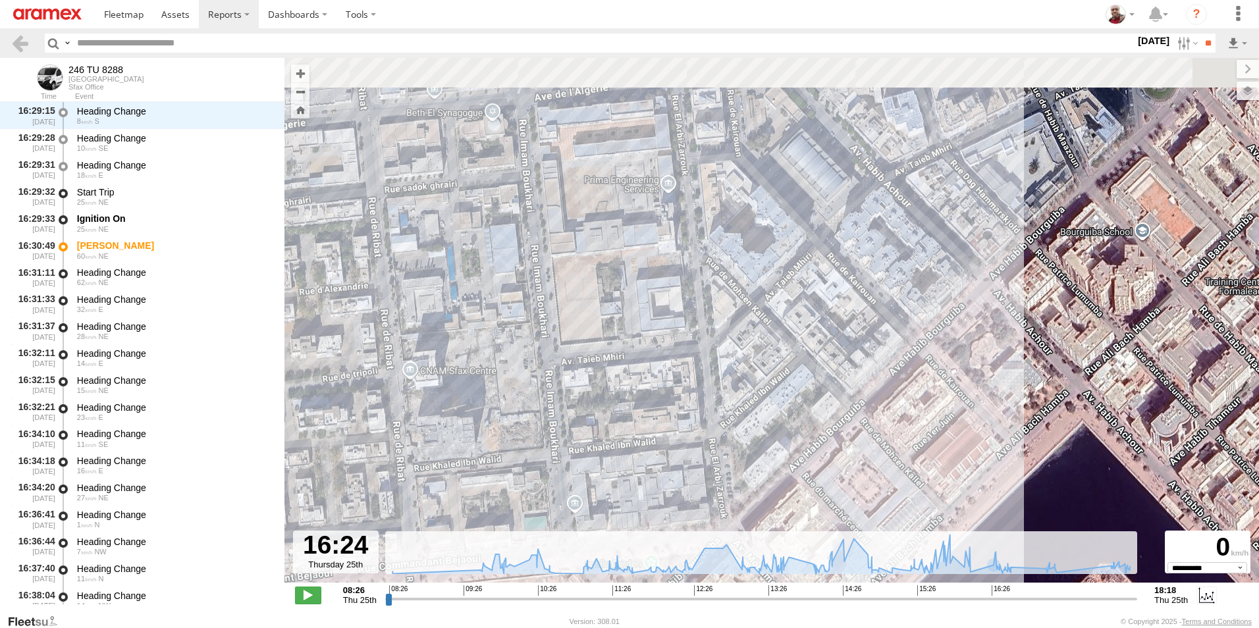
drag, startPoint x: 997, startPoint y: 322, endPoint x: 890, endPoint y: 443, distance: 161.4
click at [890, 443] on div "246 TU 8288 09:57 Thu 11:43 Thu 14:29 Thu 15:56 Thu 15:56 Thu 16:30 Thu 18:10 T…" at bounding box center [772, 327] width 975 height 539
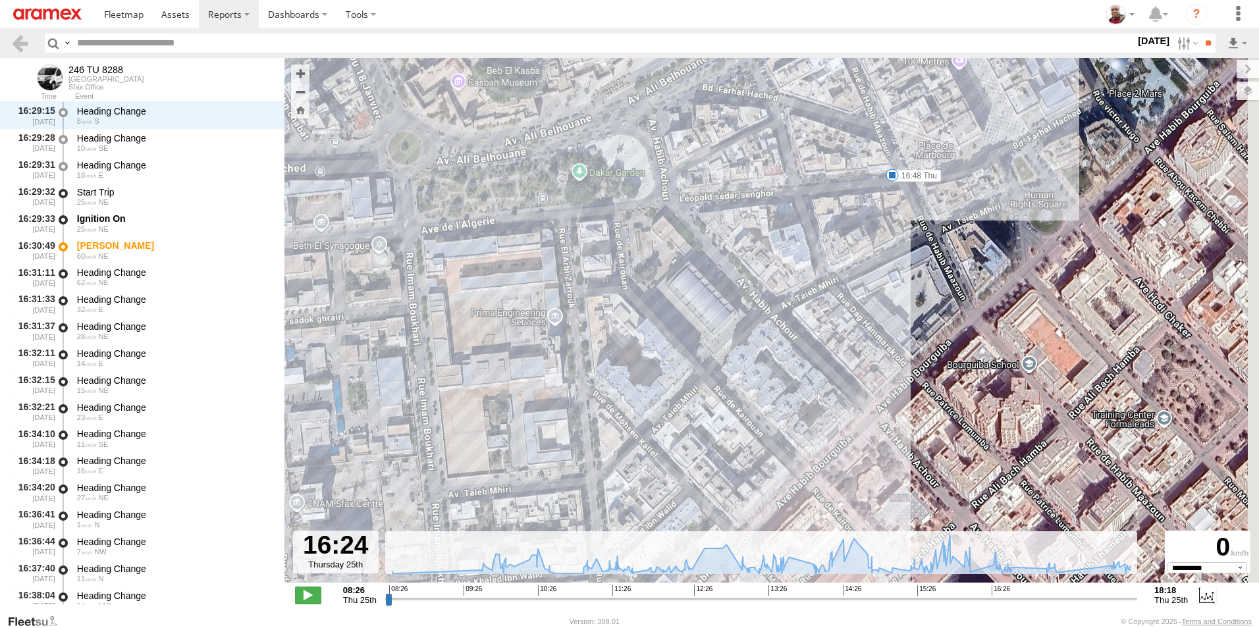
drag, startPoint x: 1002, startPoint y: 337, endPoint x: 961, endPoint y: 387, distance: 64.6
click at [958, 398] on div "246 TU 8288 09:57 Thu 11:43 Thu 14:29 Thu 15:56 Thu 15:56 Thu 16:30 Thu 18:10 T…" at bounding box center [772, 327] width 975 height 539
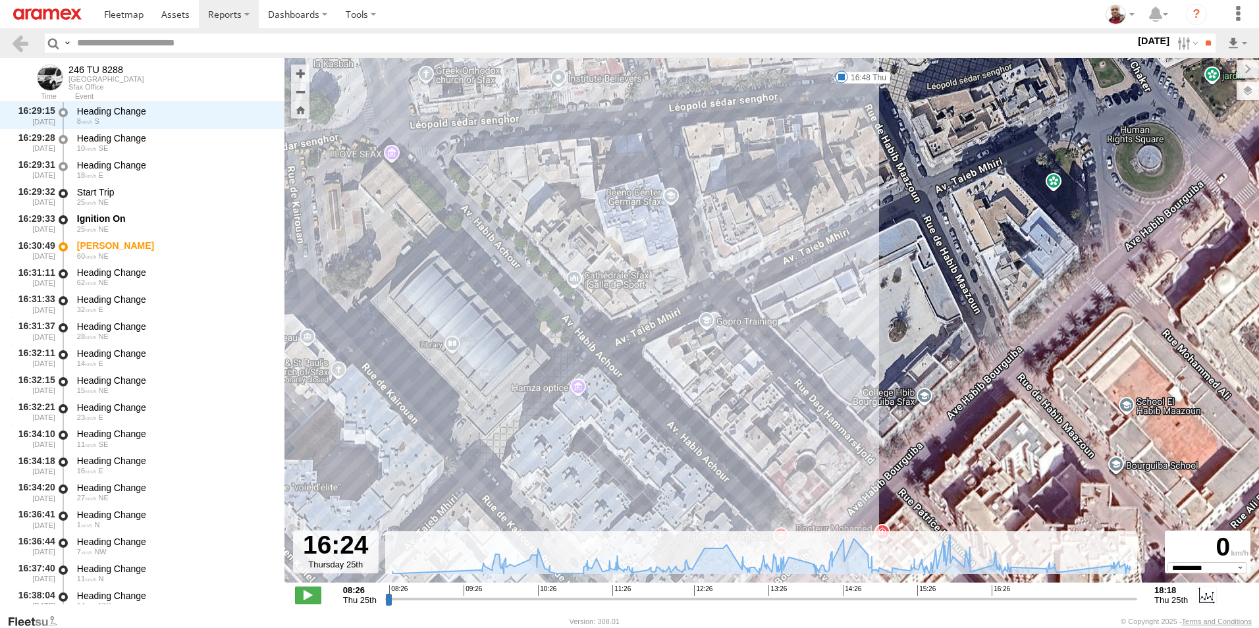
drag, startPoint x: 717, startPoint y: 335, endPoint x: 784, endPoint y: 384, distance: 83.4
click at [794, 398] on div "246 TU 8288 09:57 Thu 11:43 Thu 14:29 Thu 15:56 Thu 15:56 Thu 16:30 Thu 18:10 T…" at bounding box center [772, 327] width 975 height 539
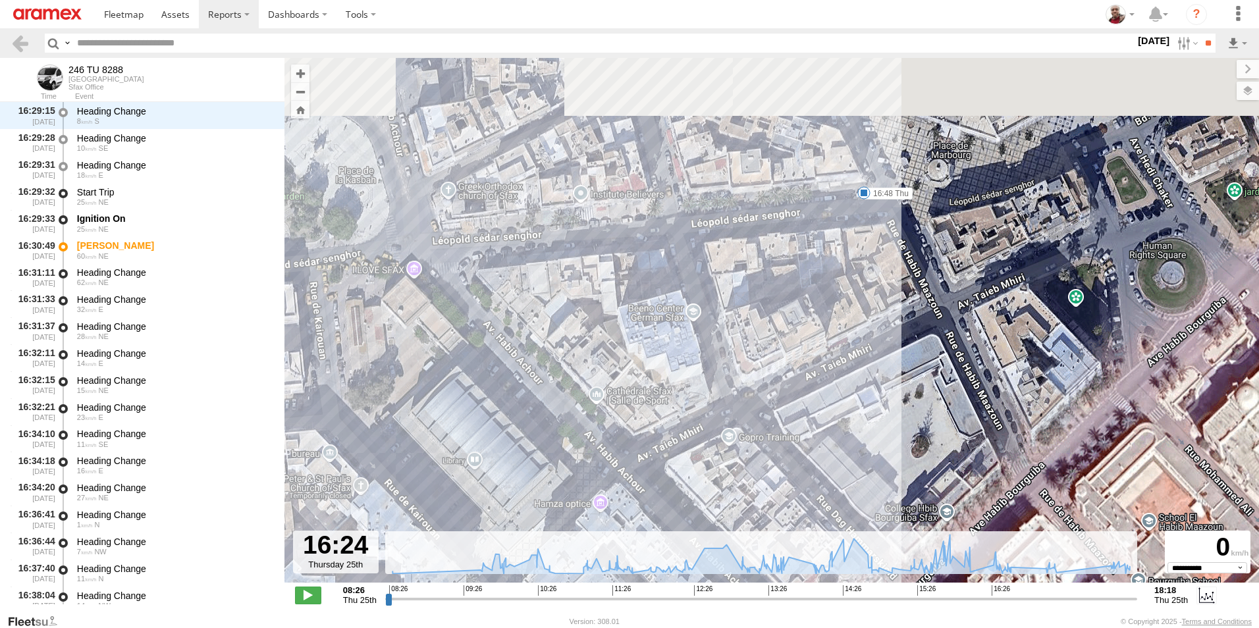
drag, startPoint x: 738, startPoint y: 289, endPoint x: 736, endPoint y: 375, distance: 86.3
click at [734, 374] on div "246 TU 8288 09:57 Thu 11:43 Thu 14:29 Thu 15:56 Thu 15:56 Thu 16:30 Thu 18:10 T…" at bounding box center [772, 327] width 975 height 539
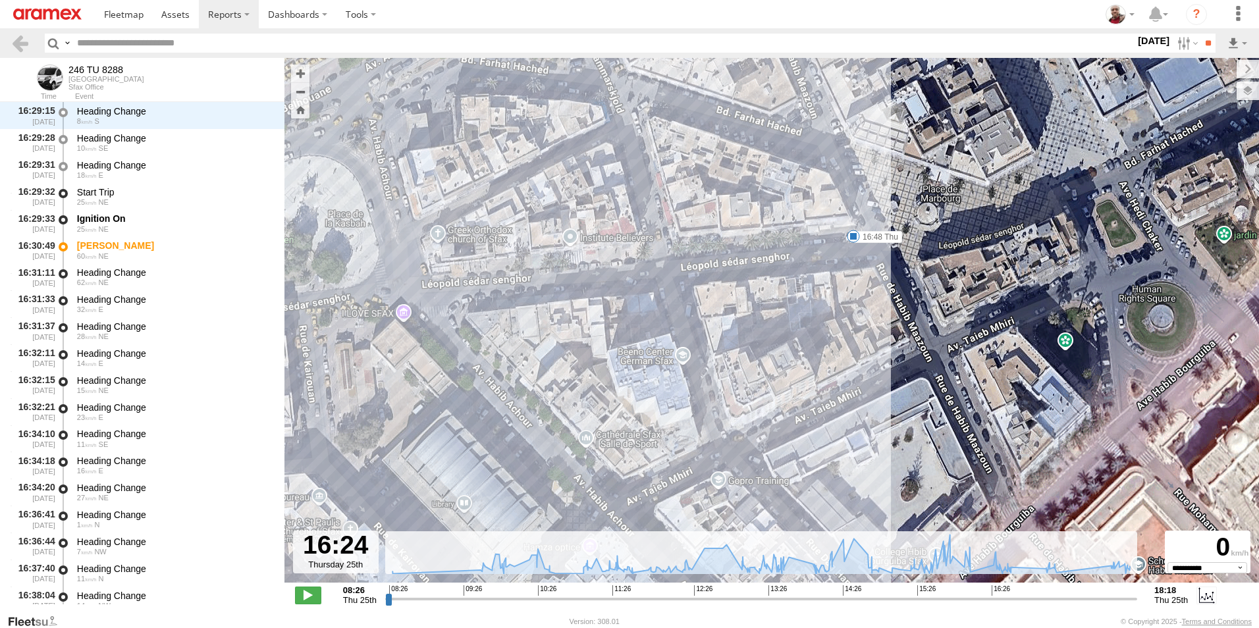
drag, startPoint x: 871, startPoint y: 270, endPoint x: 860, endPoint y: 312, distance: 43.6
click at [860, 312] on div "246 TU 8288 09:57 Thu 11:43 Thu 14:29 Thu 15:56 Thu 15:56 Thu 16:30 Thu 18:10 T…" at bounding box center [772, 327] width 975 height 539
click at [853, 238] on span at bounding box center [853, 236] width 13 height 13
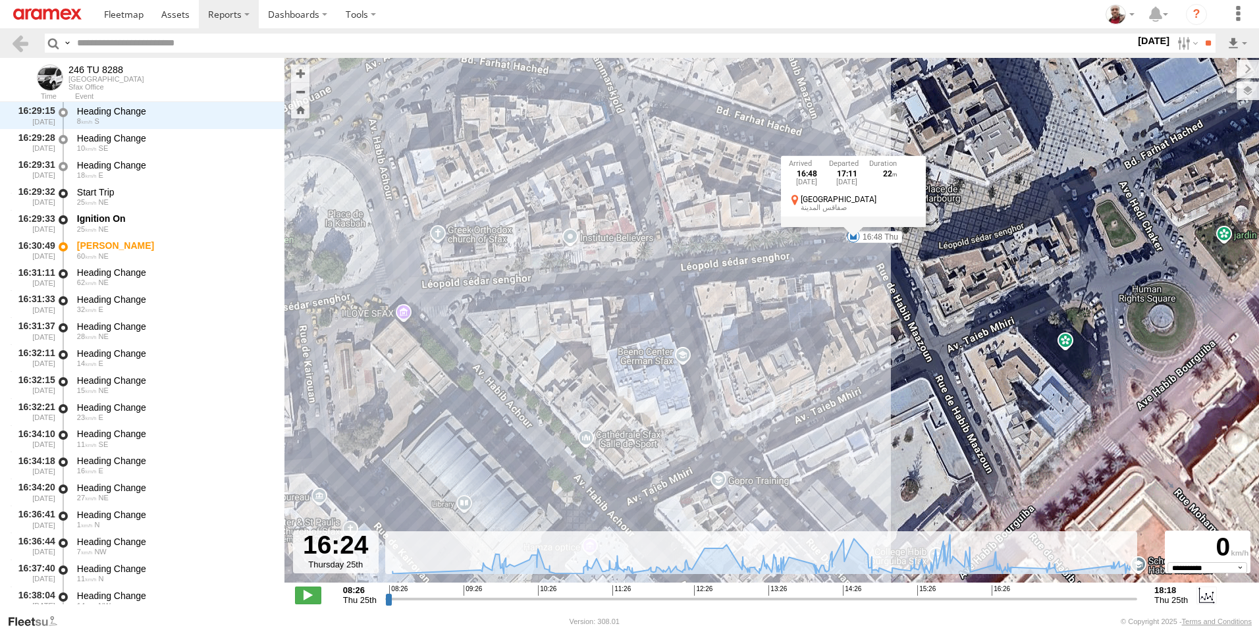
click at [850, 270] on div "246 TU 8288 09:57 Thu 11:43 Thu 14:29 Thu 15:56 Thu 15:56 Thu 16:30 Thu 18:10 T…" at bounding box center [772, 327] width 975 height 539
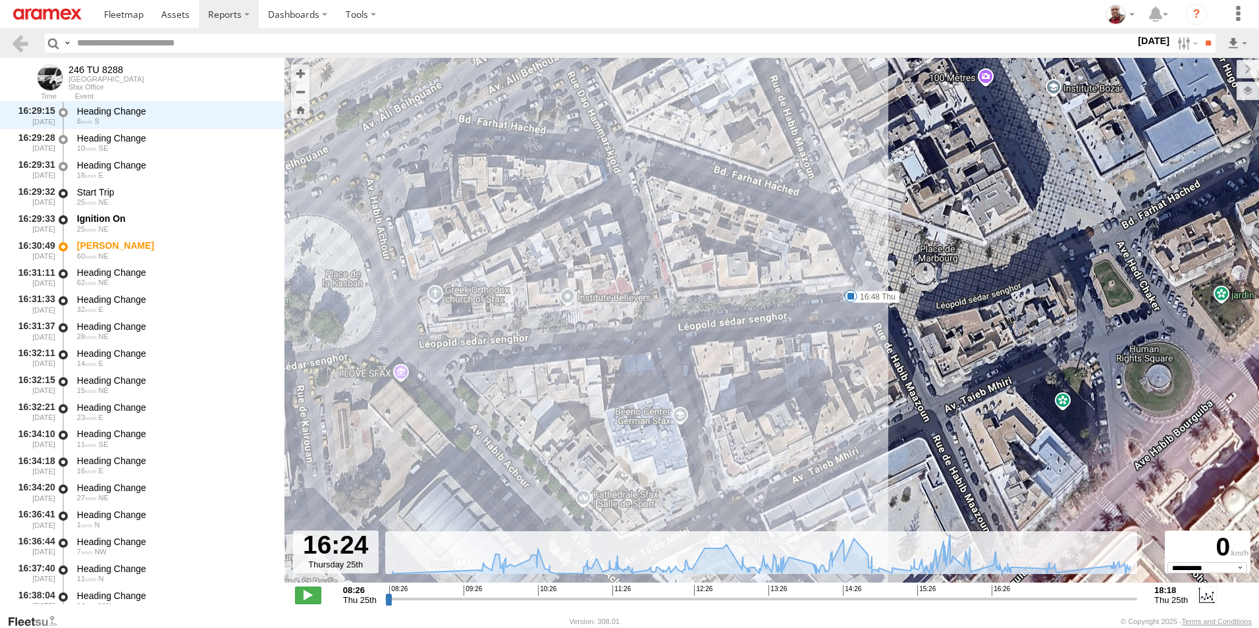
drag, startPoint x: 850, startPoint y: 270, endPoint x: 843, endPoint y: 356, distance: 86.5
click at [843, 356] on div "246 TU 8288 09:57 Thu 11:43 Thu 14:29 Thu 15:56 Thu 15:56 Thu 16:30 Thu 18:10 T…" at bounding box center [772, 327] width 975 height 539
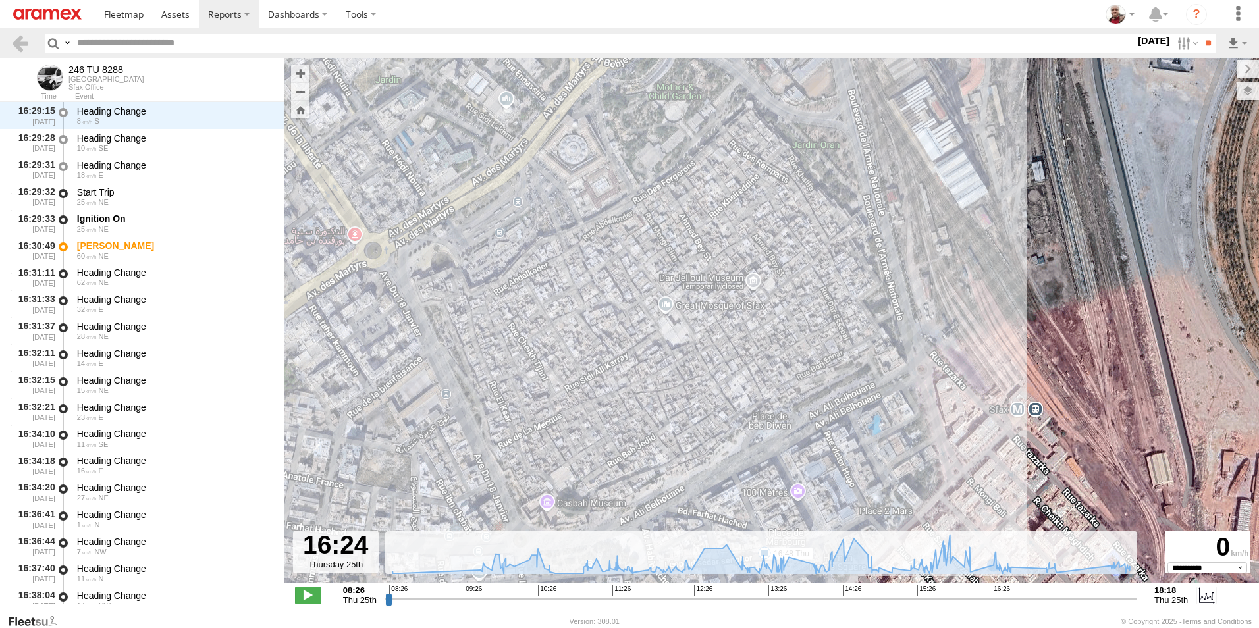
drag, startPoint x: 948, startPoint y: 188, endPoint x: 862, endPoint y: 451, distance: 277.2
click at [862, 451] on div "246 TU 8288 09:57 Thu 11:43 Thu 14:29 Thu 15:56 Thu 15:56 Thu 16:30 Thu 18:10 T…" at bounding box center [772, 327] width 975 height 539
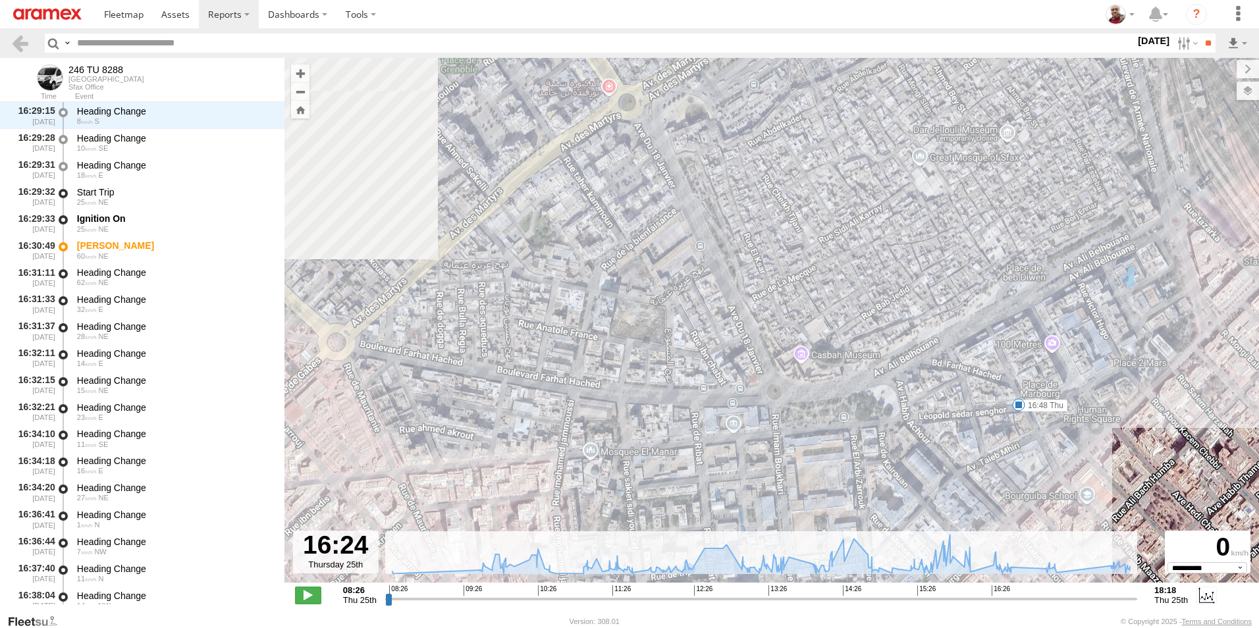
drag, startPoint x: 585, startPoint y: 396, endPoint x: 846, endPoint y: 244, distance: 302.5
click at [846, 244] on div "246 TU 8288 09:57 Thu 11:43 Thu 14:29 Thu 15:56 Thu 15:56 Thu 16:30 Thu 18:10 T…" at bounding box center [772, 327] width 975 height 539
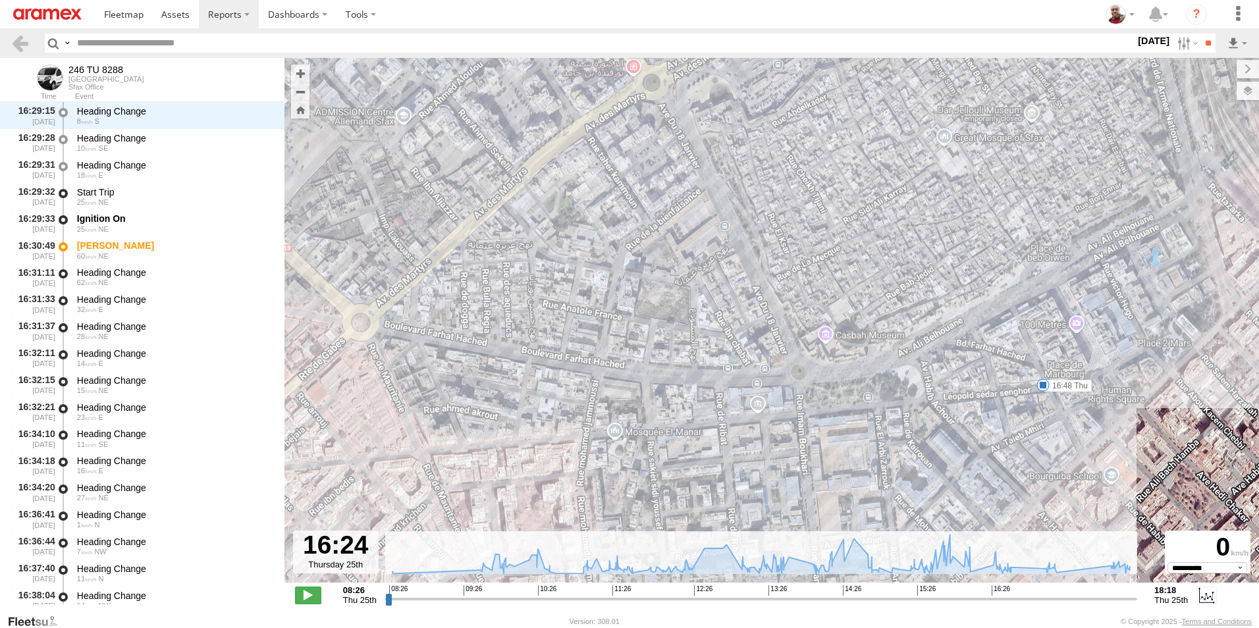
click at [0, 0] on span "Default" at bounding box center [0, 0] width 0 height 0
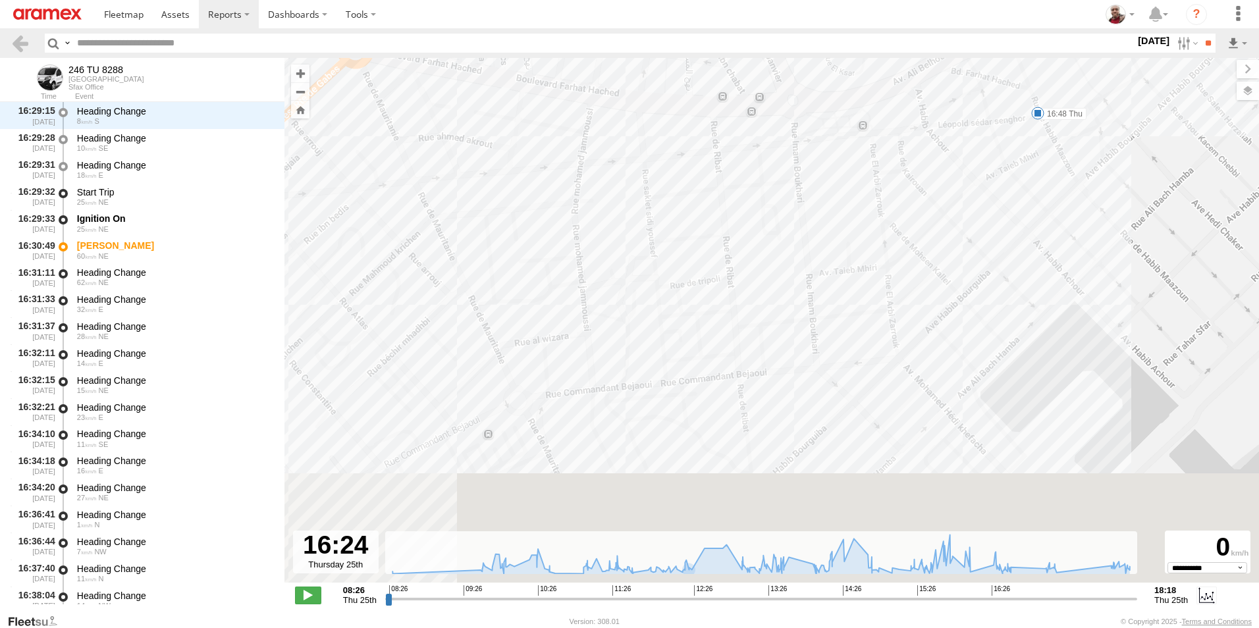
drag, startPoint x: 657, startPoint y: 433, endPoint x: 663, endPoint y: 116, distance: 316.9
click at [662, 117] on div "246 TU 8288 09:57 Thu 11:43 Thu 14:29 Thu 15:56 Thu 15:56 Thu 16:30 Thu 18:10 T…" at bounding box center [772, 327] width 975 height 539
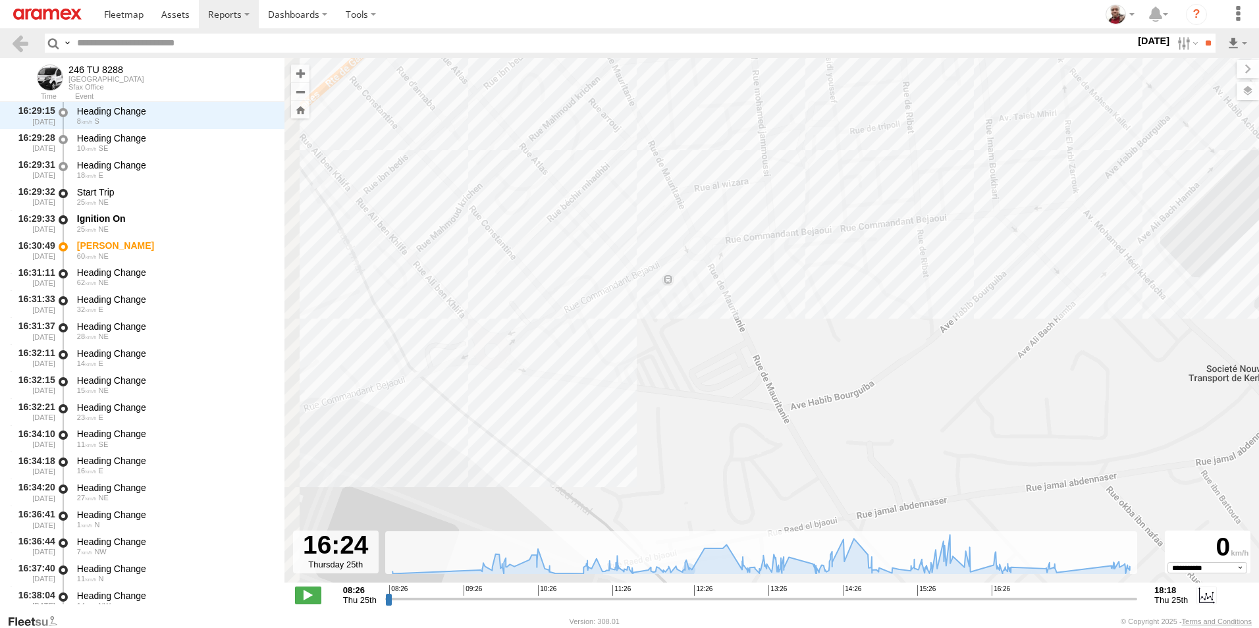
drag, startPoint x: 682, startPoint y: 326, endPoint x: 823, endPoint y: 260, distance: 155.9
click at [829, 256] on div "246 TU 8288 09:57 Thu 11:43 Thu 14:29 Thu 15:56 Thu 15:56 Thu 16:30 Thu 18:10 T…" at bounding box center [772, 327] width 975 height 539
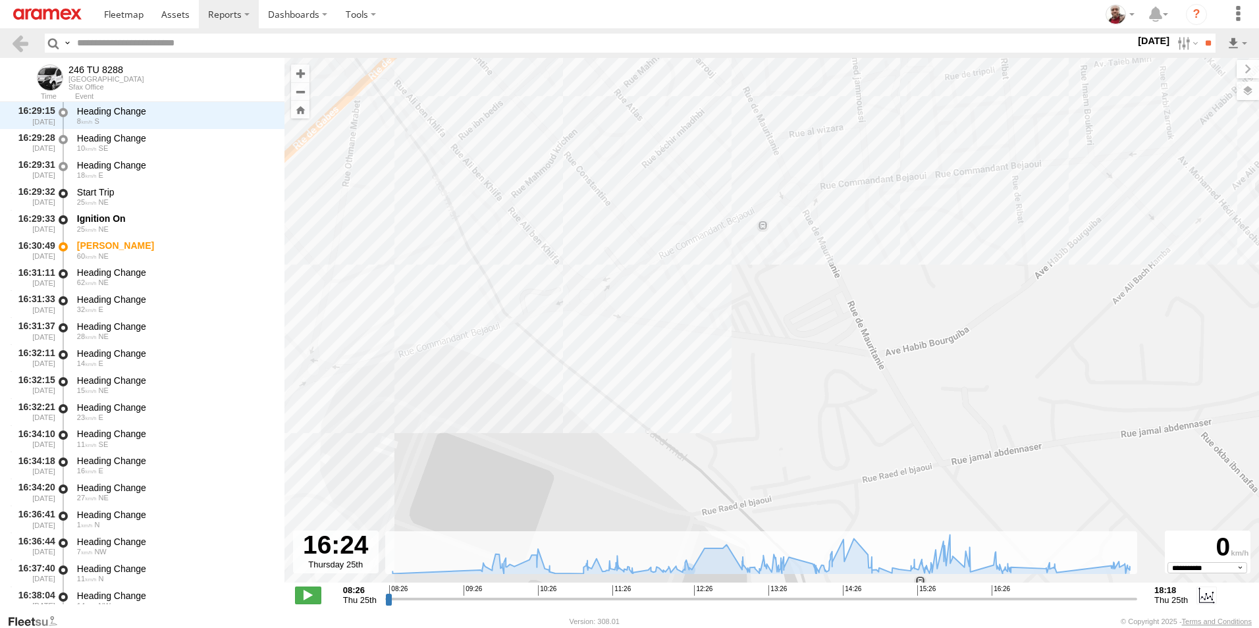
drag, startPoint x: 449, startPoint y: 375, endPoint x: 750, endPoint y: 302, distance: 309.6
click at [750, 302] on div "246 TU 8288 09:57 Thu 11:43 Thu 14:29 Thu 15:56 Thu 15:56 Thu 16:30 Thu 18:10 T…" at bounding box center [772, 327] width 975 height 539
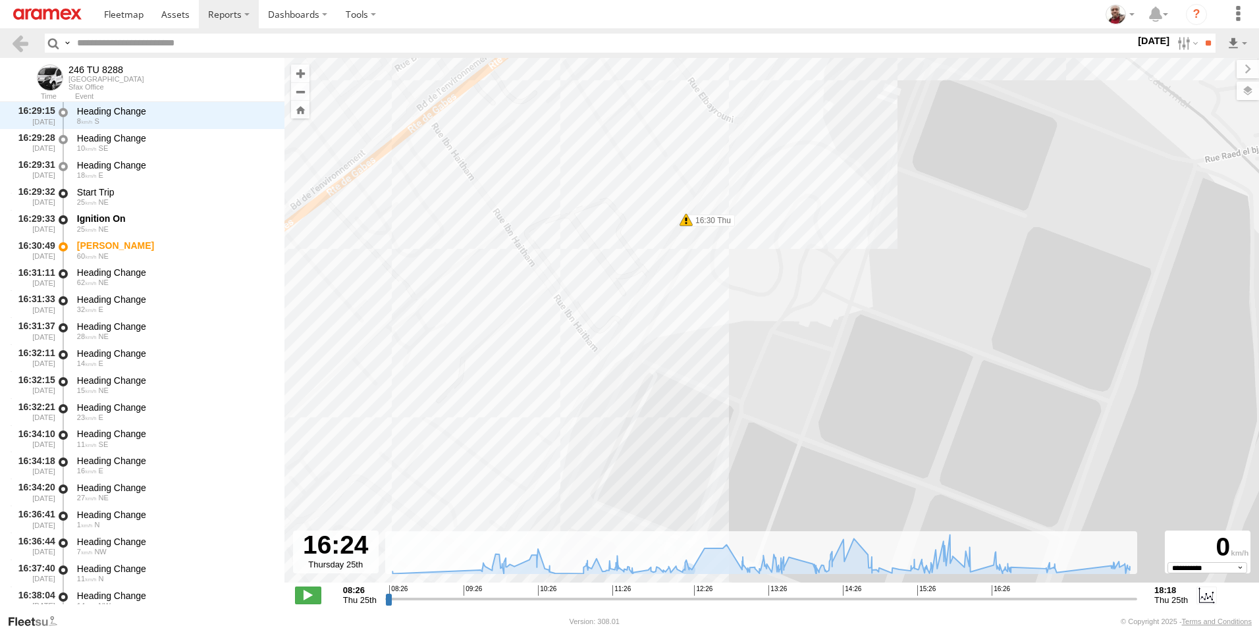
drag, startPoint x: 775, startPoint y: 400, endPoint x: 755, endPoint y: 196, distance: 205.2
click at [757, 207] on div "246 TU 8288 09:57 Thu 11:43 Thu 14:29 Thu 15:56 Thu 15:56 Thu 16:30 Thu 18:10 T…" at bounding box center [772, 327] width 975 height 539
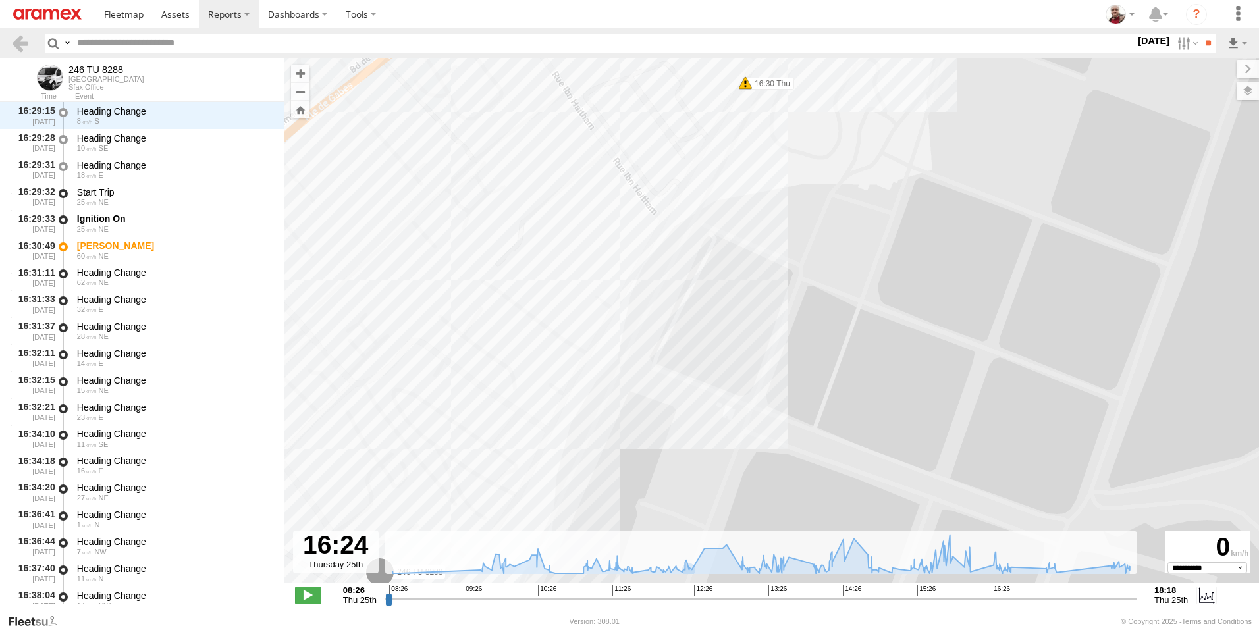
drag, startPoint x: 589, startPoint y: 414, endPoint x: 680, endPoint y: 196, distance: 236.2
click at [678, 202] on div "246 TU 8288 09:57 Thu 11:43 Thu 14:29 Thu 15:56 Thu 15:56 Thu 16:30 Thu 18:10 T…" at bounding box center [772, 327] width 975 height 539
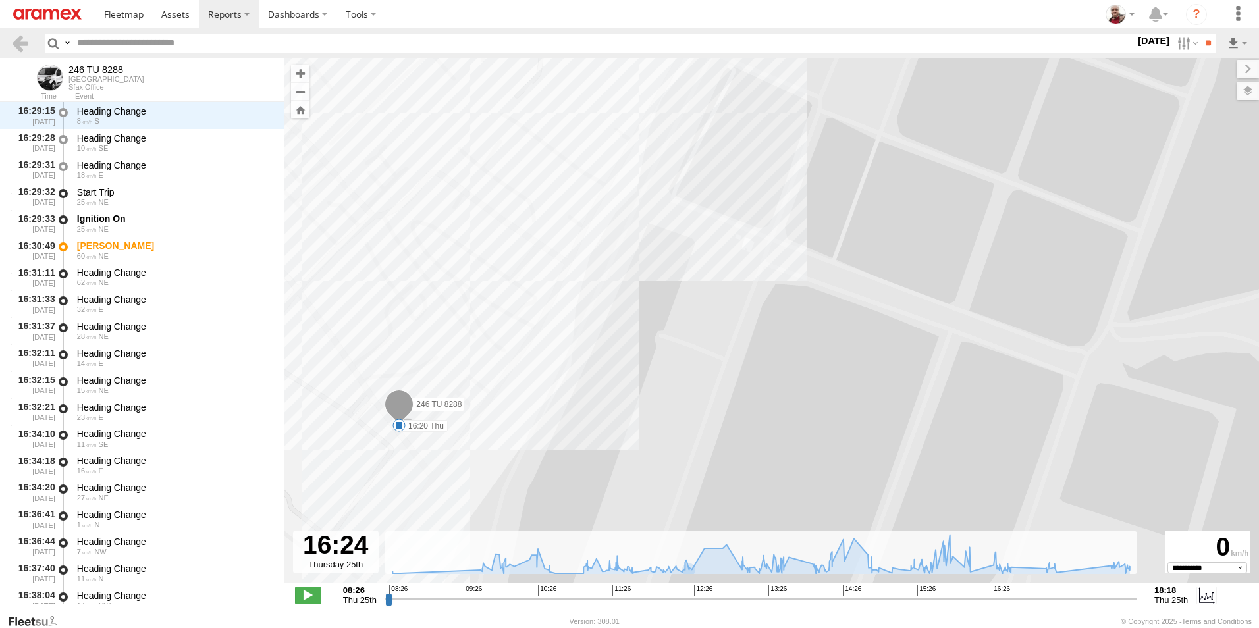
drag, startPoint x: 622, startPoint y: 288, endPoint x: 599, endPoint y: 308, distance: 29.9
click at [599, 308] on div "246 TU 8288 09:57 Thu 11:43 Thu 14:29 Thu 15:56 Thu 15:56 Thu 16:30 Thu 18:10 T…" at bounding box center [772, 327] width 975 height 539
click at [0, 0] on span "Satellite + Roadmap" at bounding box center [0, 0] width 0 height 0
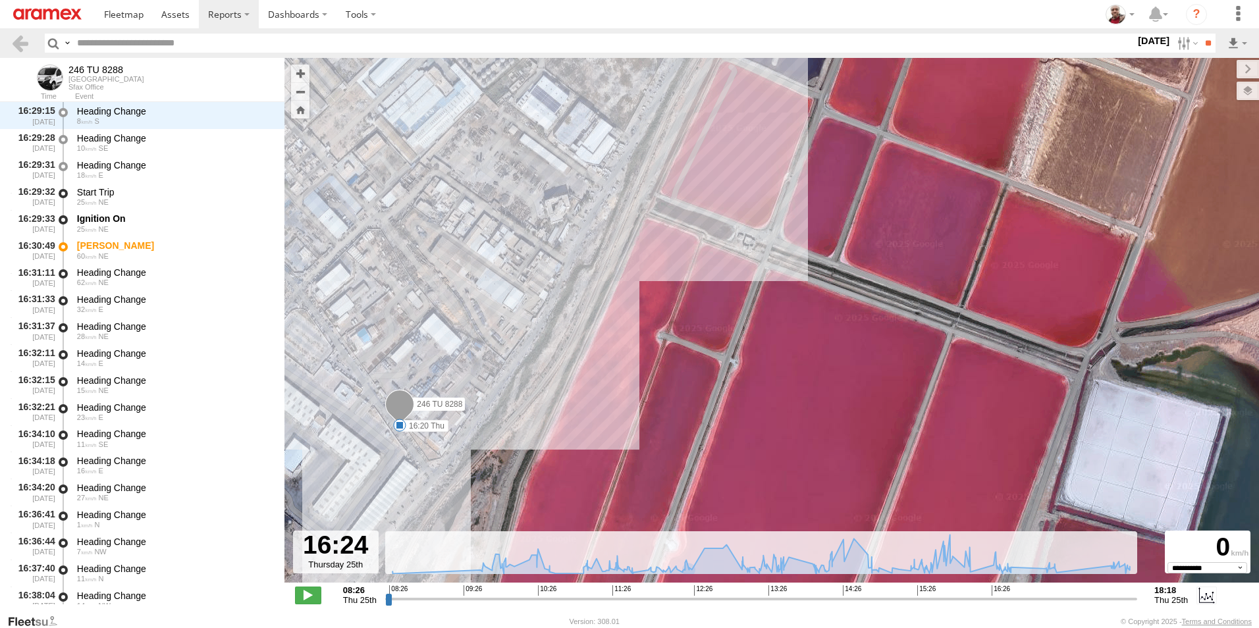
drag, startPoint x: 583, startPoint y: 310, endPoint x: 522, endPoint y: 470, distance: 172.0
click at [522, 470] on div "246 TU 8288 09:57 Thu 11:43 Thu 14:29 Thu 15:56 Thu 15:56 Thu 16:30 Thu 18:10 T…" at bounding box center [772, 327] width 975 height 539
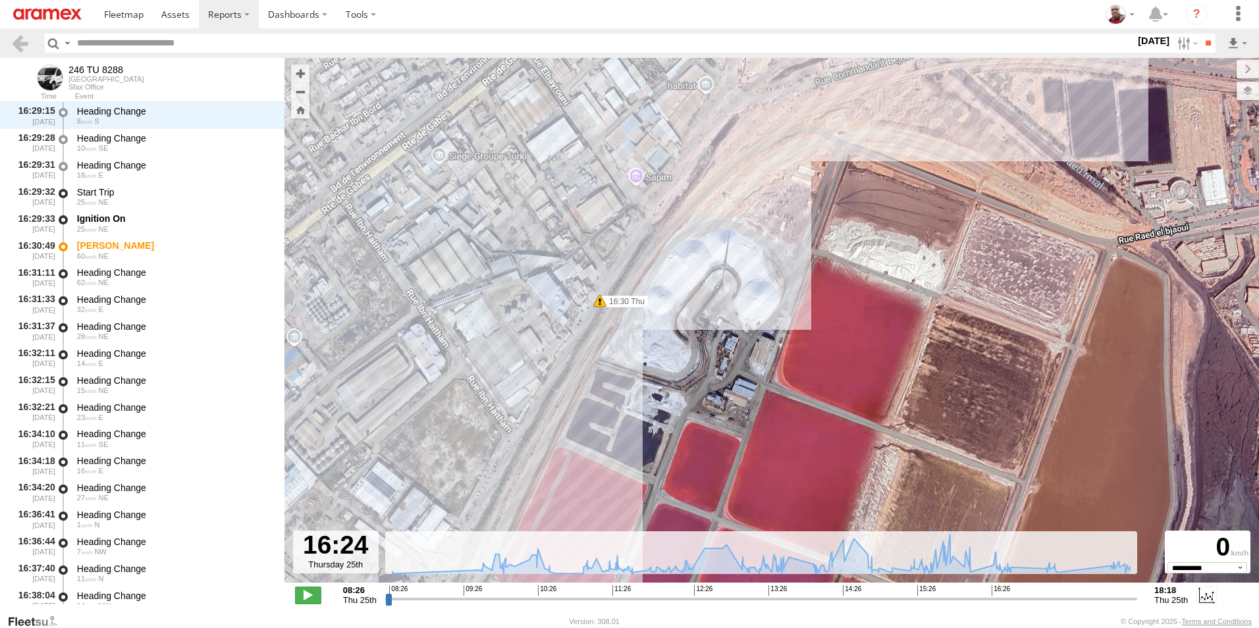
drag, startPoint x: 665, startPoint y: 231, endPoint x: 609, endPoint y: 386, distance: 165.2
click at [591, 393] on div "246 TU 8288 09:57 Thu 11:43 Thu 14:29 Thu 15:56 Thu 15:56 Thu 16:30 Thu 18:10 T…" at bounding box center [772, 327] width 975 height 539
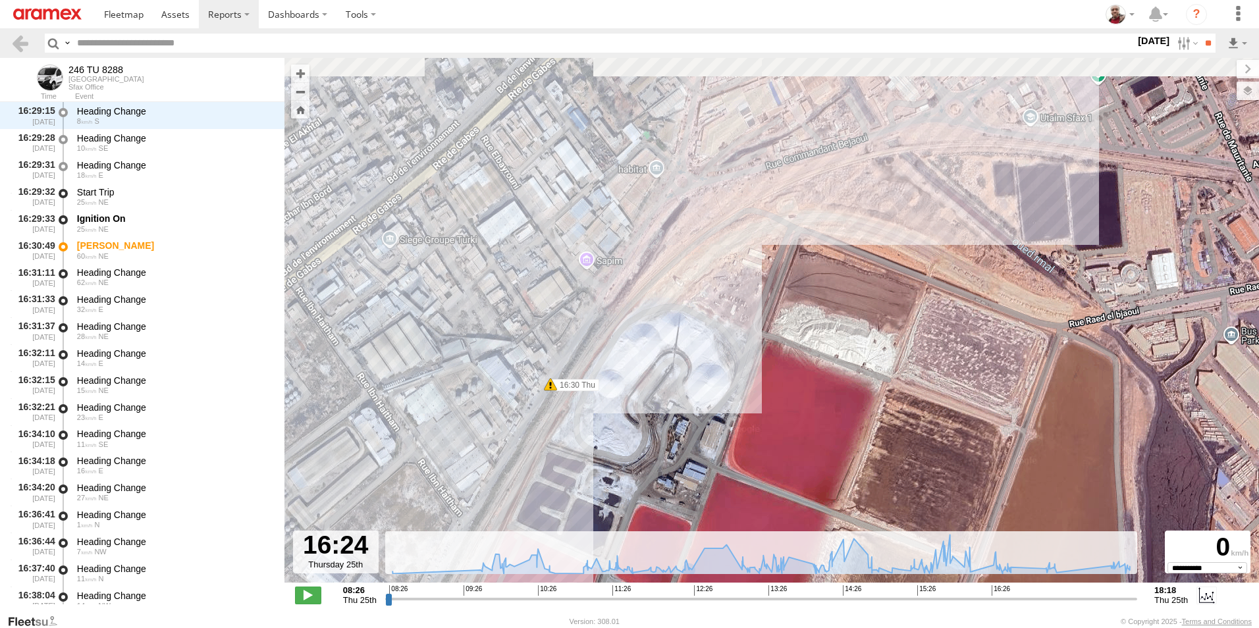
drag, startPoint x: 753, startPoint y: 202, endPoint x: 674, endPoint y: 298, distance: 124.6
click at [674, 298] on div "246 TU 8288 09:57 Thu 11:43 Thu 14:29 Thu 15:56 Thu 15:56 Thu 16:30 Thu 18:10 T…" at bounding box center [772, 327] width 975 height 539
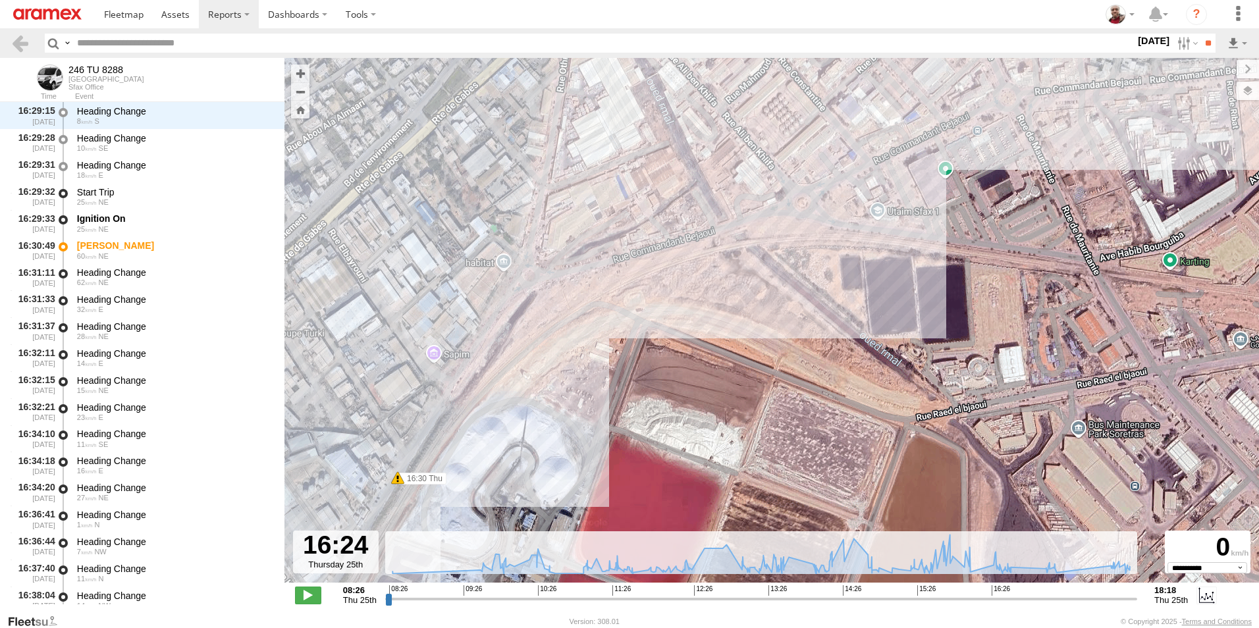
drag, startPoint x: 878, startPoint y: 208, endPoint x: 771, endPoint y: 253, distance: 115.7
click at [771, 253] on div "246 TU 8288 09:57 Thu 11:43 Thu 14:29 Thu 15:56 Thu 15:56 Thu 16:30 Thu 18:10 T…" at bounding box center [772, 327] width 975 height 539
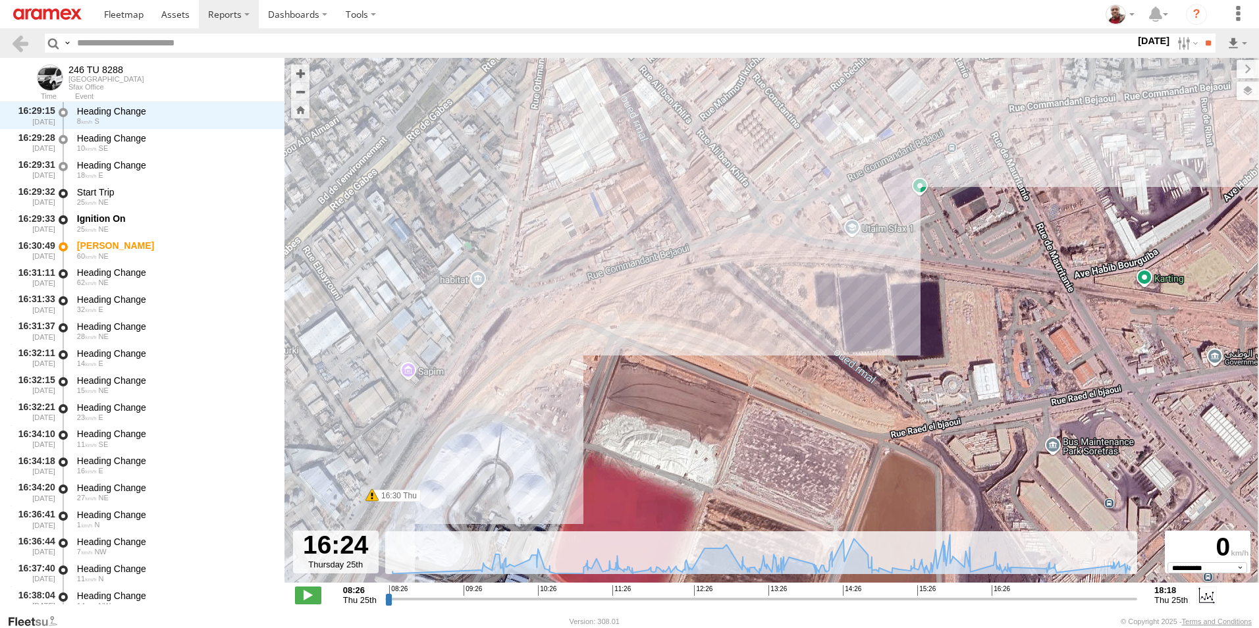
drag, startPoint x: 767, startPoint y: 269, endPoint x: 737, endPoint y: 290, distance: 36.5
click at [737, 290] on div "246 TU 8288 09:57 Thu 11:43 Thu 14:29 Thu 15:56 Thu 15:56 Thu 16:30 Thu 18:10 T…" at bounding box center [772, 327] width 975 height 539
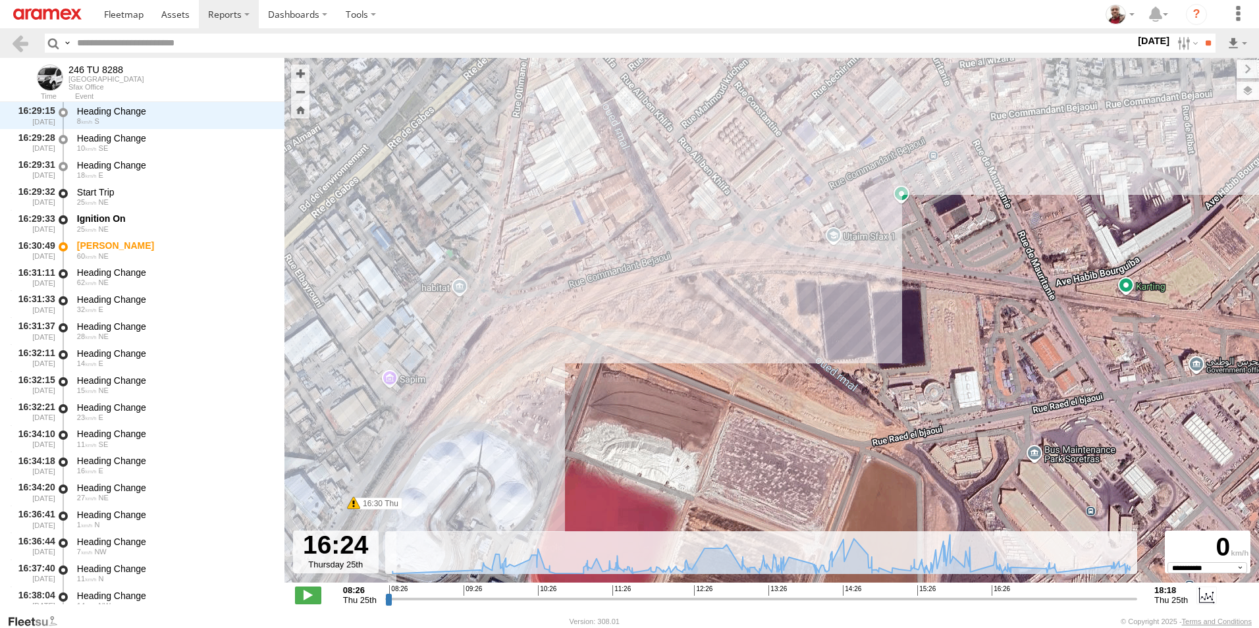
drag, startPoint x: 612, startPoint y: 355, endPoint x: 599, endPoint y: 358, distance: 13.4
click at [599, 358] on div "246 TU 8288 09:57 Thu 11:43 Thu 14:29 Thu 15:56 Thu 15:56 Thu 16:30 Thu 18:10 T…" at bounding box center [772, 327] width 975 height 539
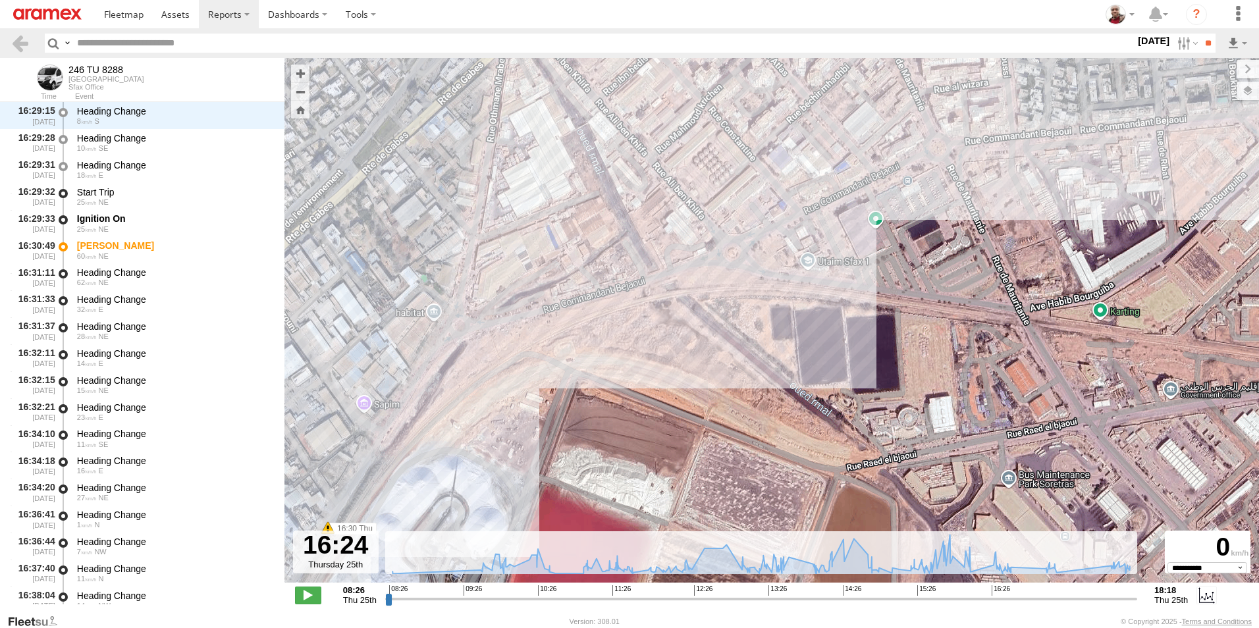
drag, startPoint x: 649, startPoint y: 285, endPoint x: 599, endPoint y: 314, distance: 56.9
click at [620, 314] on div "246 TU 8288 09:57 Thu 11:43 Thu 14:29 Thu 15:56 Thu 15:56 Thu 16:30 Thu 18:10 T…" at bounding box center [772, 327] width 975 height 539
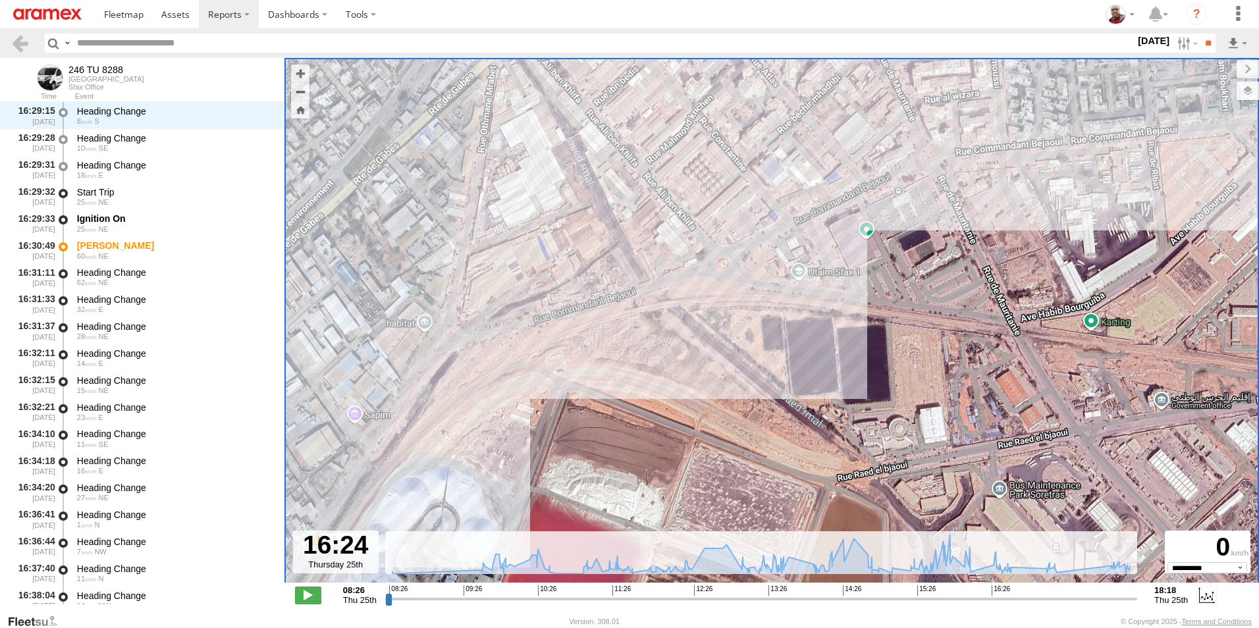
click at [0, 0] on span "Default" at bounding box center [0, 0] width 0 height 0
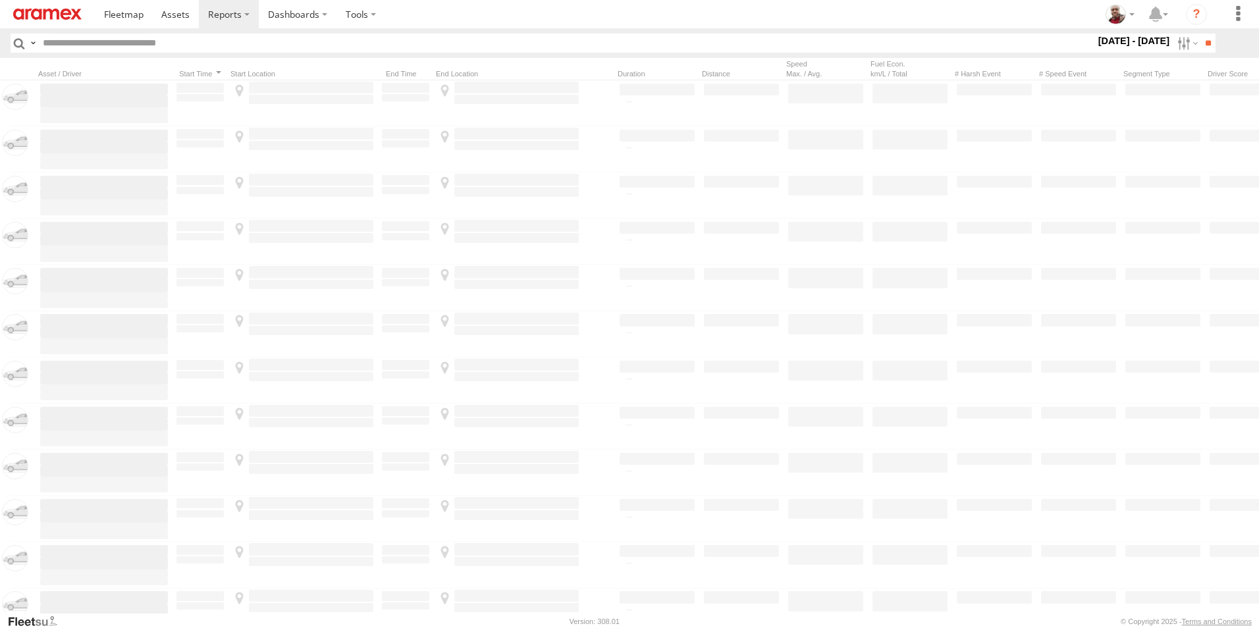
click at [235, 39] on input "text" at bounding box center [567, 43] width 1058 height 19
paste input "**********"
type input "**********"
click at [1201, 34] on input "**" at bounding box center [1208, 43] width 15 height 19
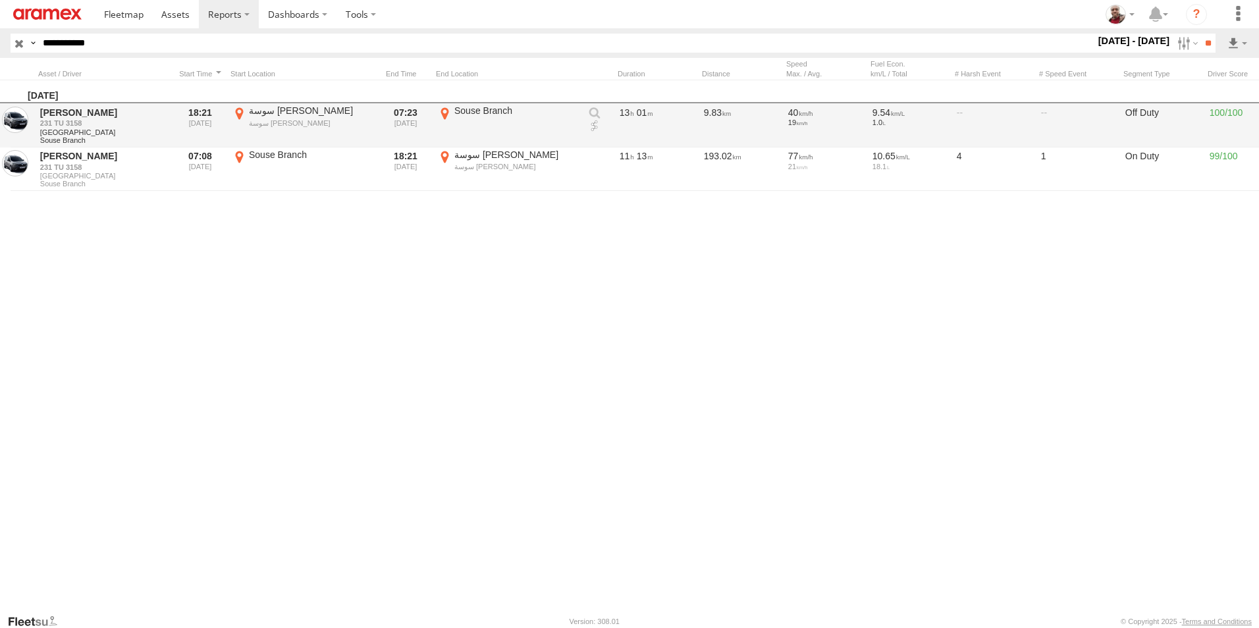
click at [595, 124] on link at bounding box center [594, 126] width 13 height 13
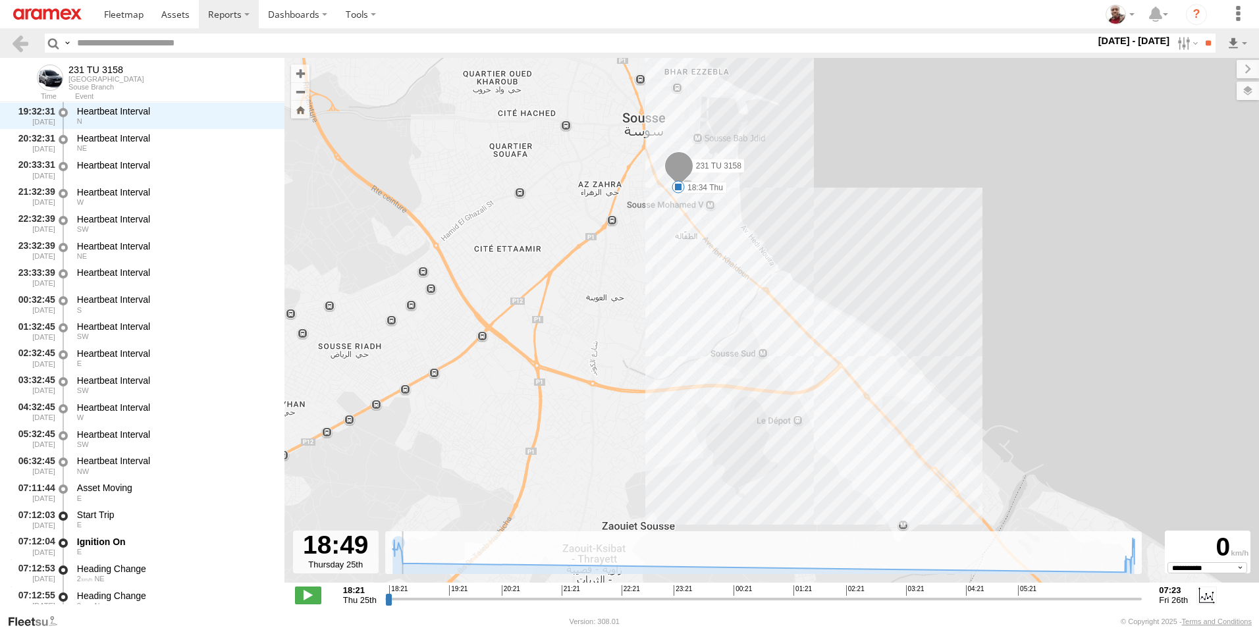
drag, startPoint x: 389, startPoint y: 599, endPoint x: 415, endPoint y: 597, distance: 25.7
type input "**********"
click at [415, 597] on input "range" at bounding box center [763, 599] width 757 height 13
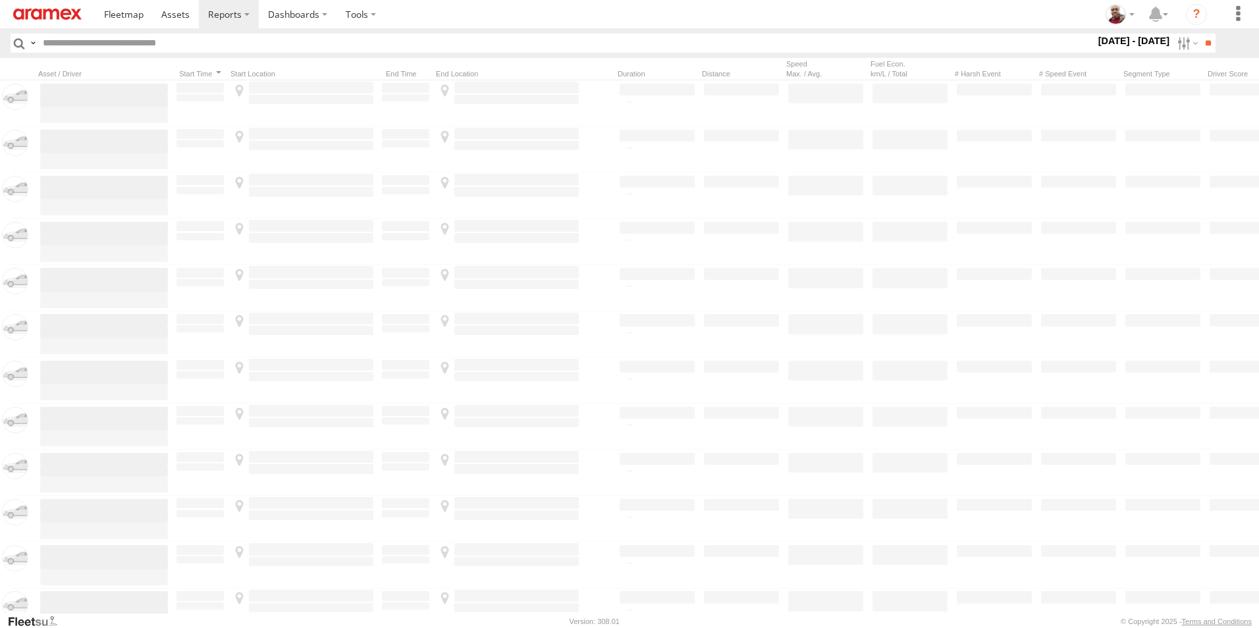
click at [190, 51] on input "text" at bounding box center [567, 43] width 1058 height 19
paste input "**********"
type input "**********"
click at [1201, 34] on input "**" at bounding box center [1208, 43] width 15 height 19
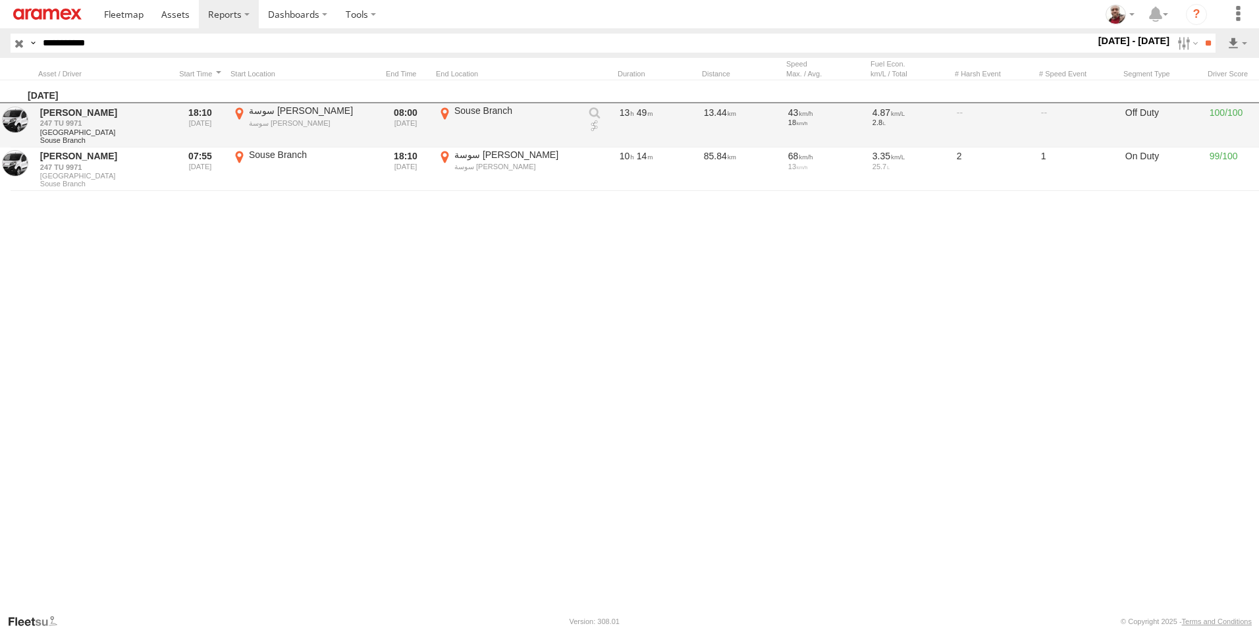
click at [595, 124] on link at bounding box center [594, 126] width 13 height 13
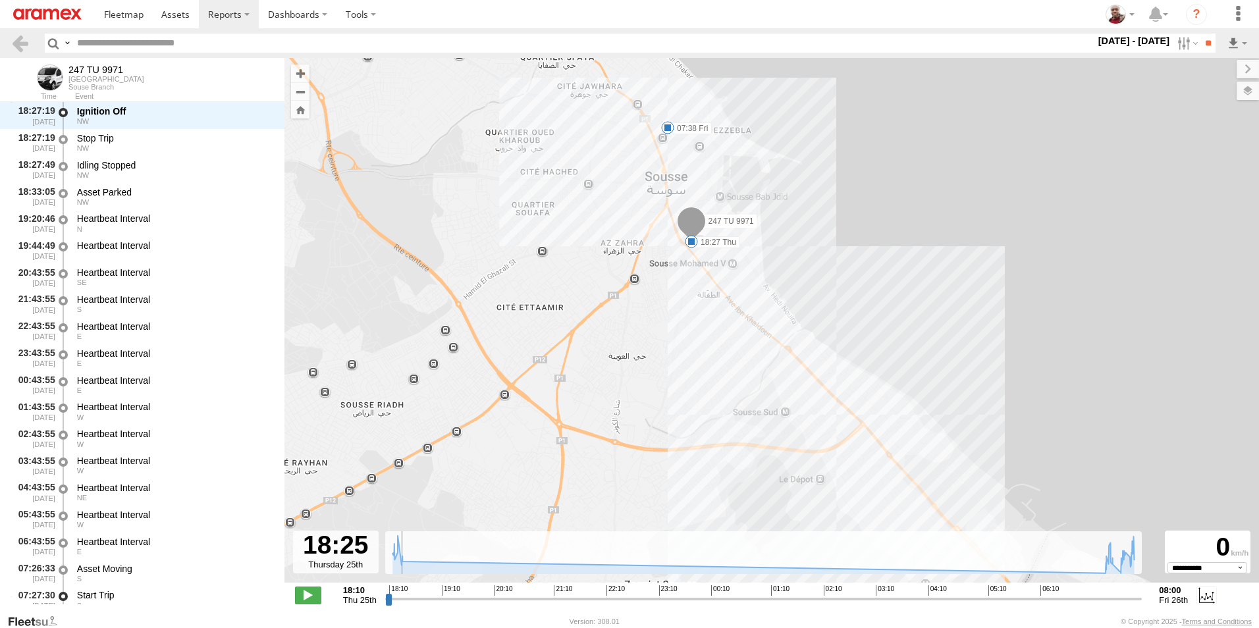
scroll to position [592, 0]
drag, startPoint x: 386, startPoint y: 601, endPoint x: 406, endPoint y: 595, distance: 20.5
type input "**********"
click at [406, 595] on input "range" at bounding box center [763, 599] width 757 height 13
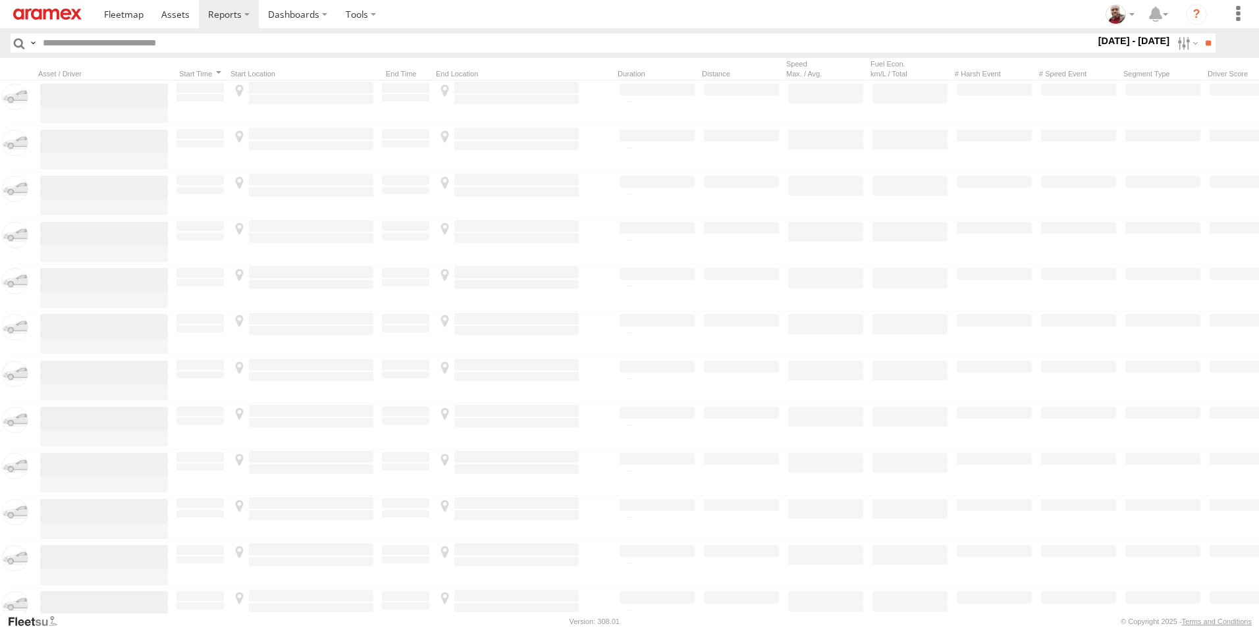
click at [187, 41] on input "text" at bounding box center [567, 43] width 1058 height 19
click at [1201, 34] on input "**" at bounding box center [1208, 43] width 15 height 19
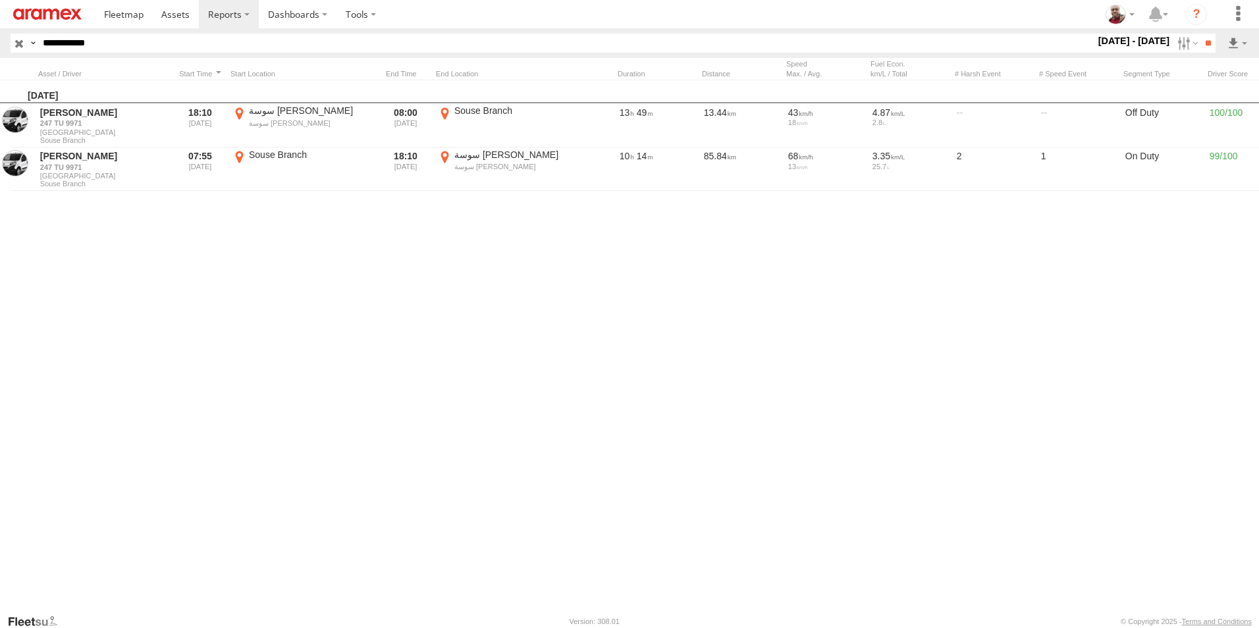
drag, startPoint x: 125, startPoint y: 38, endPoint x: 30, endPoint y: 38, distance: 94.8
click at [30, 38] on div "Search Query Asset ID Asset Label Registration Manufacturer Model VIN Job ID Dr…" at bounding box center [606, 43] width 1190 height 19
type input "****"
click at [1201, 34] on input "**" at bounding box center [1208, 43] width 15 height 19
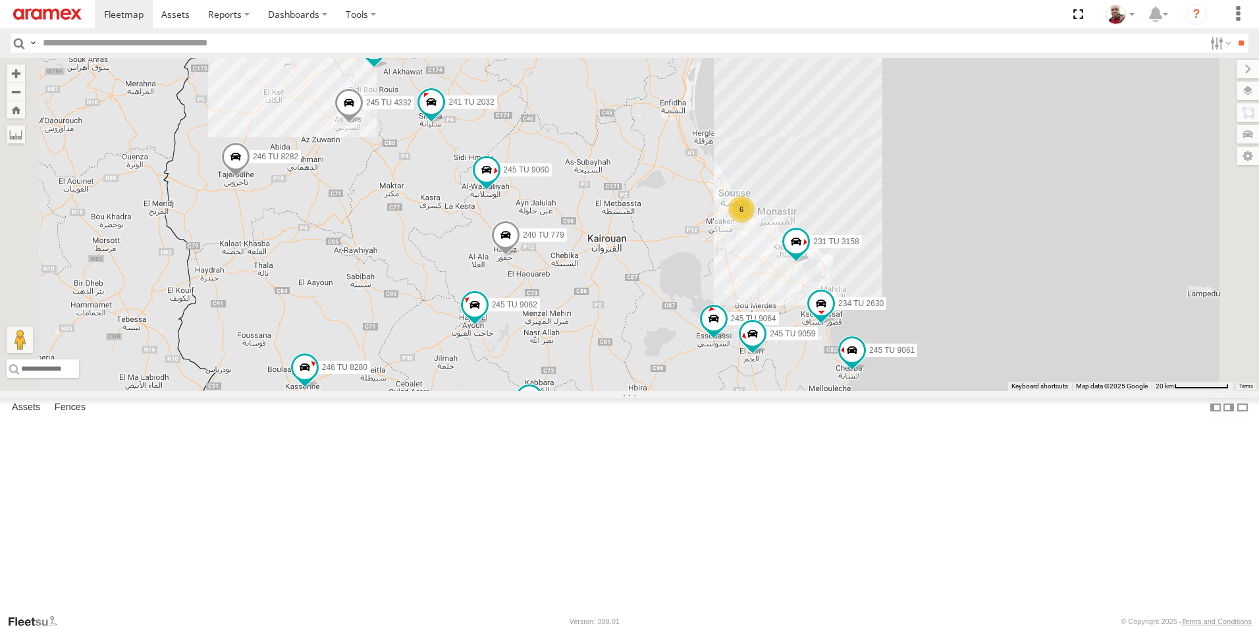
drag, startPoint x: 835, startPoint y: 159, endPoint x: 774, endPoint y: 297, distance: 150.7
click at [777, 307] on div "245 TU 4334 246 TU 8288 245 TU 9053 245 TU 4331 246 TU 8282 245 TU 9063 241 TU …" at bounding box center [629, 224] width 1259 height 333
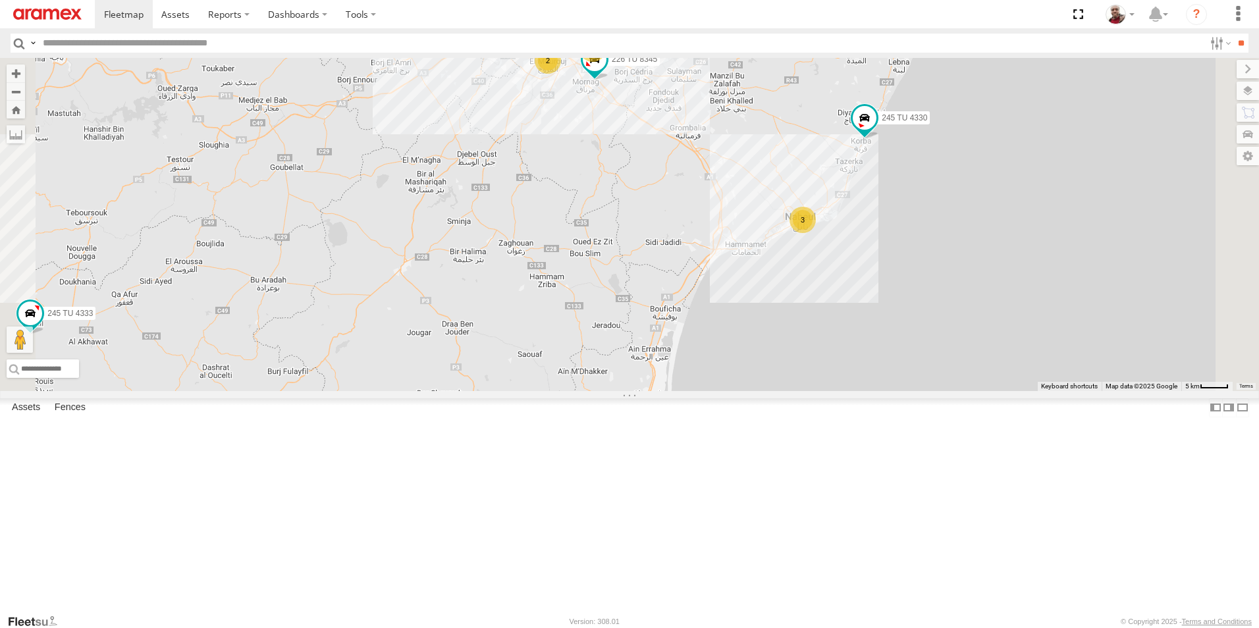
drag, startPoint x: 736, startPoint y: 183, endPoint x: 736, endPoint y: 235, distance: 52.0
click at [736, 235] on div "245 TU 4334 246 TU 8288 245 TU 9053 245 TU 4331 246 TU 8282 245 TU 9063 241 TU …" at bounding box center [629, 224] width 1259 height 333
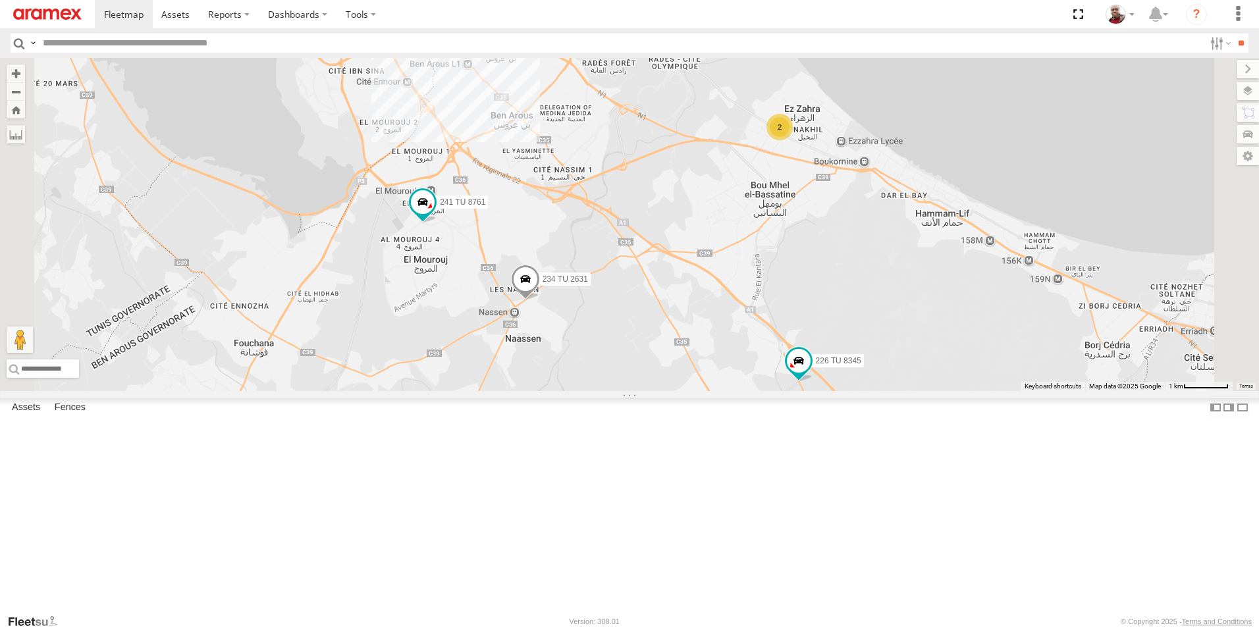
drag, startPoint x: 672, startPoint y: 195, endPoint x: 717, endPoint y: 300, distance: 113.9
click at [717, 300] on div "245 TU 4334 246 TU 8288 245 TU 9053 245 TU 4331 246 TU 8282 245 TU 9063 241 TU …" at bounding box center [629, 224] width 1259 height 333
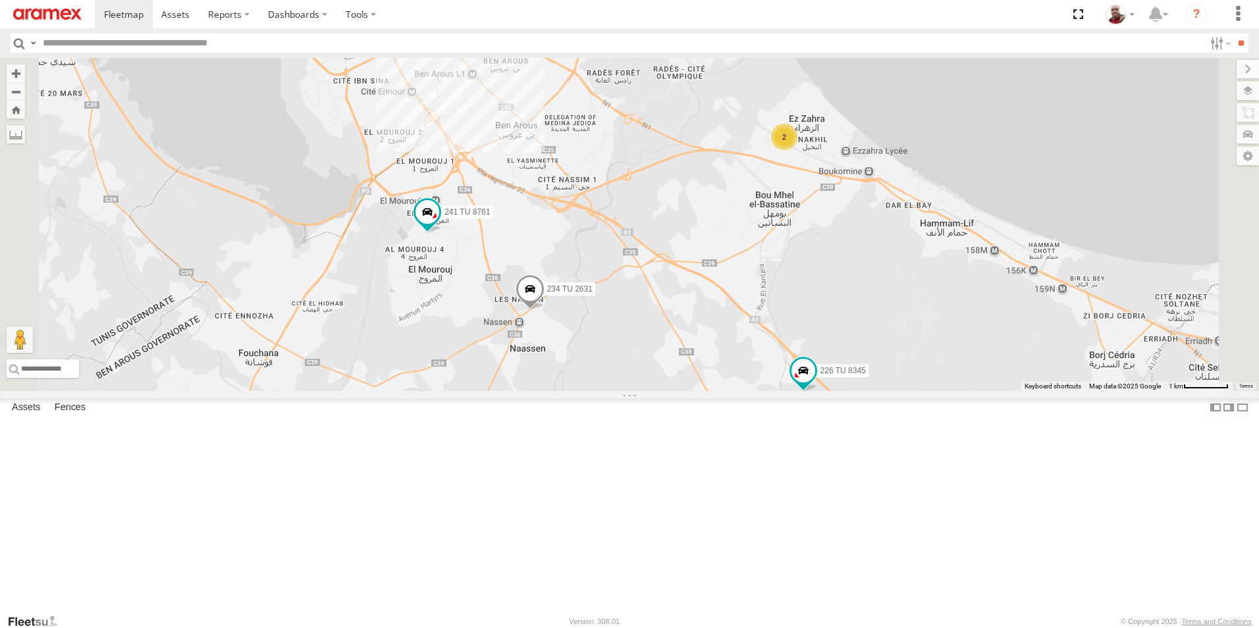
drag, startPoint x: 577, startPoint y: 151, endPoint x: 670, endPoint y: 320, distance: 192.5
click at [670, 320] on div "245 TU 4334 246 TU 8288 245 TU 9053 245 TU 4331 246 TU 8282 245 TU 9063 241 TU …" at bounding box center [629, 224] width 1259 height 333
